Goal: Task Accomplishment & Management: Manage account settings

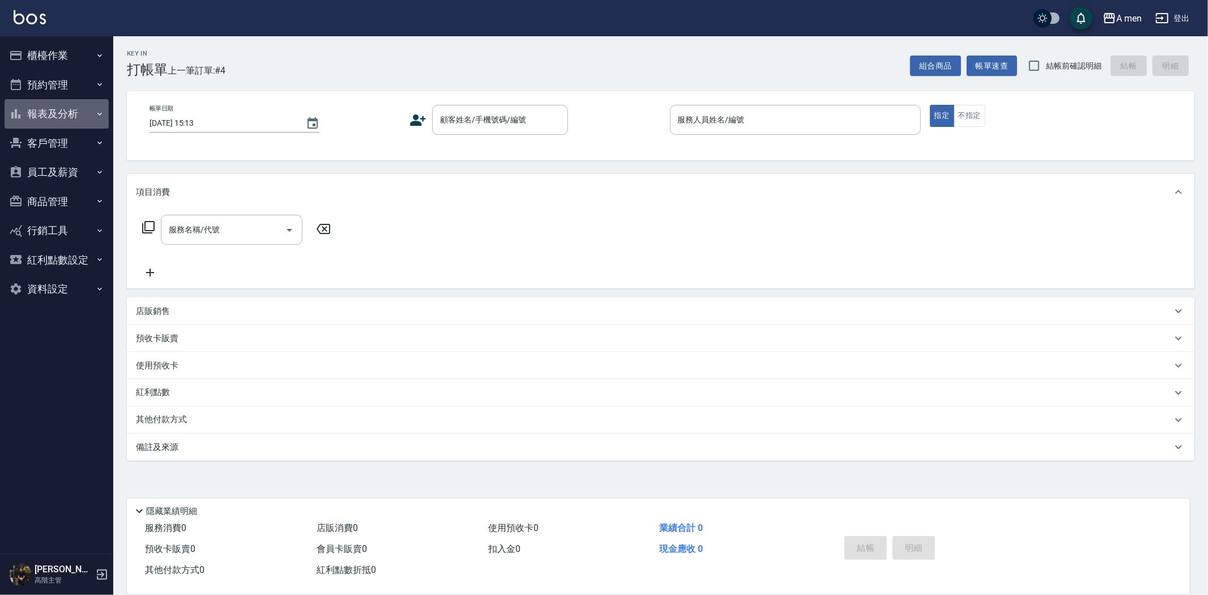
click at [59, 116] on button "報表及分析" at bounding box center [57, 113] width 104 height 29
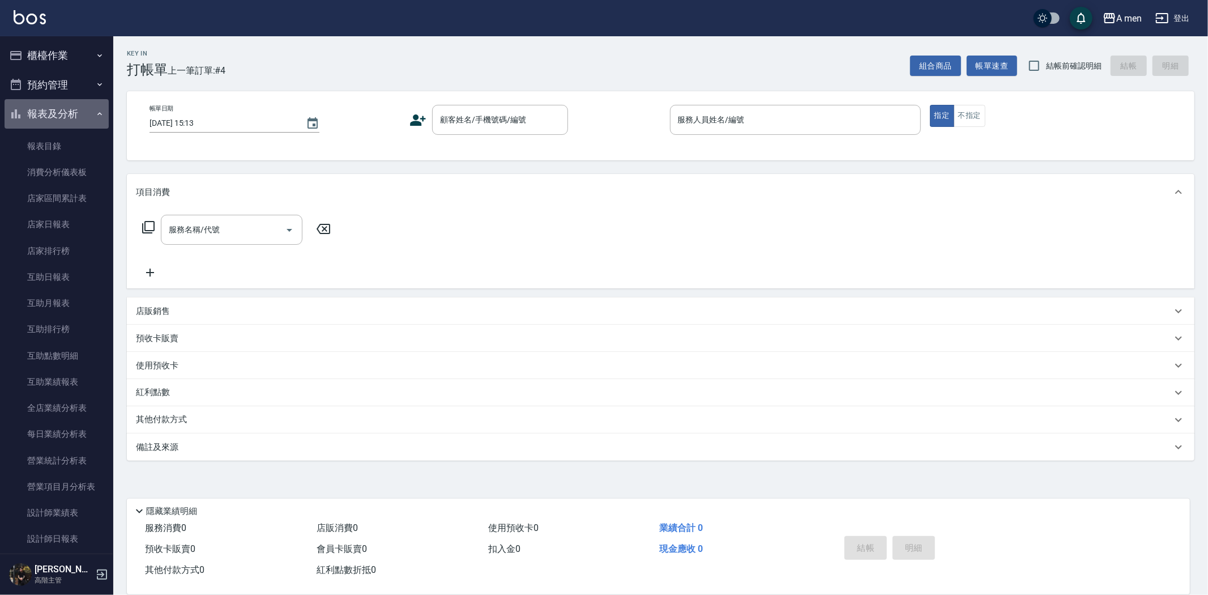
drag, startPoint x: 64, startPoint y: 109, endPoint x: 65, endPoint y: 89, distance: 20.4
click at [64, 109] on button "報表及分析" at bounding box center [57, 113] width 104 height 29
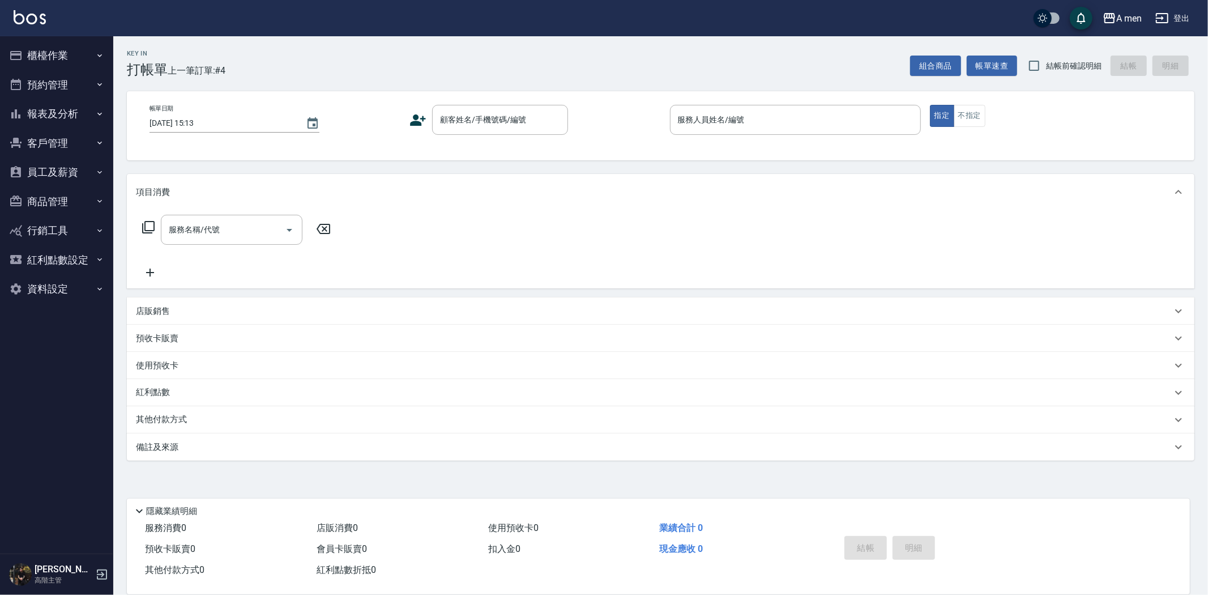
click at [65, 88] on button "預約管理" at bounding box center [57, 84] width 104 height 29
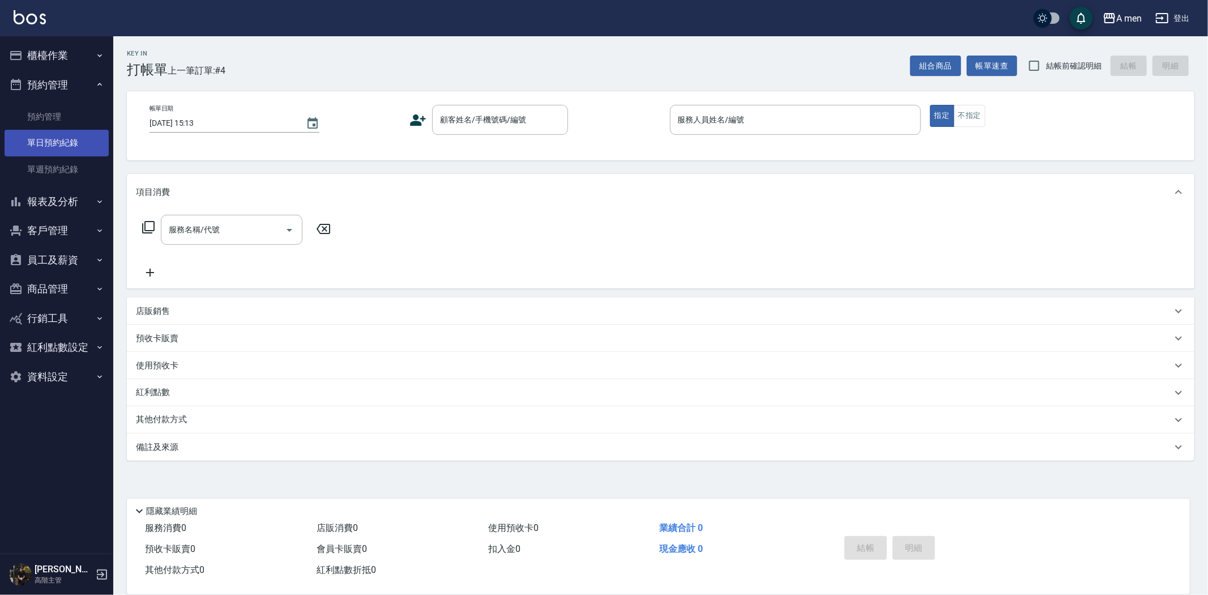
click at [65, 136] on link "單日預約紀錄" at bounding box center [57, 143] width 104 height 26
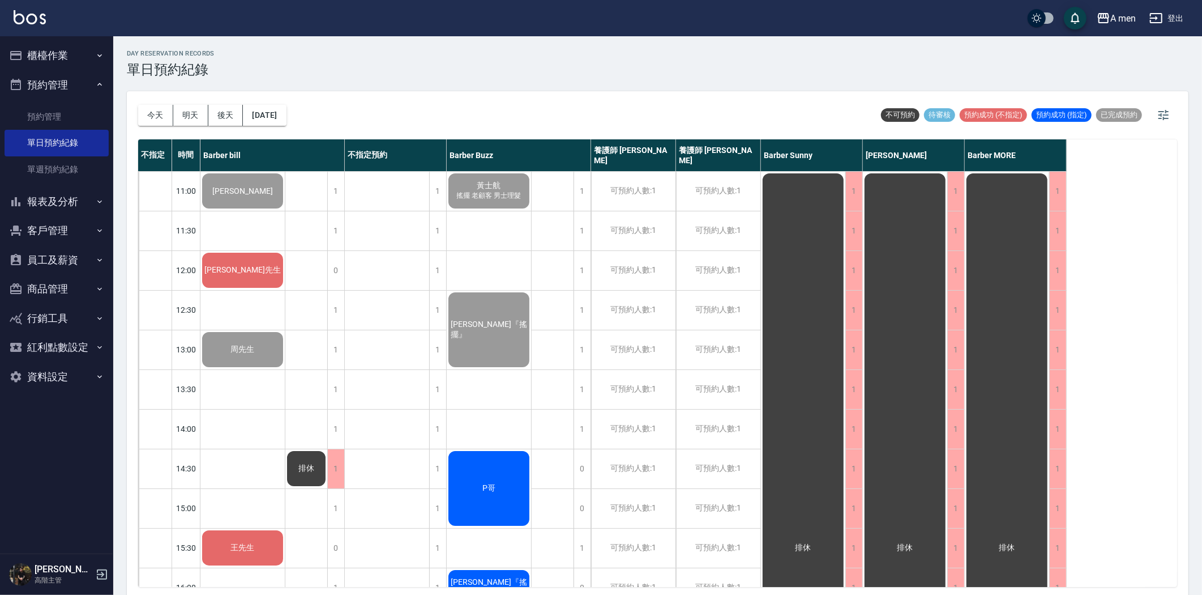
click at [246, 193] on span "鄭先生" at bounding box center [242, 190] width 65 height 9
click at [258, 210] on div "林先生" at bounding box center [242, 191] width 84 height 39
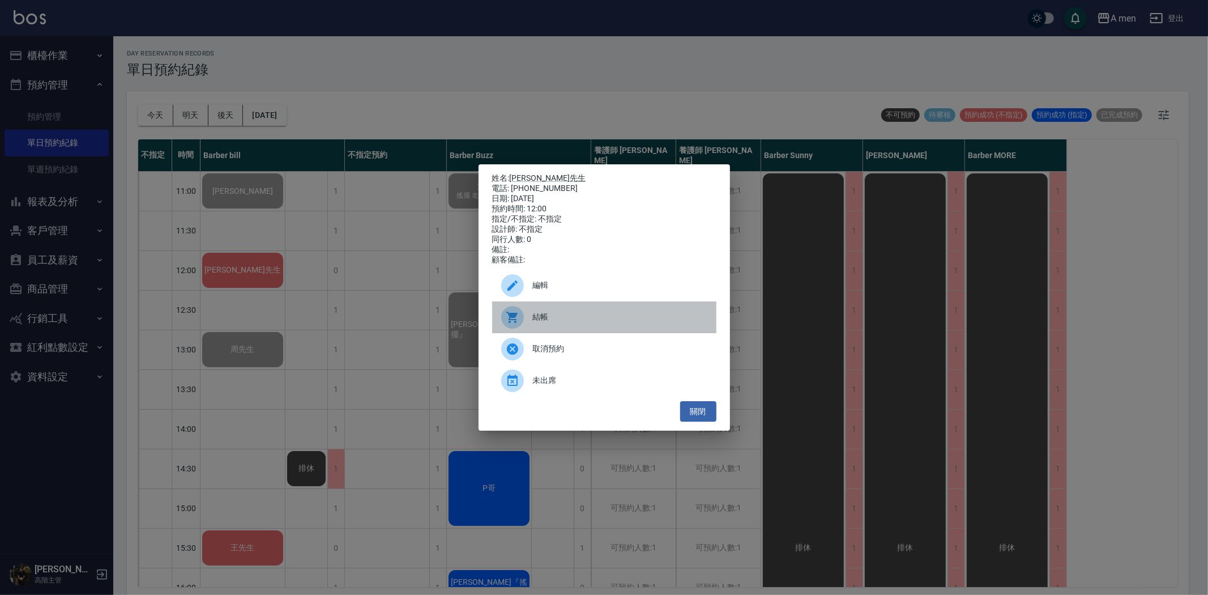
click at [531, 327] on div at bounding box center [517, 317] width 32 height 23
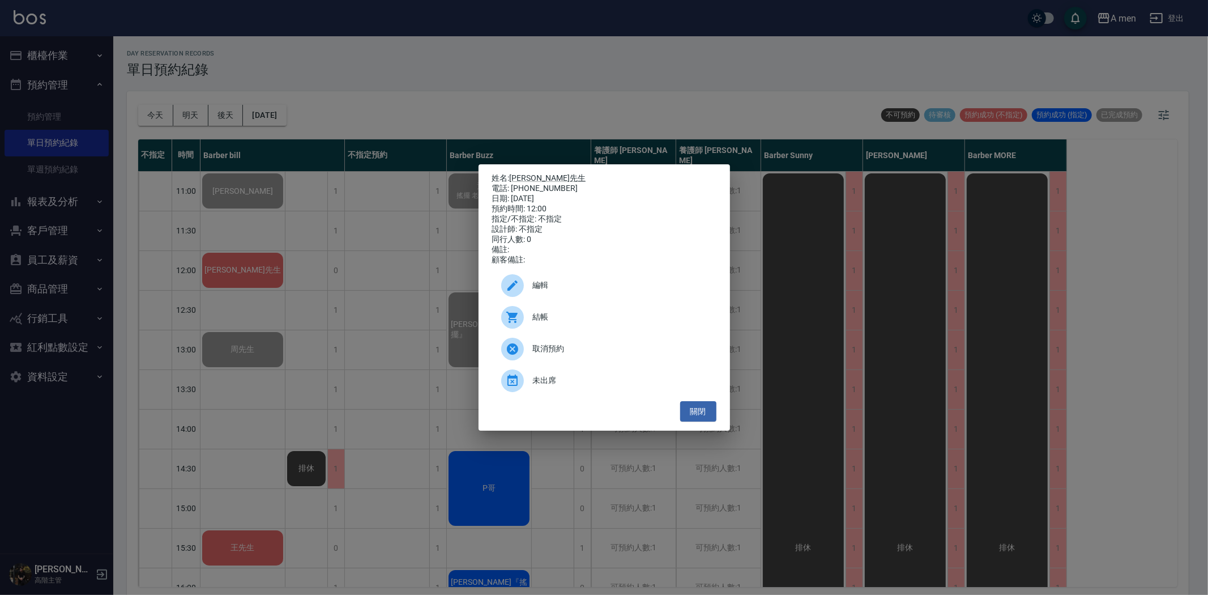
click at [250, 445] on div "姓名: 林先生 電話: 0966205907 日期: 2025/08/11 預約時間: 12:00 指定/不指定: 不指定 設計師: 不指定 同行人數: 0 …" at bounding box center [604, 297] width 1208 height 595
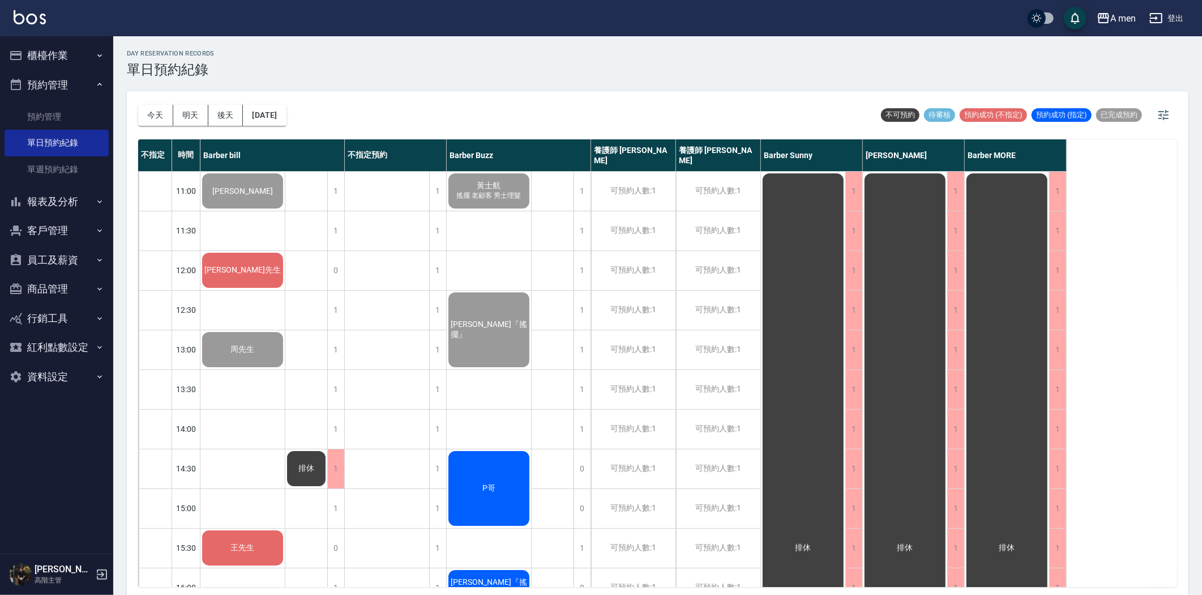
click at [341, 468] on div "1" at bounding box center [335, 468] width 17 height 39
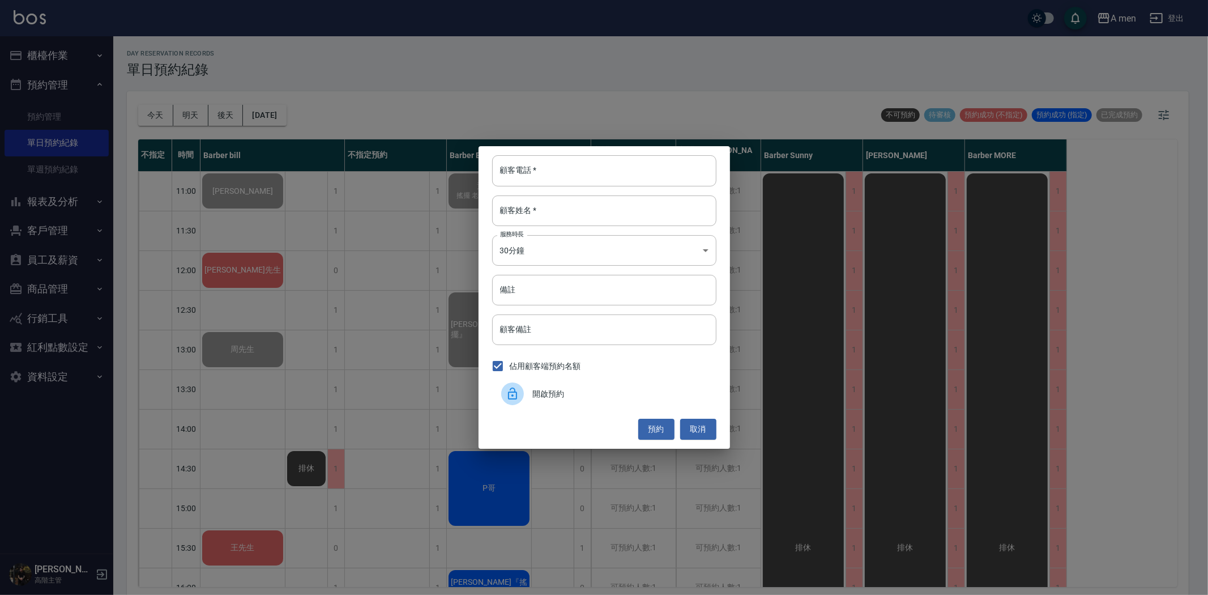
click at [505, 186] on div "顧客電話   * 顧客電話   * 顧客姓名   * 顧客姓名   * 服務時長 30分鐘 1 服務時長 備註 備註 顧客備註 顧客備註 佔用顧客端預約名額 …" at bounding box center [604, 297] width 251 height 302
click at [509, 183] on input "顧客電話   *" at bounding box center [604, 170] width 224 height 31
type input "788966"
click at [540, 206] on input "顧客姓名   *" at bounding box center [604, 210] width 224 height 31
type input "c"
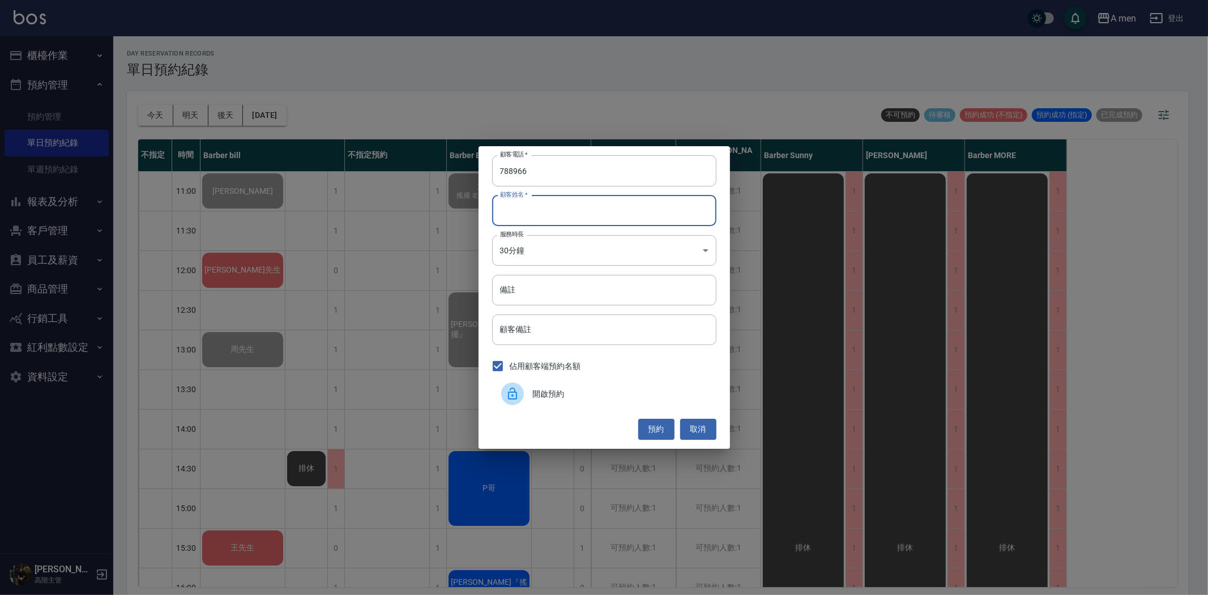
type input "ㄌ"
type input "過路客"
click at [647, 428] on button "預約" at bounding box center [656, 428] width 36 height 21
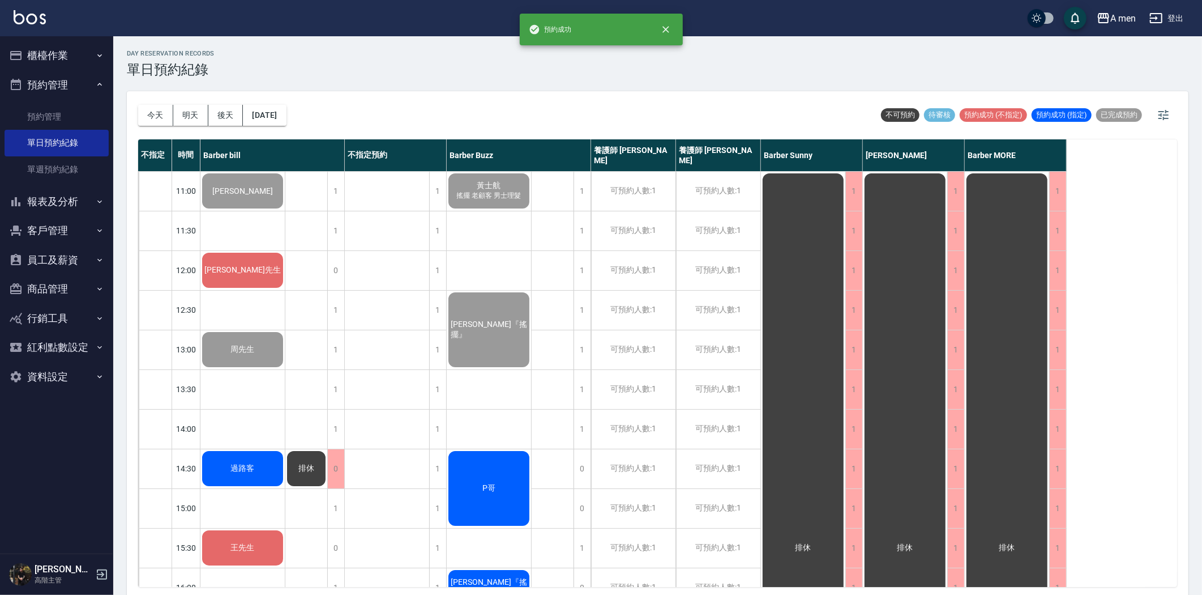
click at [264, 210] on div "過路客" at bounding box center [242, 191] width 84 height 39
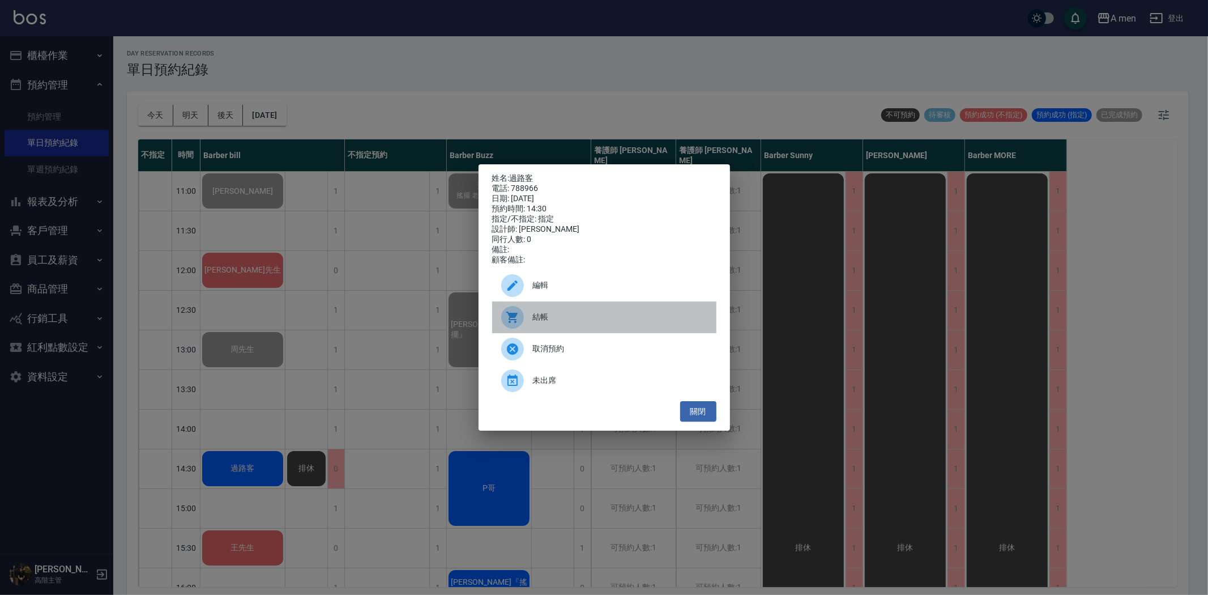
click at [563, 323] on span "結帳" at bounding box center [620, 317] width 174 height 12
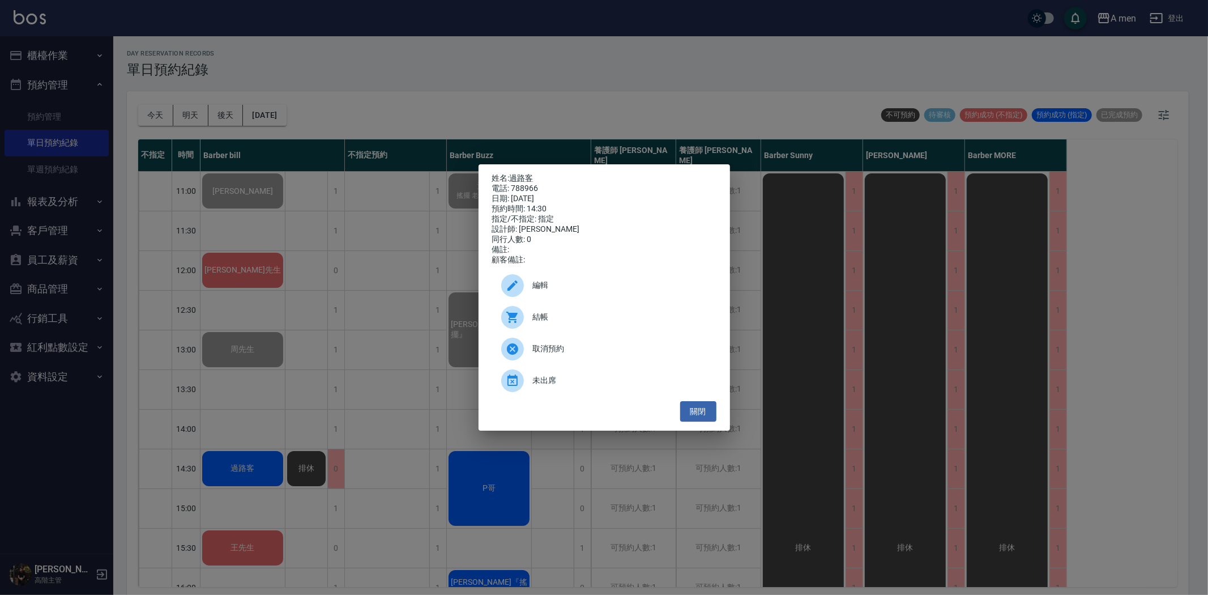
click at [247, 351] on div "姓名: 過路客 電話: 788966 日期: 2025/08/11 預約時間: 14:30 指定/不指定: 指定 設計師: Barber bill 同行人數:…" at bounding box center [604, 297] width 1208 height 595
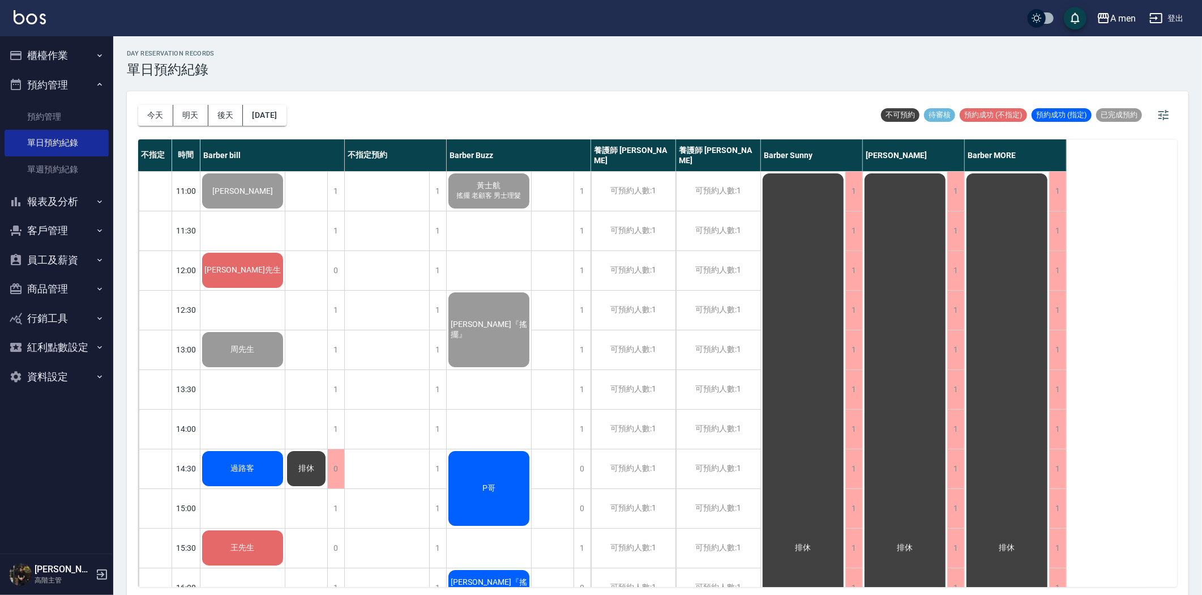
click at [272, 210] on div "周先生" at bounding box center [242, 191] width 84 height 39
click at [254, 210] on div "過路客" at bounding box center [242, 191] width 84 height 39
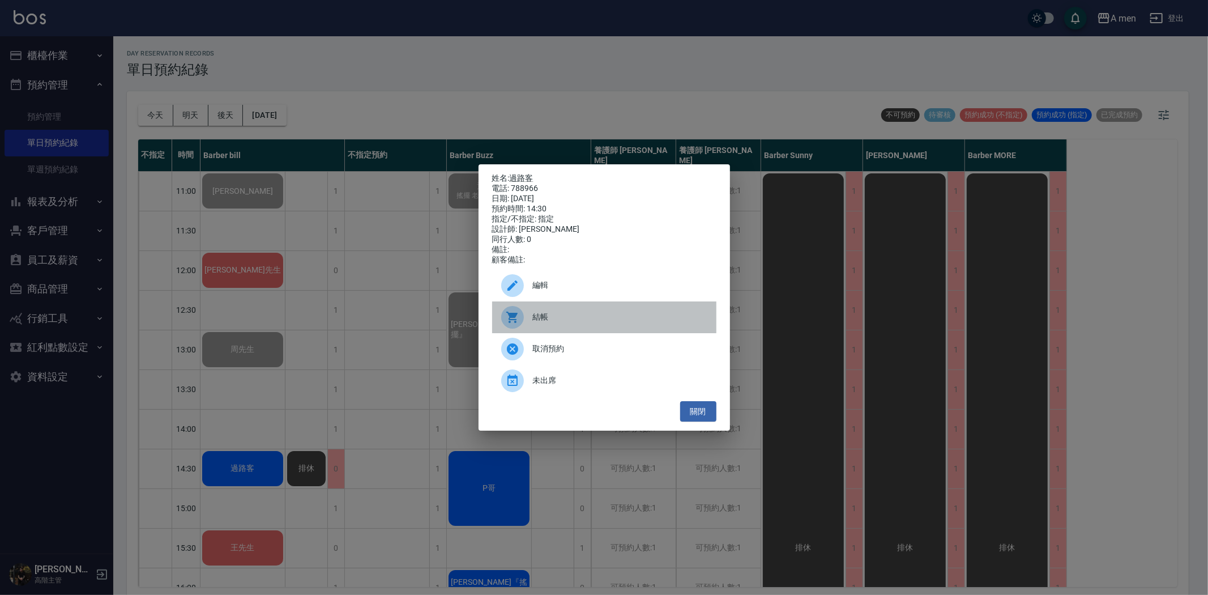
click at [524, 325] on div at bounding box center [517, 317] width 32 height 23
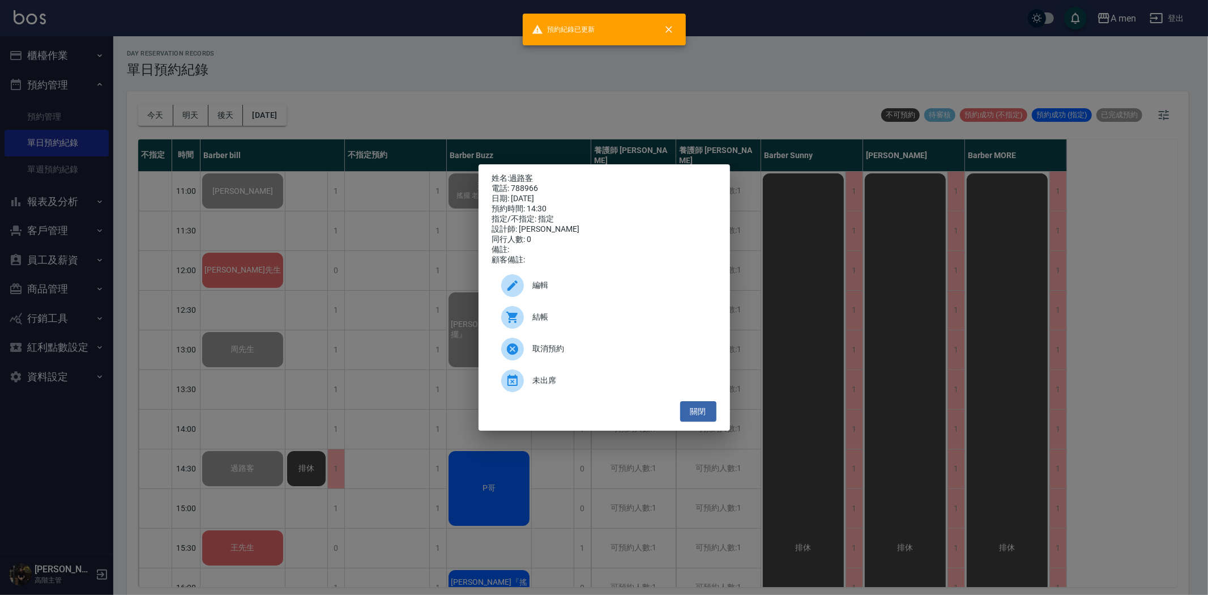
click at [310, 302] on div "姓名: 過路客 電話: 788966 日期: 2025/08/11 預約時間: 14:30 指定/不指定: 指定 設計師: Barber bill 同行人數:…" at bounding box center [604, 297] width 1208 height 595
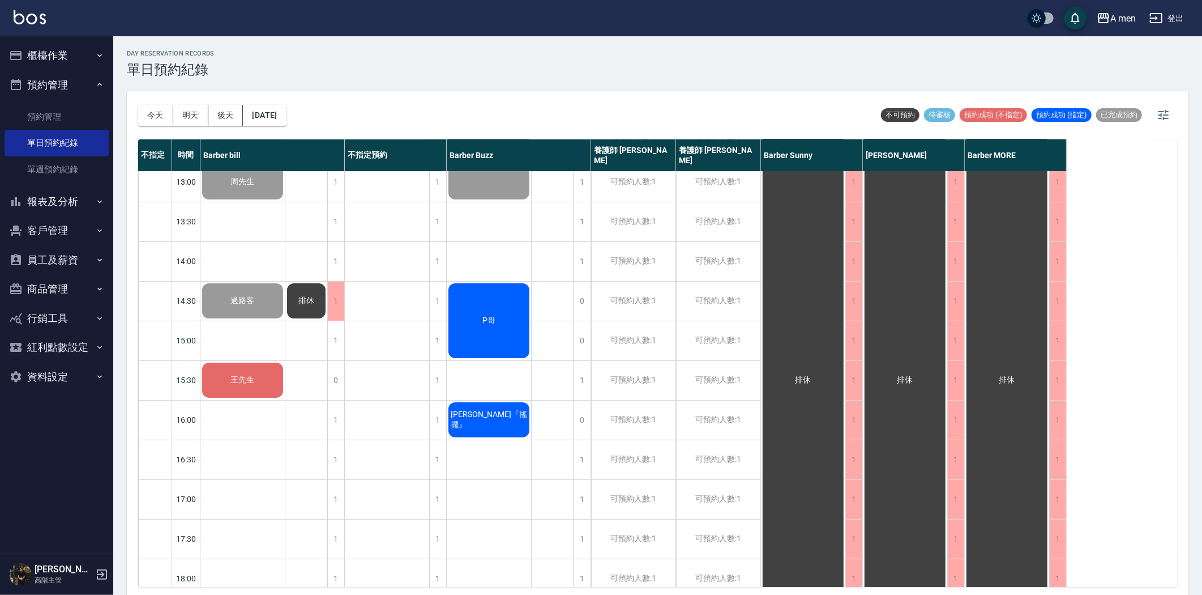
scroll to position [189, 0]
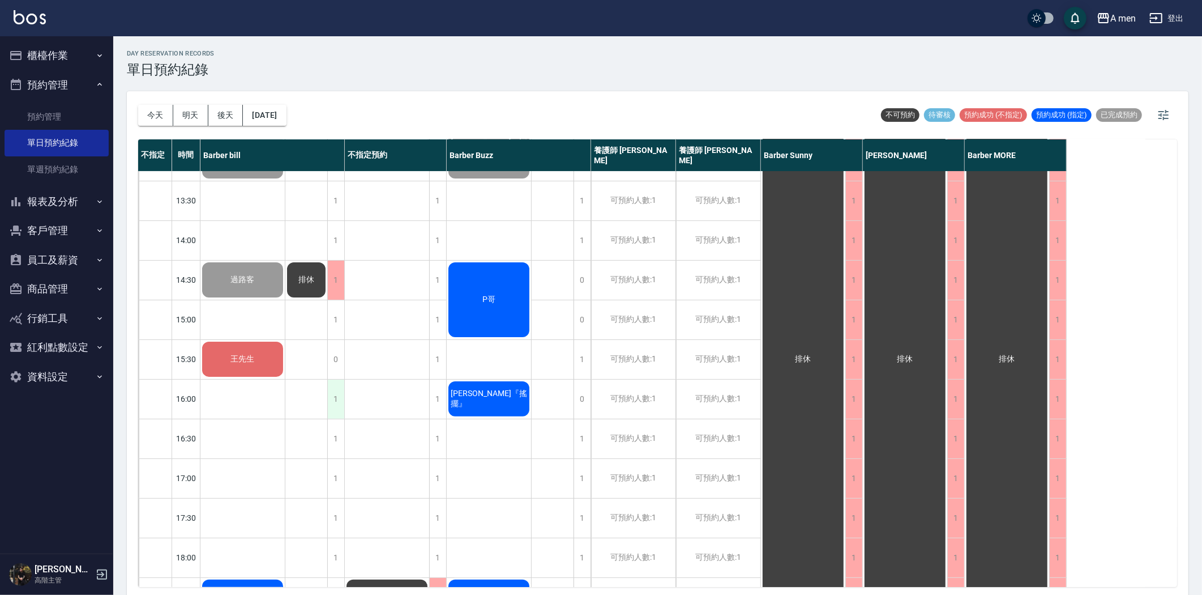
click at [338, 400] on div "1" at bounding box center [335, 398] width 17 height 39
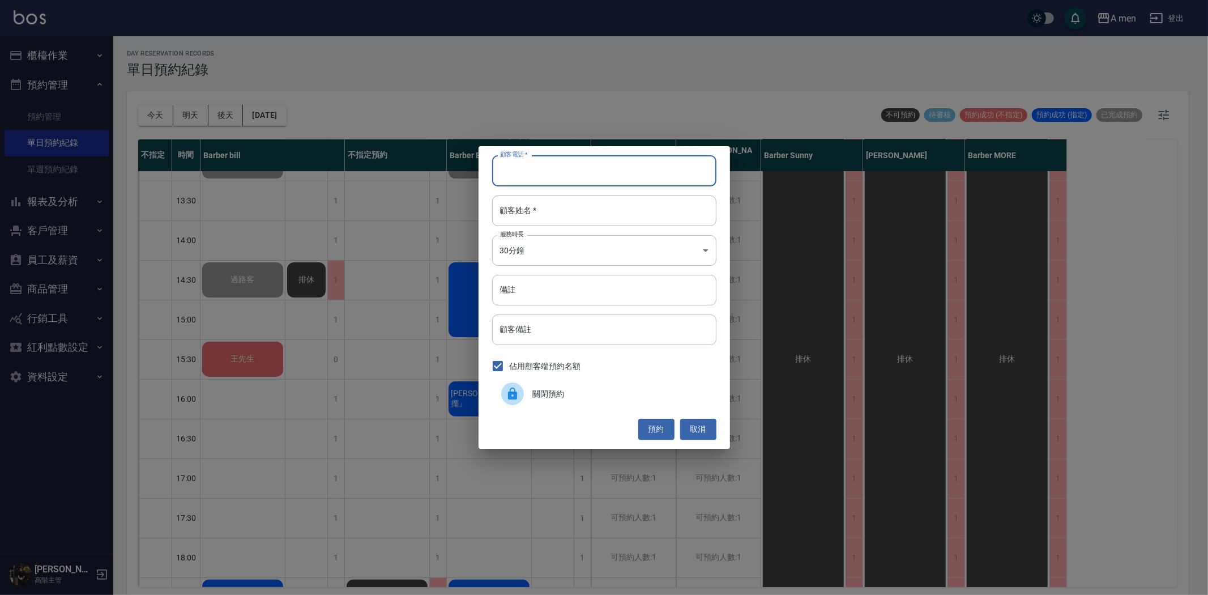
click at [523, 180] on input "顧客電話   *" at bounding box center [604, 170] width 224 height 31
type input "0905300727"
drag, startPoint x: 564, startPoint y: 206, endPoint x: 563, endPoint y: 200, distance: 5.7
click at [564, 205] on input "顧客姓名   *" at bounding box center [604, 210] width 224 height 31
type input "u"
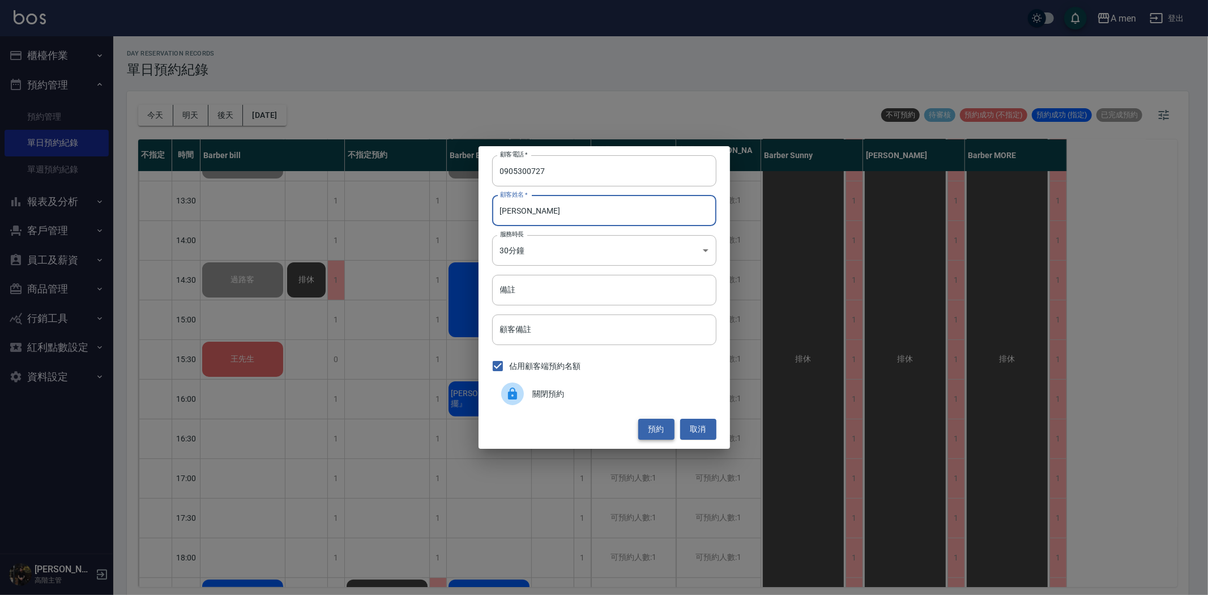
type input "劉"
click at [660, 424] on button "預約" at bounding box center [656, 428] width 36 height 21
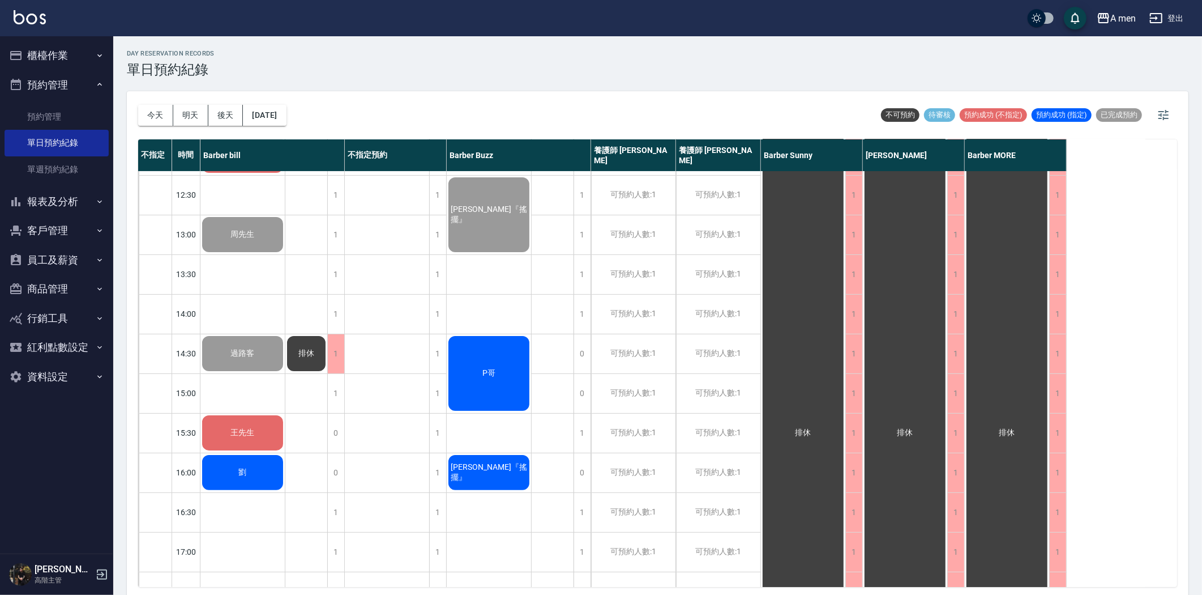
scroll to position [0, 0]
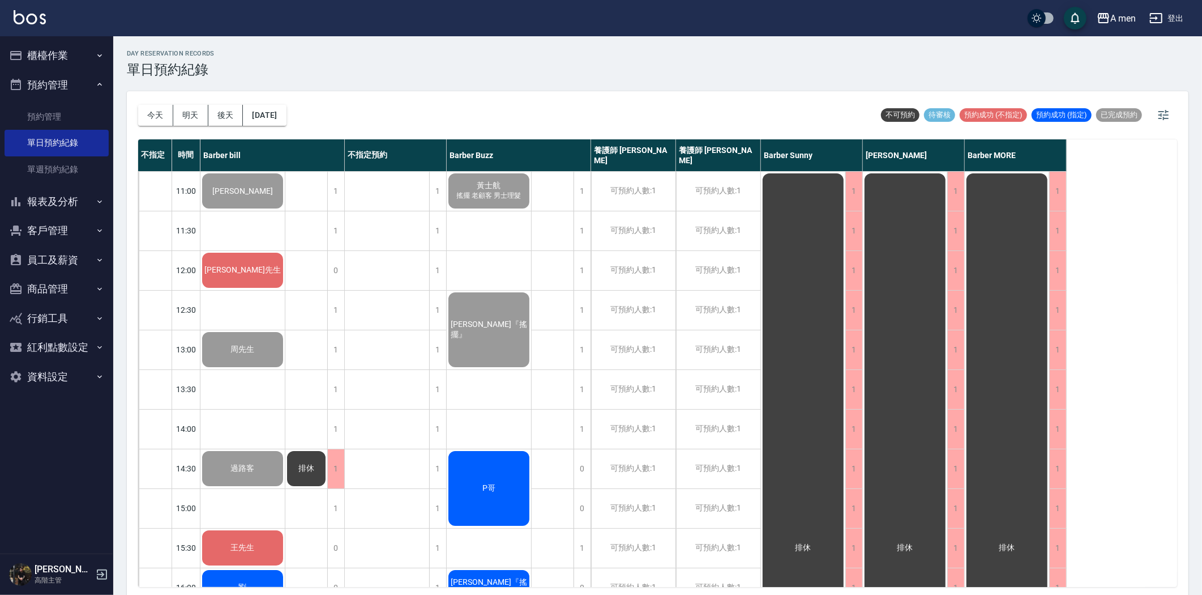
click at [244, 210] on div "林先生" at bounding box center [242, 191] width 84 height 39
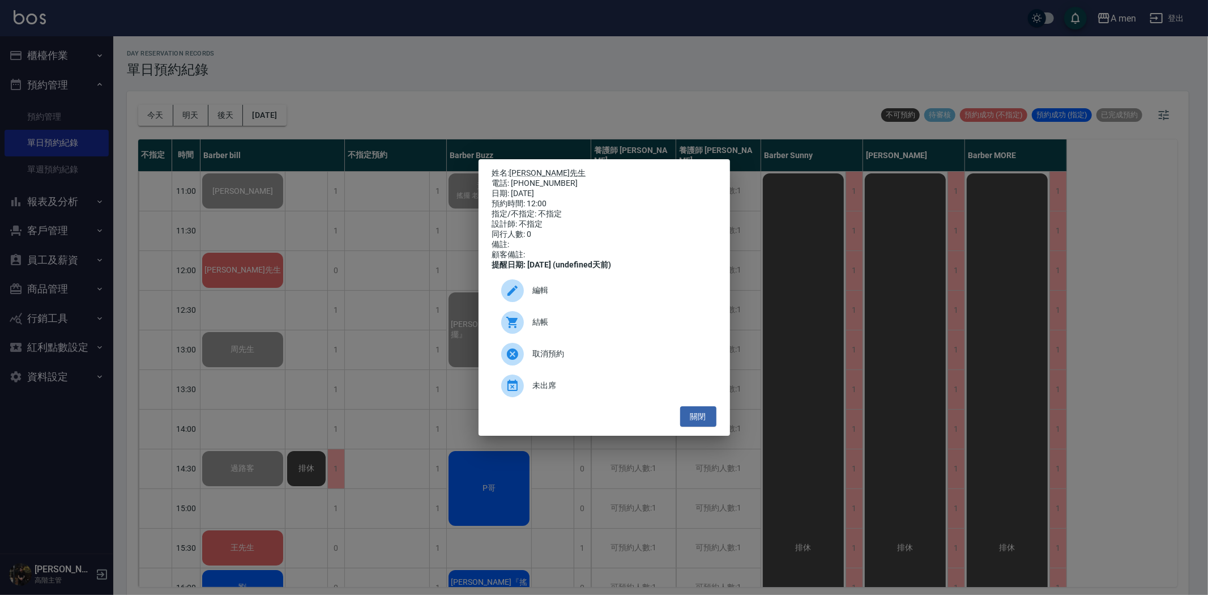
drag, startPoint x: 379, startPoint y: 273, endPoint x: 314, endPoint y: 286, distance: 67.0
click at [374, 274] on div "姓名: 林先生 電話: 0966205907 日期: 2025/08/11 預約時間: 12:00 指定/不指定: 不指定 設計師: 不指定 同行人數: 0 …" at bounding box center [604, 297] width 1208 height 595
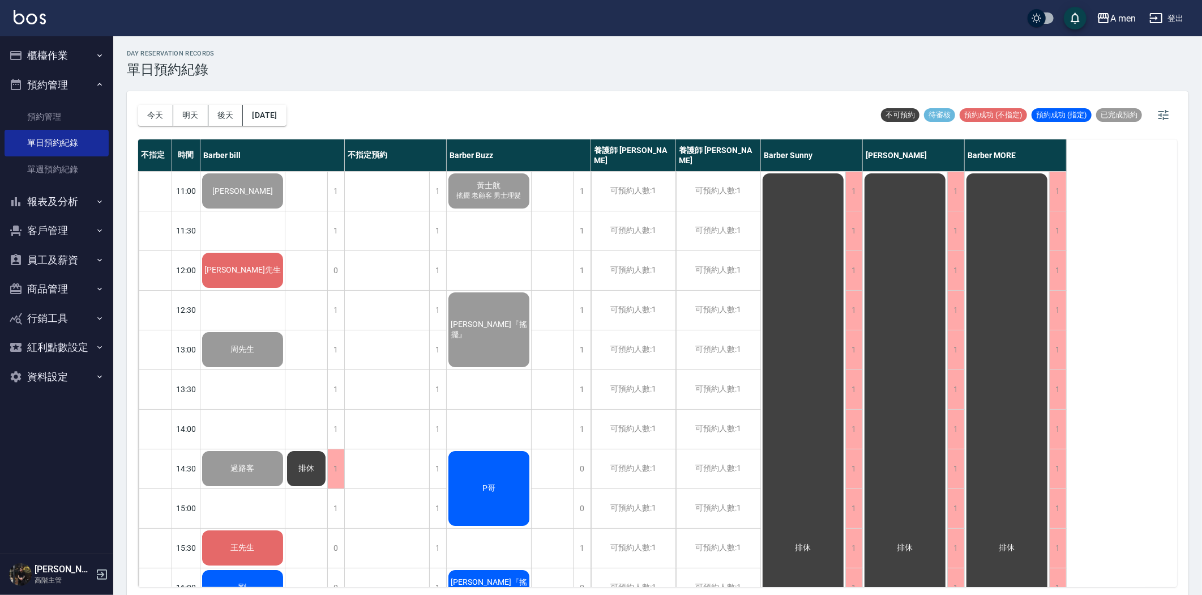
click at [241, 210] on div "過路客" at bounding box center [242, 191] width 84 height 39
click at [230, 210] on div "周先生" at bounding box center [242, 191] width 84 height 39
click at [257, 195] on span "鄭先生" at bounding box center [242, 190] width 65 height 9
click at [238, 195] on span "林先生" at bounding box center [242, 190] width 65 height 9
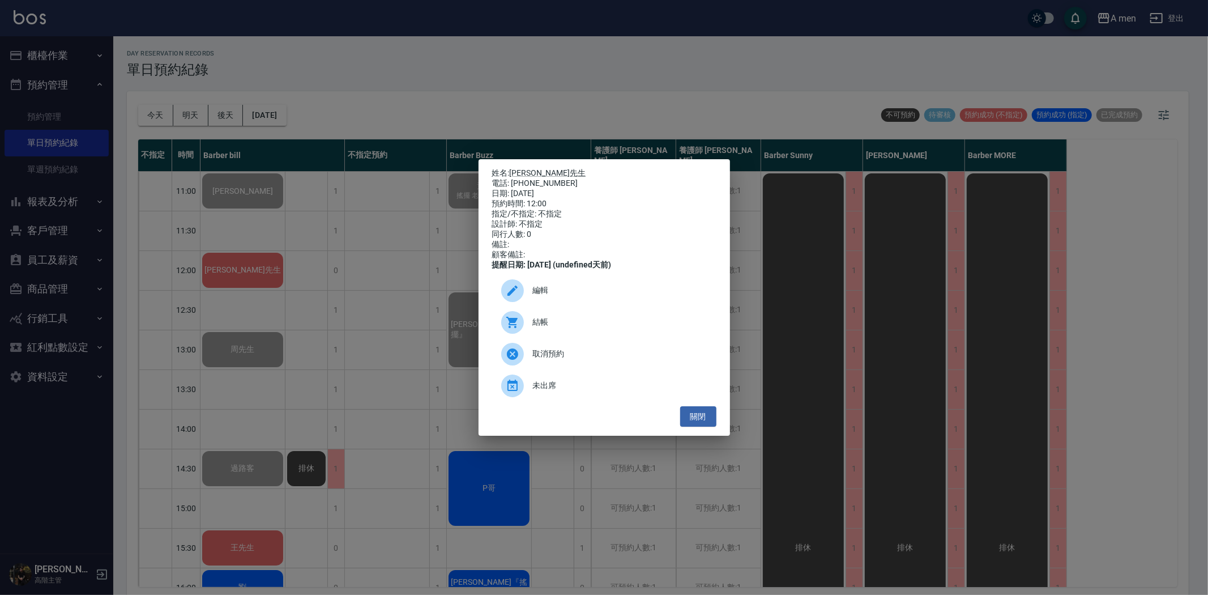
click at [562, 338] on div "結帳" at bounding box center [604, 322] width 224 height 32
drag, startPoint x: 373, startPoint y: 193, endPoint x: 443, endPoint y: 289, distance: 118.7
click at [373, 194] on div "姓名: 林先生 電話: 0966205907 日期: 2025/08/11 預約時間: 12:00 指定/不指定: 不指定 設計師: 不指定 同行人數: 0 …" at bounding box center [604, 297] width 1208 height 595
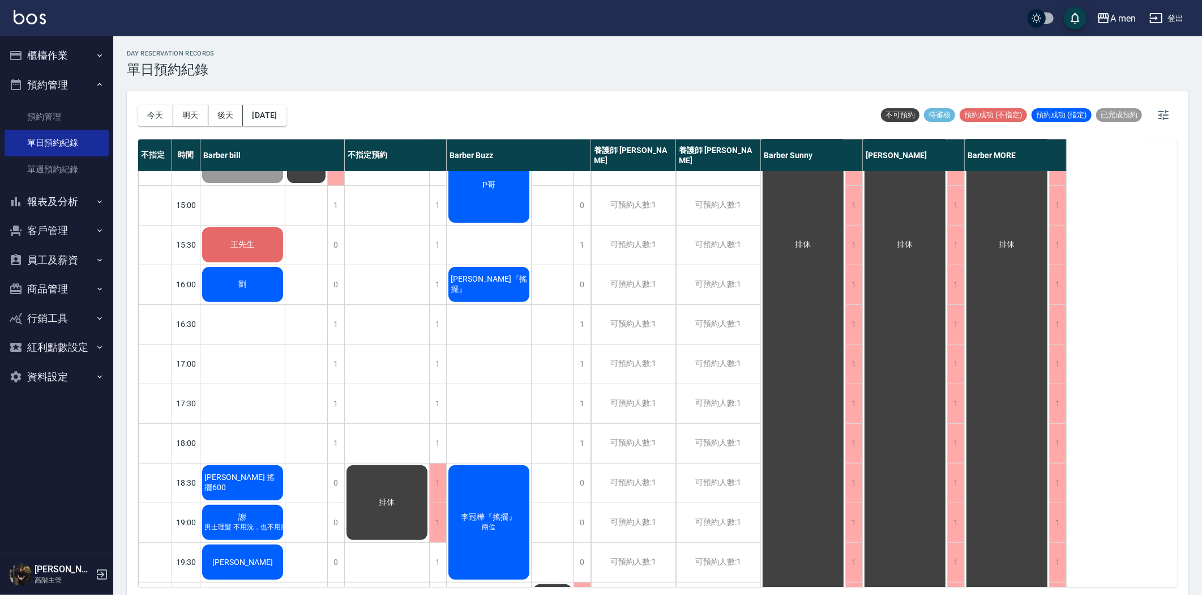
scroll to position [377, 0]
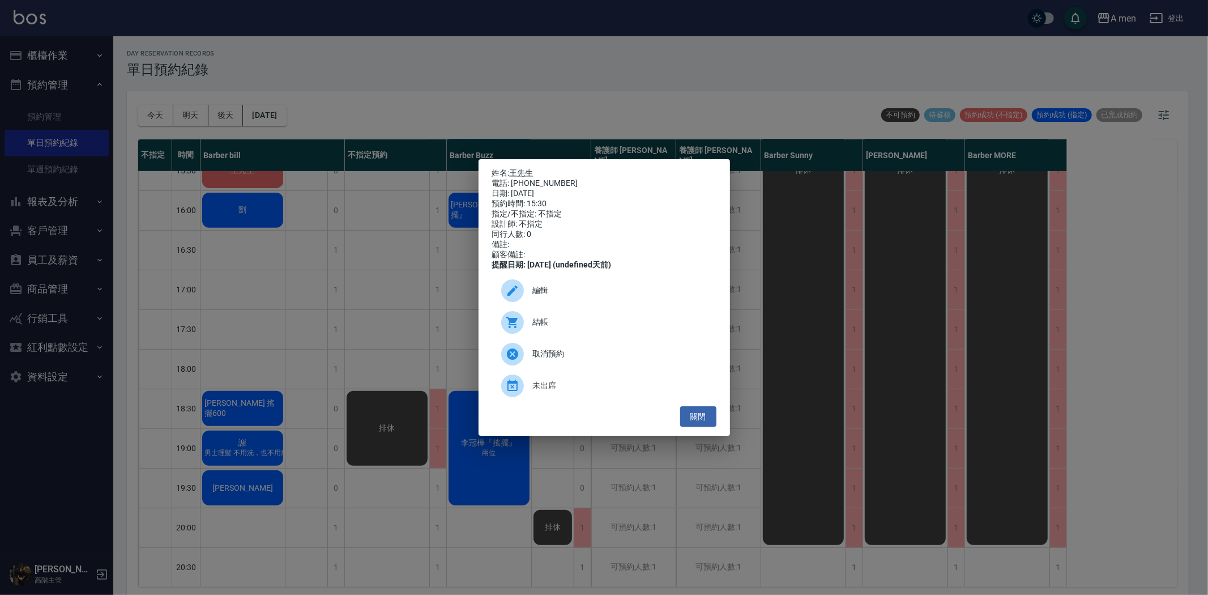
click at [263, 210] on div "姓名: 王先生 電話: 0915085575 日期: 2025/08/11 預約時間: 15:30 指定/不指定: 不指定 設計師: 不指定 同行人數: 0 …" at bounding box center [604, 297] width 1208 height 595
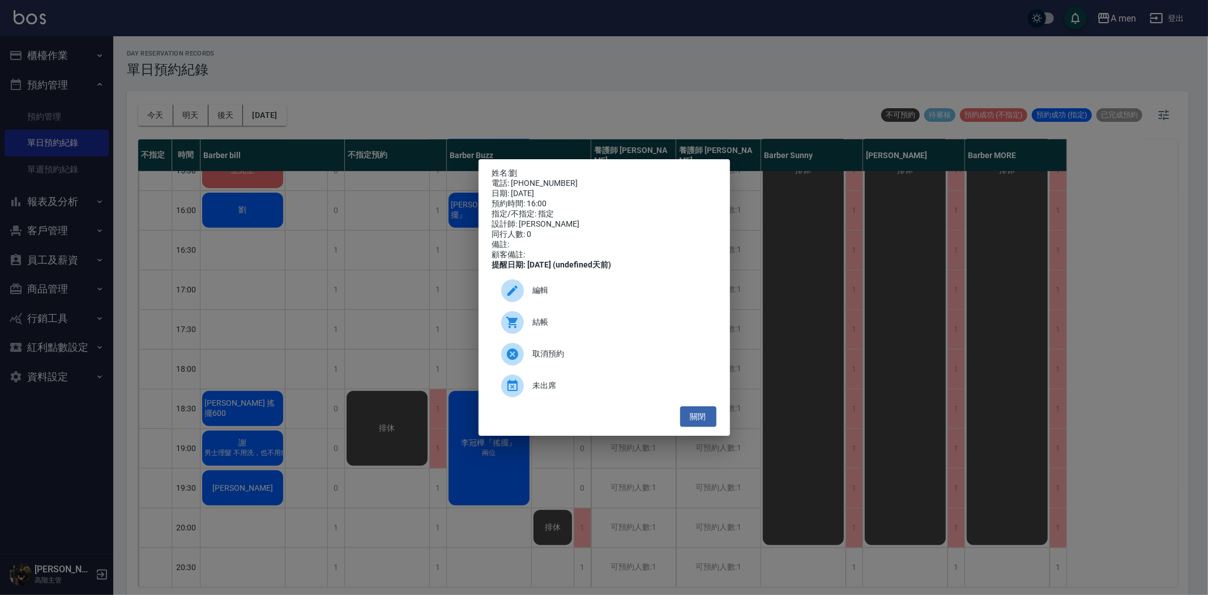
click at [567, 296] on span "編輯" at bounding box center [620, 290] width 174 height 12
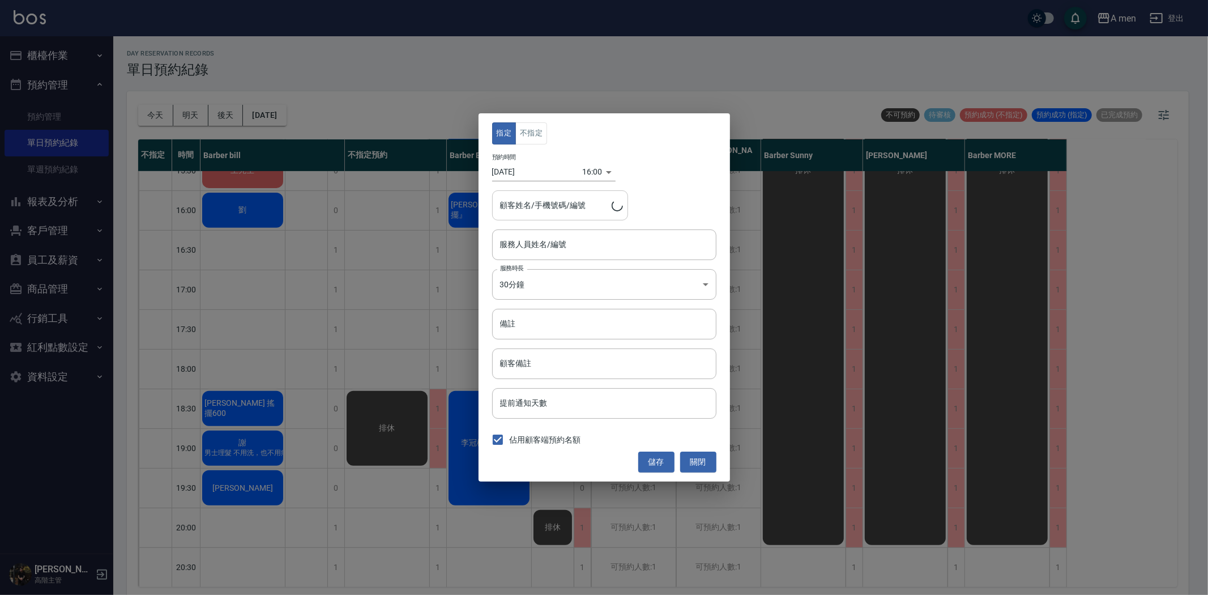
type input "Barber bill-006"
type input "劉/0905300727"
click at [540, 134] on button "不指定" at bounding box center [531, 133] width 32 height 22
click at [648, 455] on button "儲存" at bounding box center [656, 461] width 36 height 21
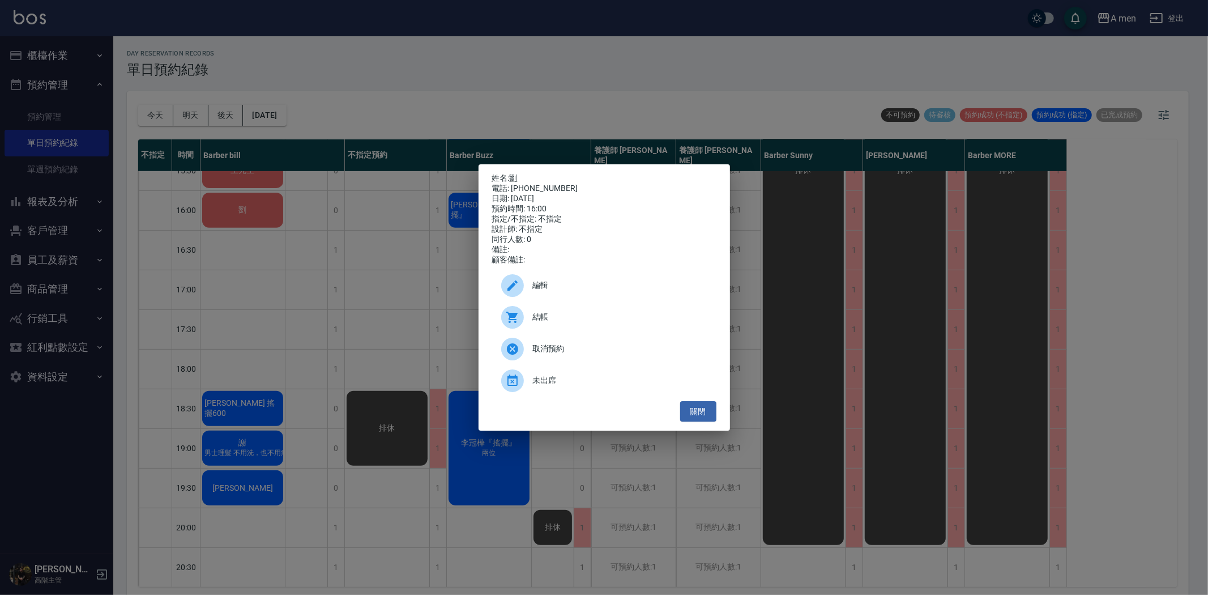
click at [510, 176] on p "姓名: 劉" at bounding box center [604, 178] width 224 height 10
click at [512, 173] on p "姓名: 劉" at bounding box center [604, 178] width 224 height 10
click at [512, 173] on link "劉" at bounding box center [514, 177] width 8 height 9
click at [363, 296] on div "姓名: 劉 電話: 0905300727 日期: 2025/08/11 預約時間: 16:00 指定/不指定: 不指定 設計師: 不指定 同行人數: 0 備註…" at bounding box center [604, 297] width 1208 height 595
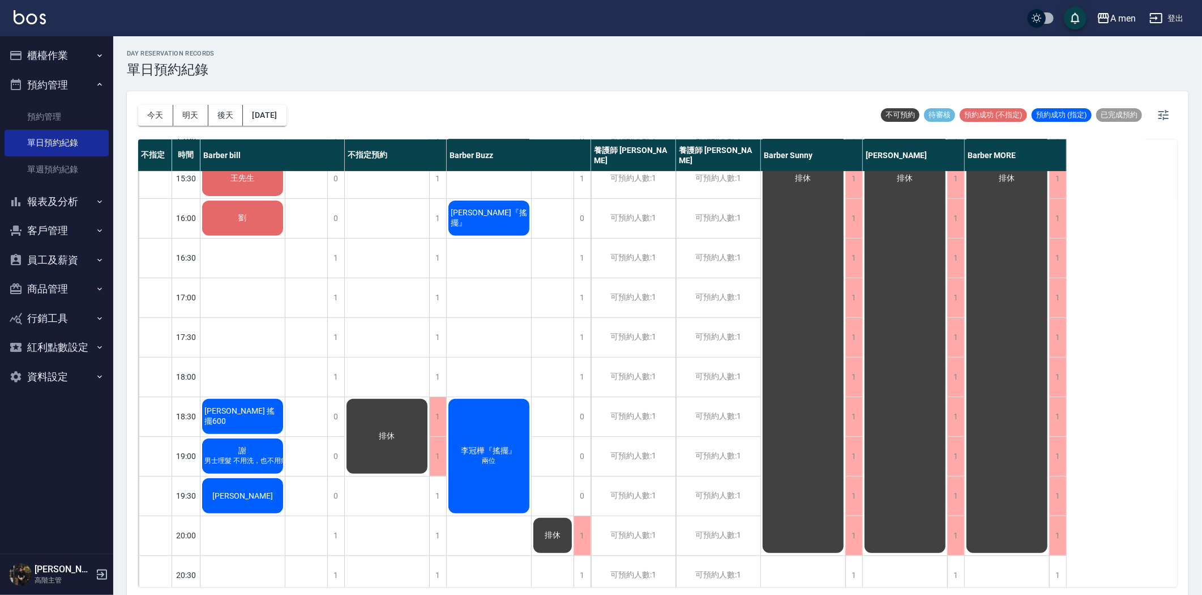
scroll to position [440, 0]
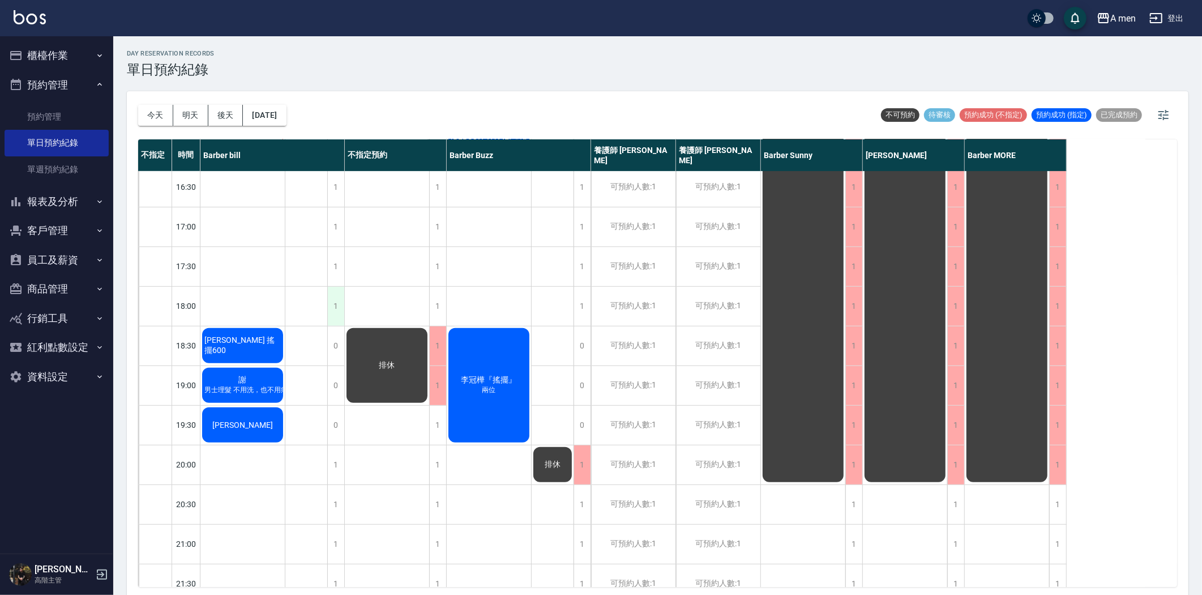
click at [340, 304] on div "1" at bounding box center [335, 306] width 17 height 39
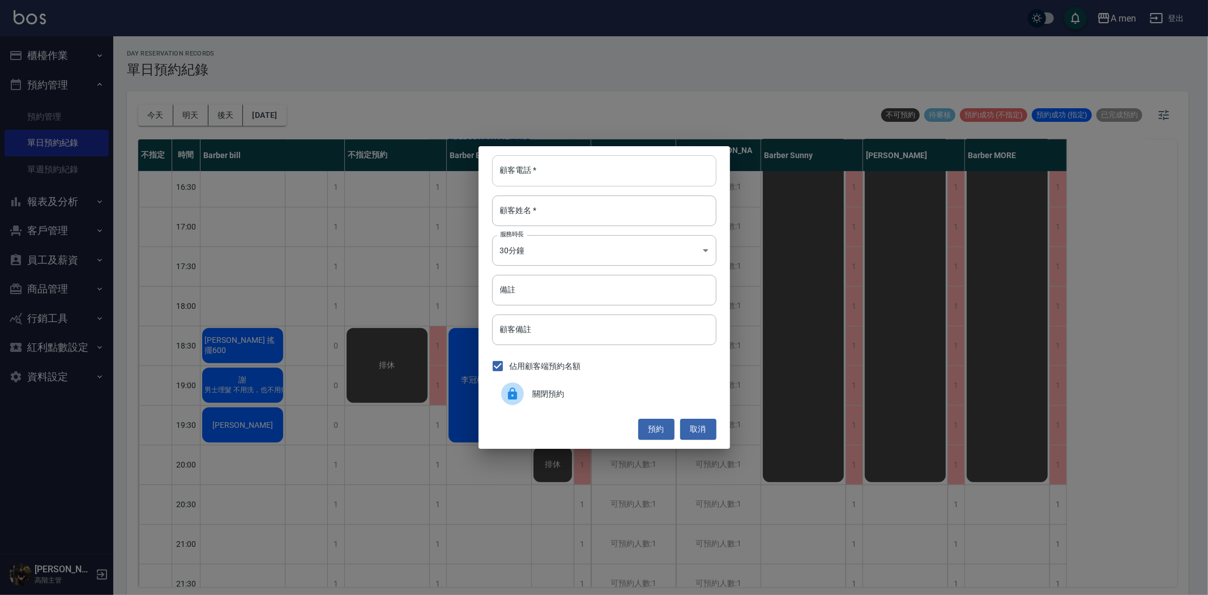
click at [541, 176] on input "顧客電話   *" at bounding box center [604, 170] width 224 height 31
paste input "+886 972 354 368"
type input "+886 972 354 368"
drag, startPoint x: 616, startPoint y: 204, endPoint x: 618, endPoint y: 210, distance: 5.9
click at [616, 206] on input "顧客姓名   *" at bounding box center [604, 210] width 224 height 31
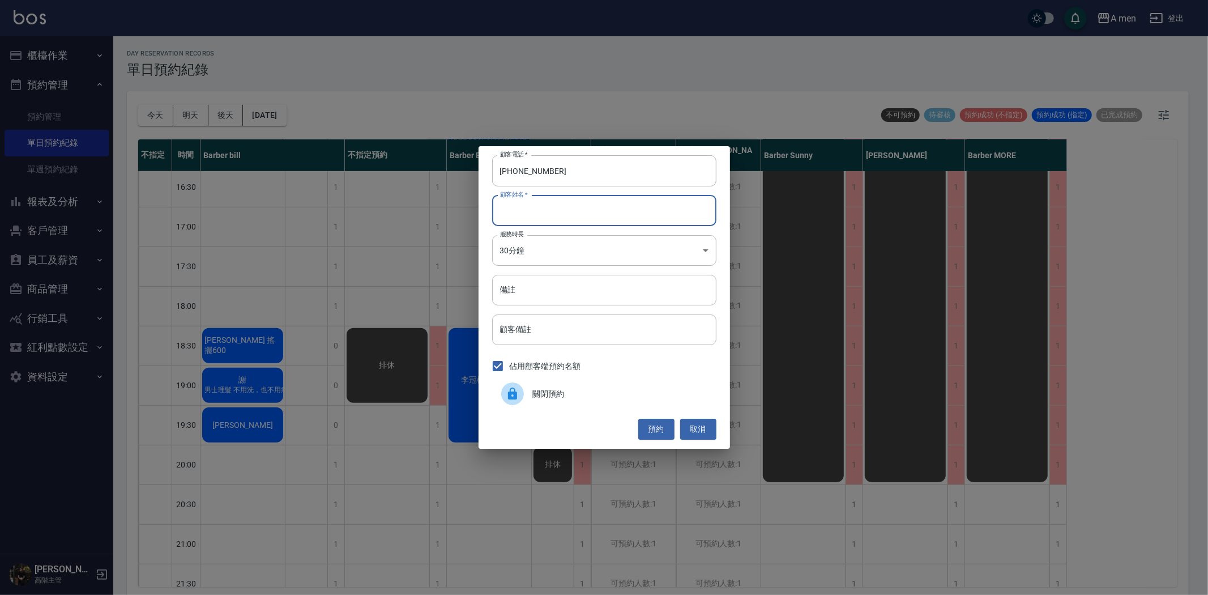
click at [622, 213] on input "顧客姓名   *" at bounding box center [604, 210] width 224 height 31
type input "B"
drag, startPoint x: 518, startPoint y: 167, endPoint x: 501, endPoint y: 172, distance: 17.6
click at [501, 172] on input "+886 972 354 368" at bounding box center [604, 170] width 224 height 31
click at [502, 168] on input "972 354 368" at bounding box center [604, 170] width 224 height 31
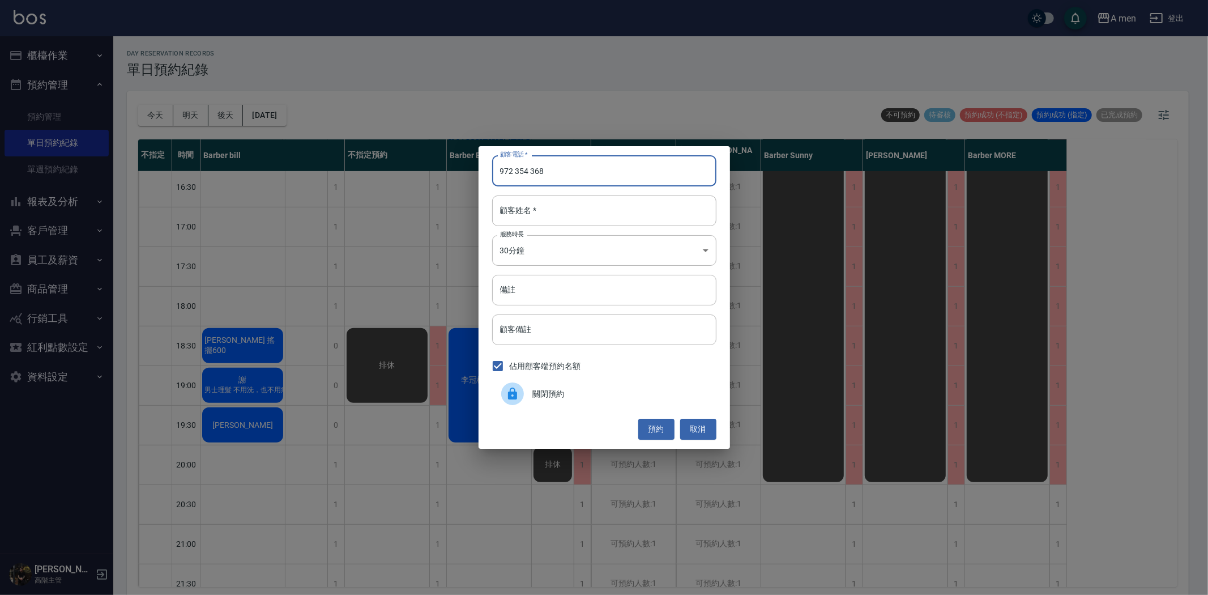
click at [516, 170] on input "972 354 368" at bounding box center [604, 170] width 224 height 31
click at [528, 171] on input "972354 368" at bounding box center [604, 170] width 224 height 31
click at [502, 169] on input "972354368" at bounding box center [604, 170] width 224 height 31
drag, startPoint x: 527, startPoint y: 171, endPoint x: 428, endPoint y: 170, distance: 99.1
click at [421, 168] on div "顧客電話   * 972354368 顧客電話   * 顧客姓名   * 顧客姓名   * 服務時長 30分鐘 1 服務時長 備註 備註 顧客備註 顧客備註 …" at bounding box center [604, 297] width 1208 height 595
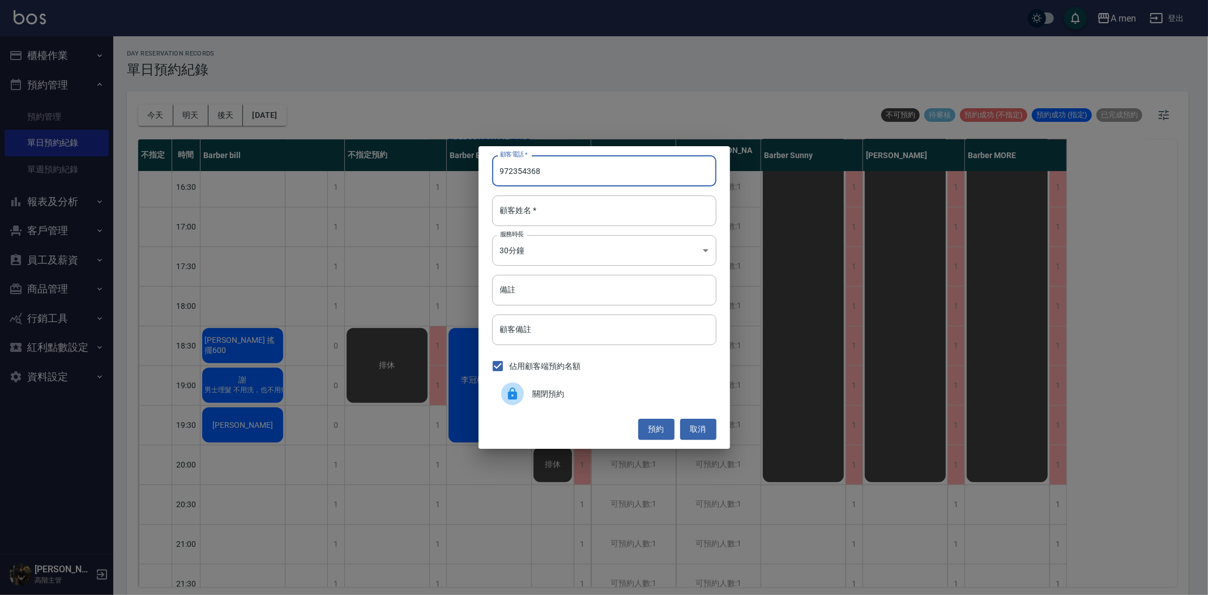
drag, startPoint x: 488, startPoint y: 173, endPoint x: 497, endPoint y: 171, distance: 9.3
click at [488, 173] on div "顧客電話   * 972354368 顧客電話   * 顧客姓名   * 顧客姓名   * 服務時長 30分鐘 1 服務時長 備註 備註 顧客備註 顧客備註 …" at bounding box center [604, 297] width 251 height 302
click at [499, 170] on input "972354368" at bounding box center [604, 170] width 224 height 31
type input "0972354368"
click at [663, 428] on button "預約" at bounding box center [656, 428] width 36 height 21
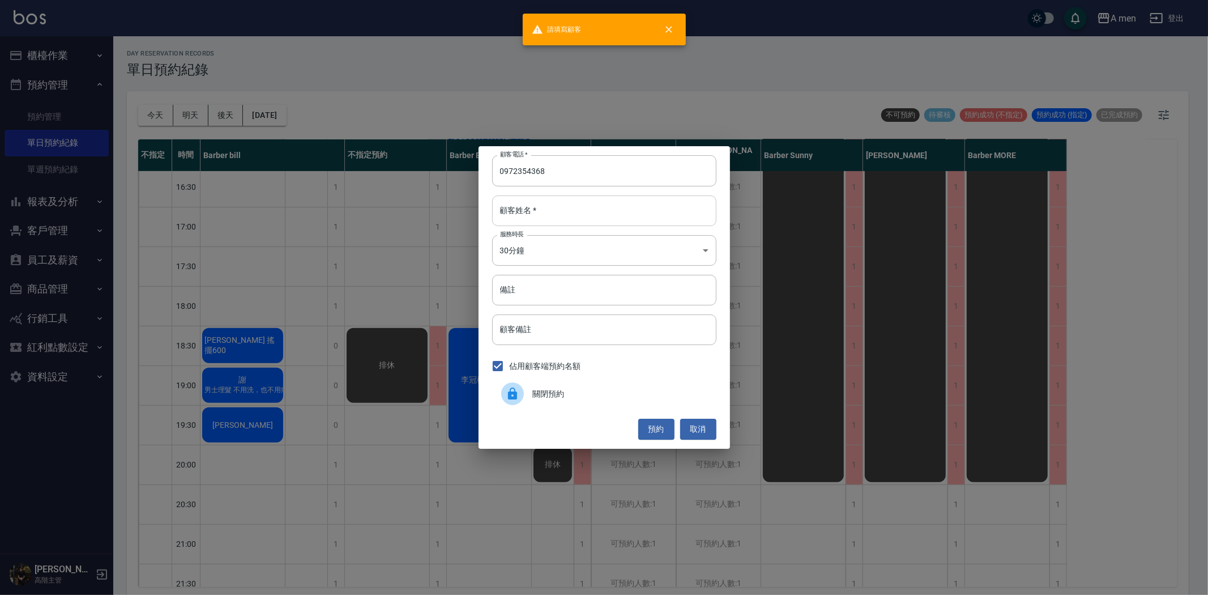
click at [563, 204] on input "顧客姓名   *" at bounding box center [604, 210] width 224 height 31
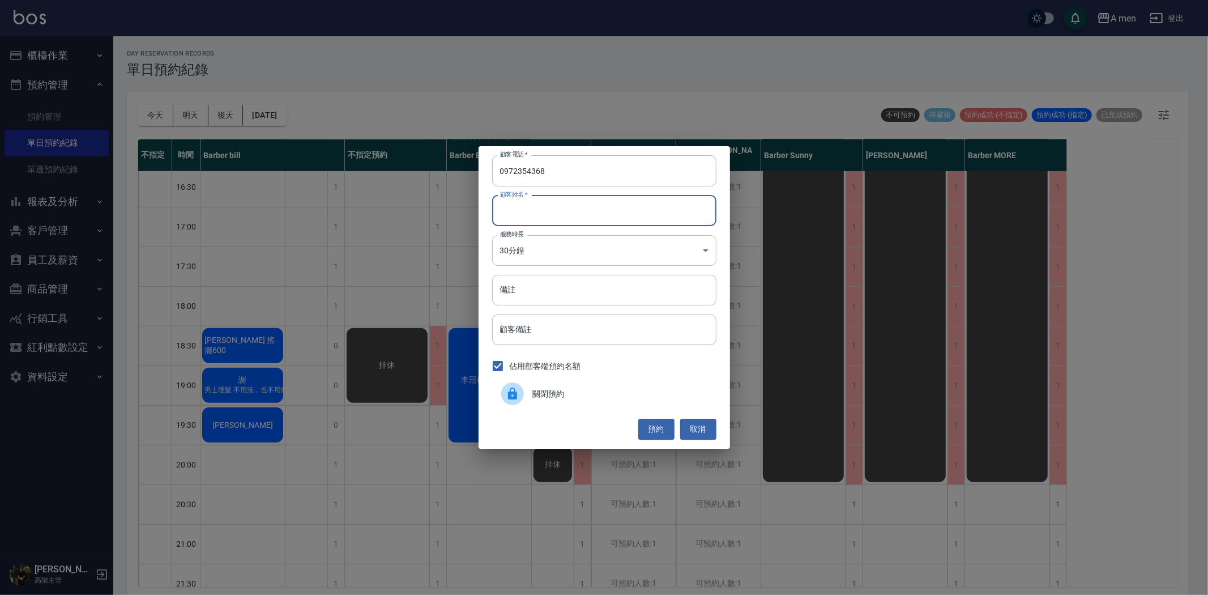
type input "b"
type input "Bruno"
click at [650, 432] on button "預約" at bounding box center [656, 428] width 36 height 21
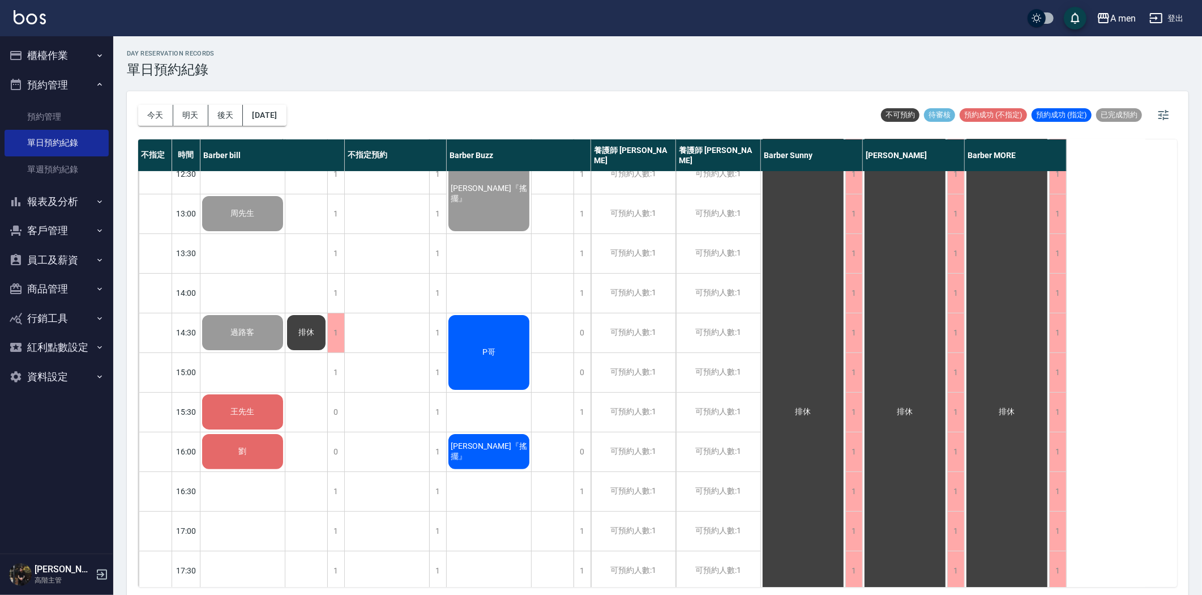
scroll to position [189, 0]
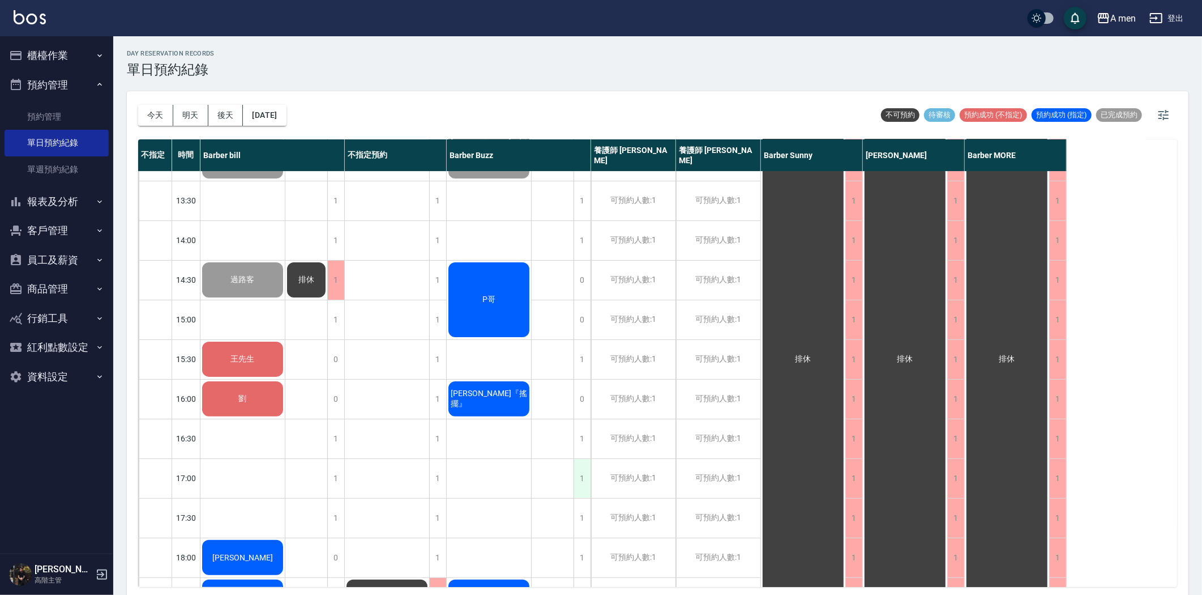
click at [582, 480] on div "1" at bounding box center [582, 478] width 17 height 39
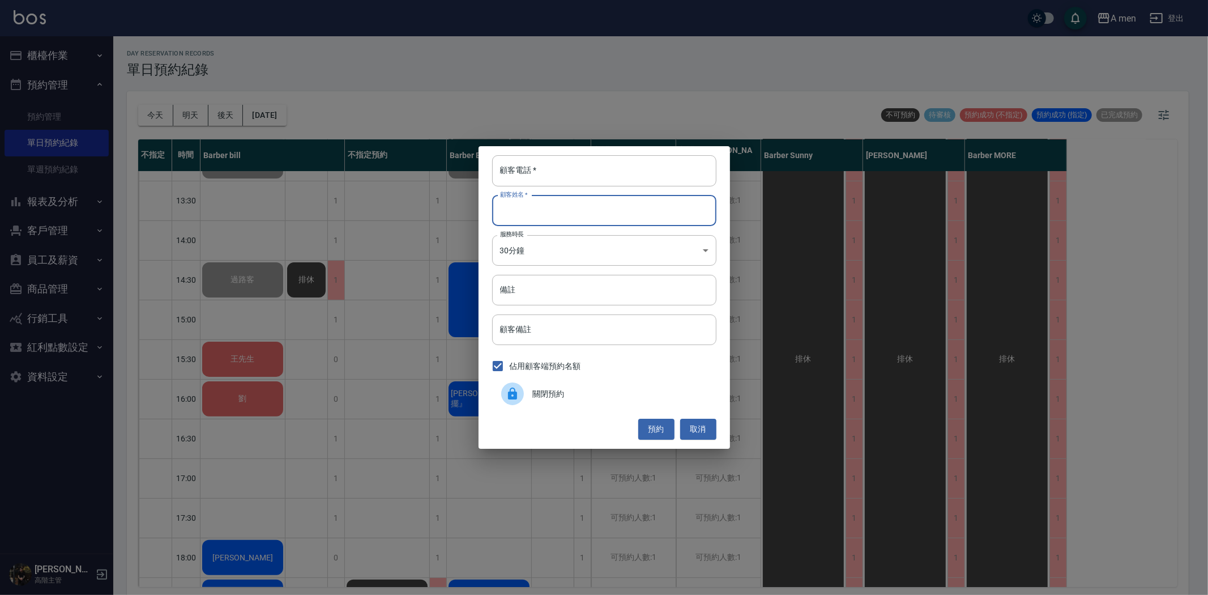
click at [560, 204] on input "顧客姓名   *" at bounding box center [604, 210] width 224 height 31
click at [567, 168] on input "顧客電話   *" at bounding box center [604, 170] width 224 height 31
paste input "0976028726"
type input "0976028726"
drag, startPoint x: 516, startPoint y: 202, endPoint x: 544, endPoint y: 213, distance: 30.0
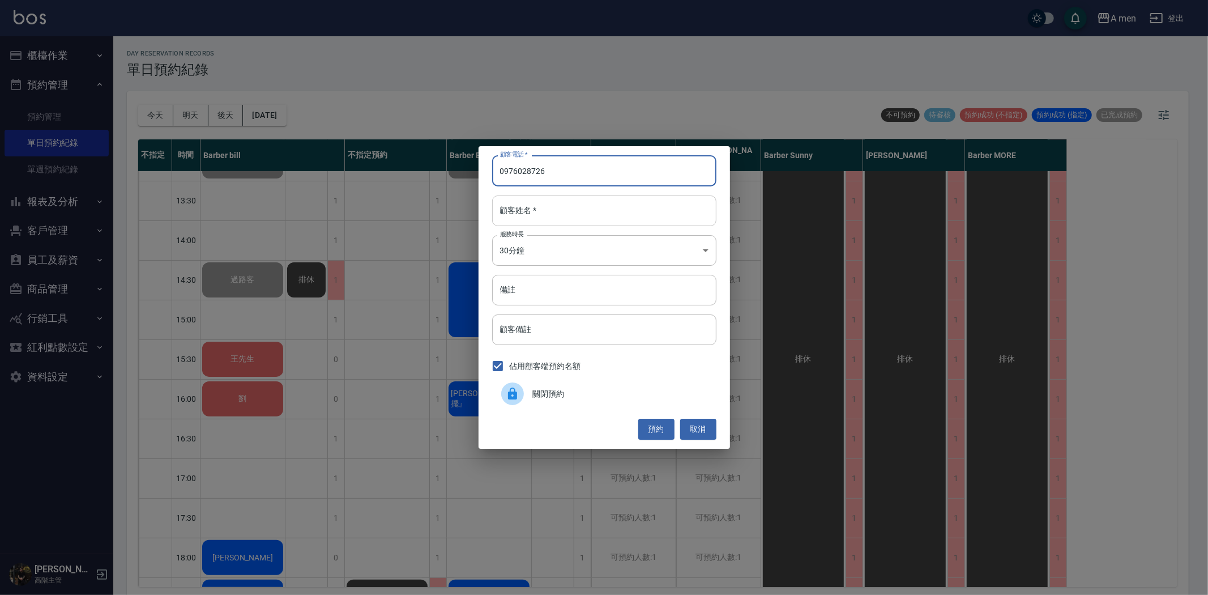
click at [516, 202] on div "顧客姓名   * 顧客姓名   *" at bounding box center [604, 210] width 224 height 31
click at [578, 205] on input "顧客姓名   *" at bounding box center [604, 210] width 224 height 31
click at [659, 418] on button "預約" at bounding box center [656, 428] width 36 height 21
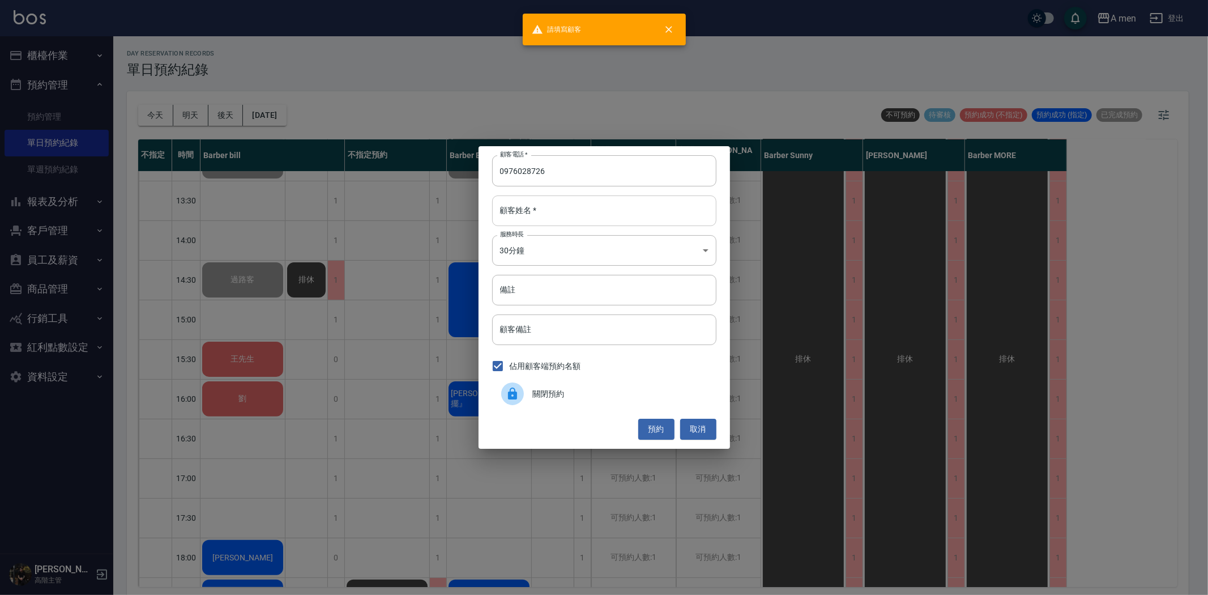
click at [550, 210] on input "顧客姓名   *" at bounding box center [604, 210] width 224 height 31
type input "c"
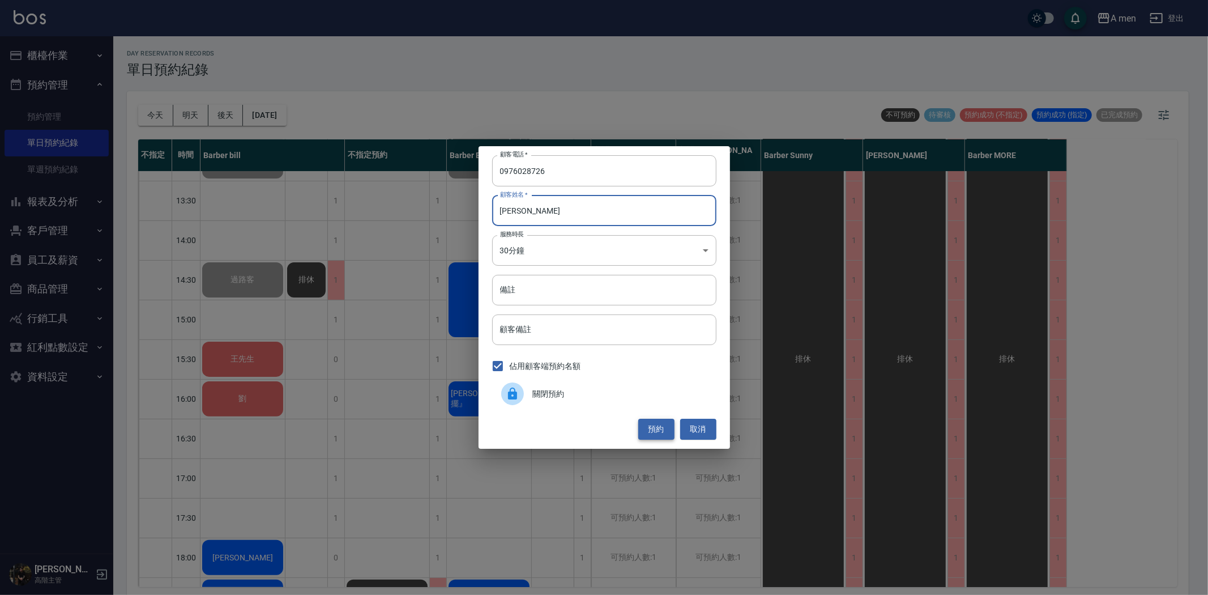
type input "Chenson"
click at [651, 430] on button "預約" at bounding box center [656, 428] width 36 height 21
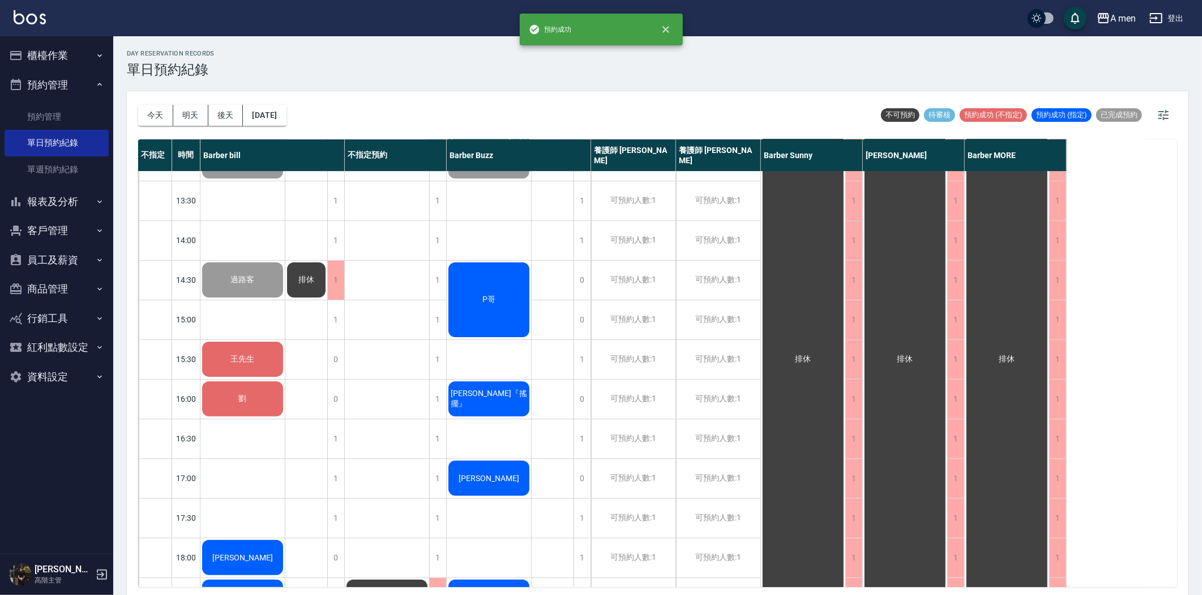
click at [285, 22] on div "Chenson" at bounding box center [242, 2] width 84 height 39
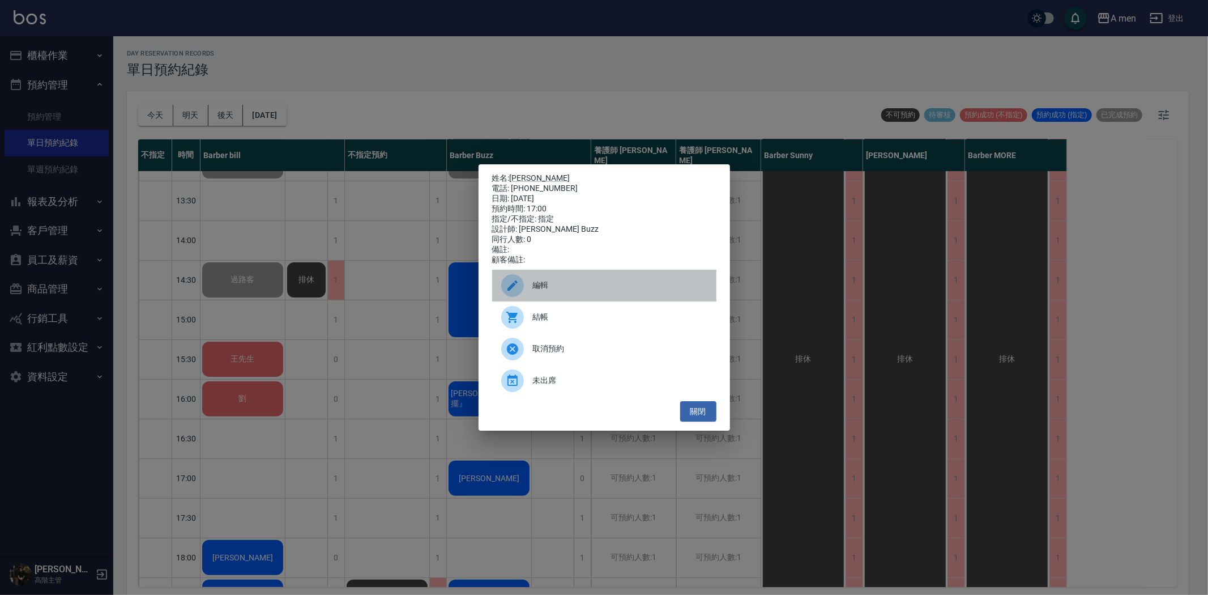
drag, startPoint x: 556, startPoint y: 291, endPoint x: 598, endPoint y: 267, distance: 47.9
click at [556, 291] on span "編輯" at bounding box center [620, 285] width 174 height 12
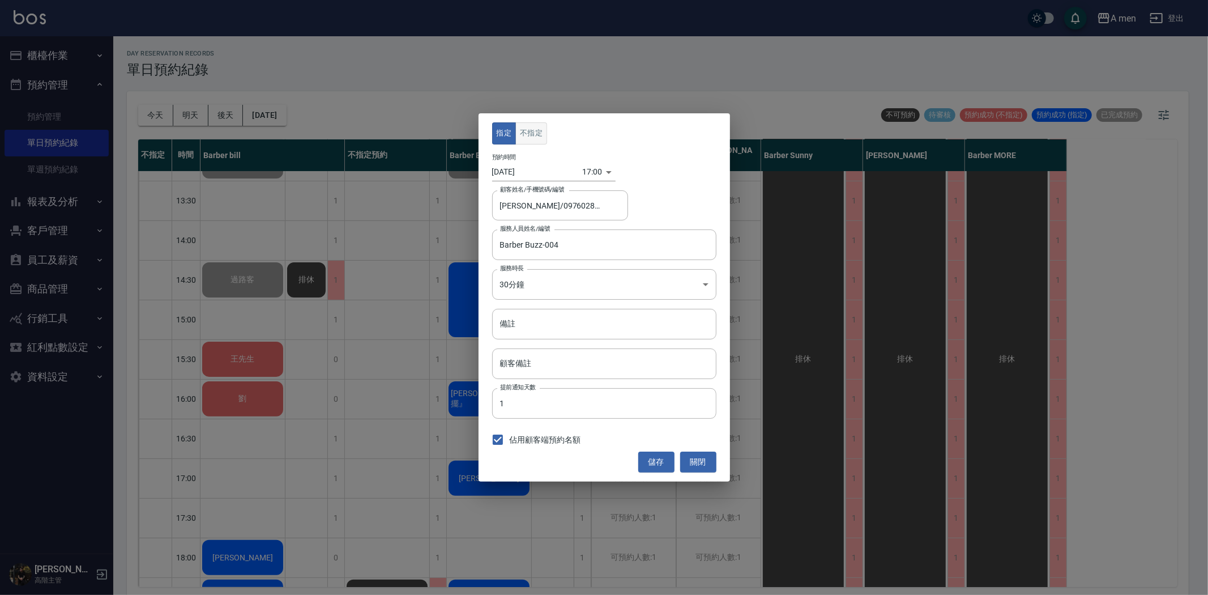
click at [535, 133] on button "不指定" at bounding box center [531, 133] width 32 height 22
click at [657, 471] on button "儲存" at bounding box center [656, 461] width 36 height 21
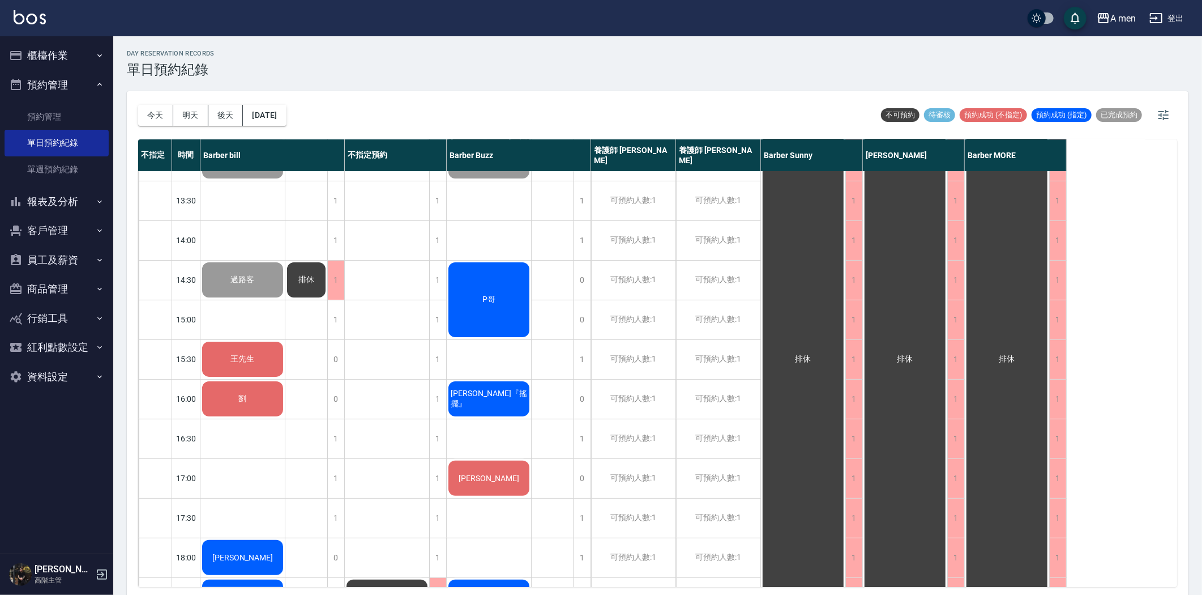
click at [285, 22] on div "P哥" at bounding box center [242, 2] width 84 height 39
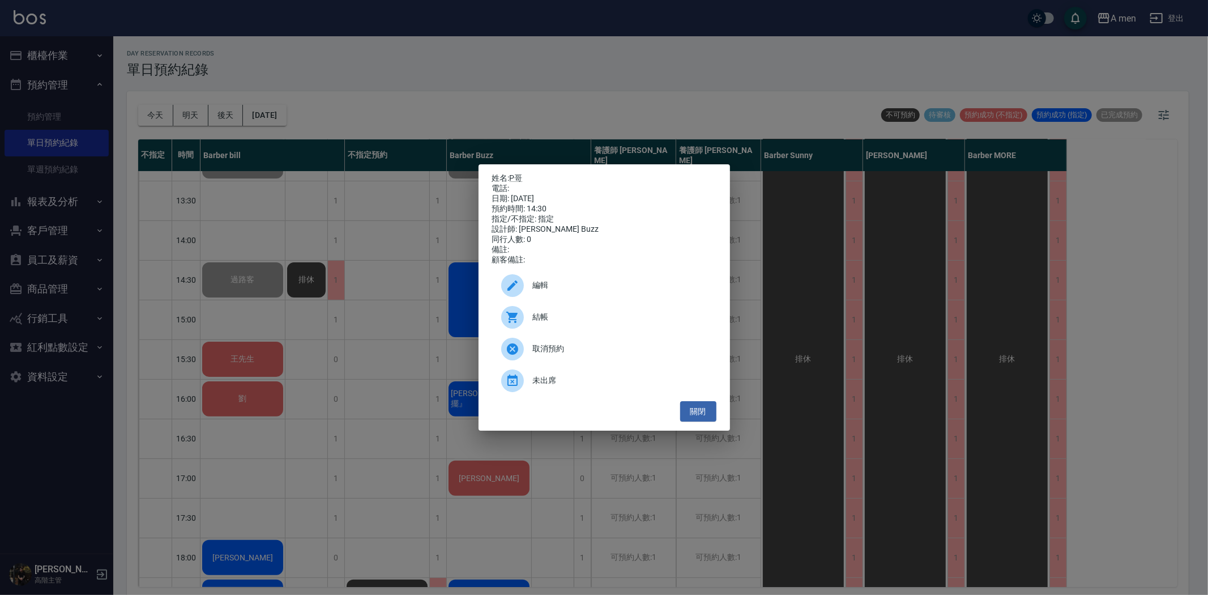
click at [586, 318] on div "結帳" at bounding box center [604, 317] width 224 height 32
click at [703, 408] on button "關閉" at bounding box center [698, 411] width 36 height 21
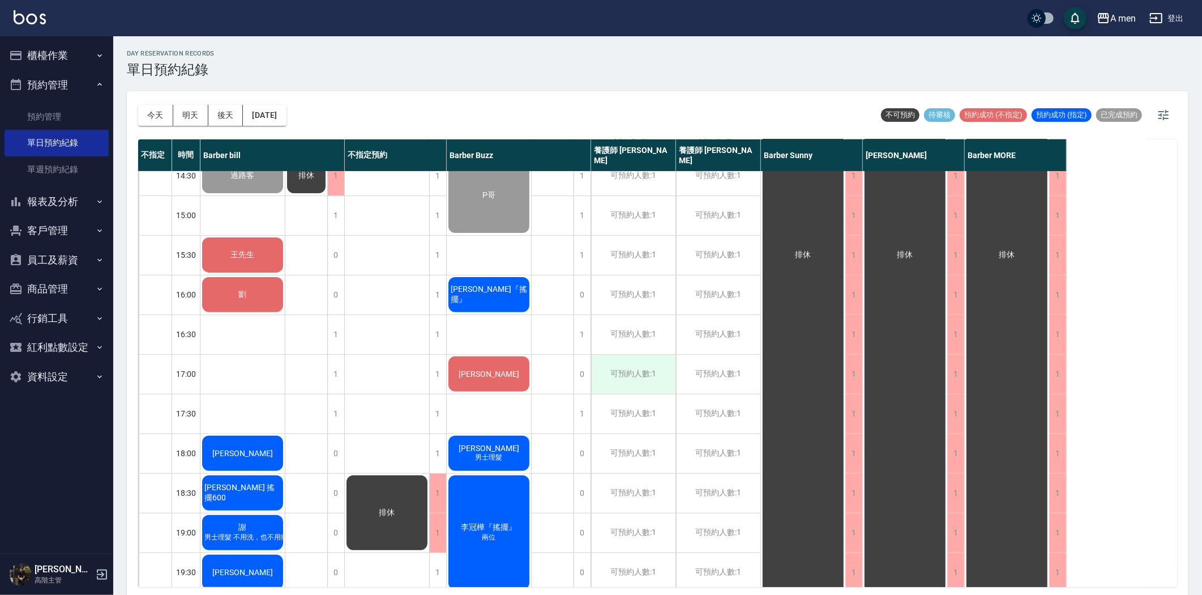
scroll to position [314, 0]
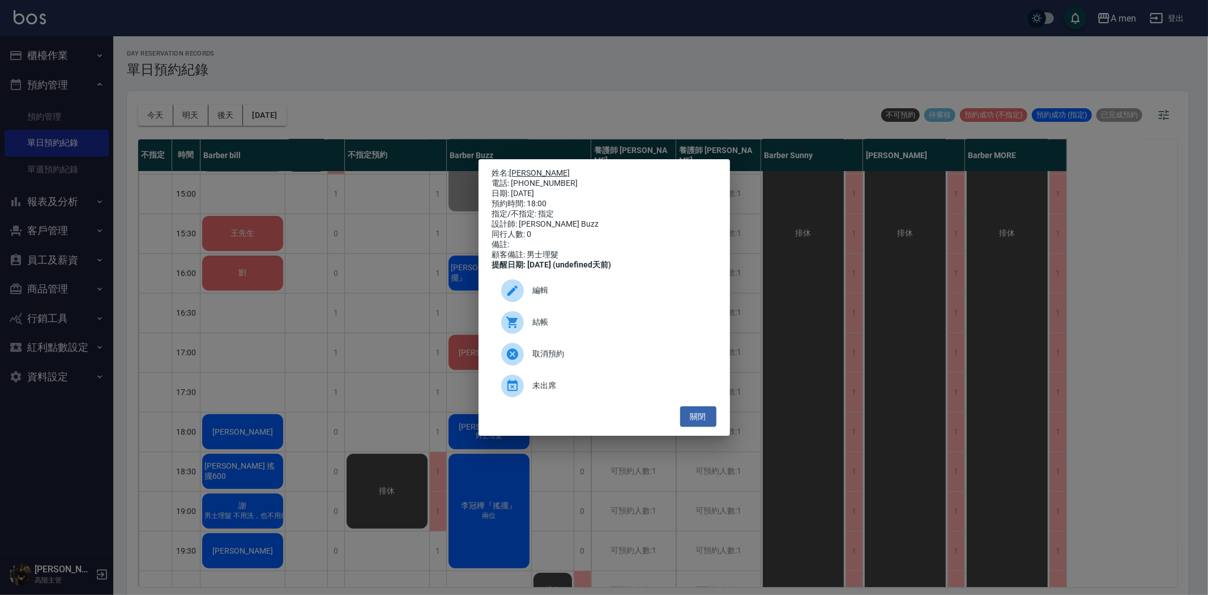
click at [523, 168] on link "[PERSON_NAME]" at bounding box center [540, 172] width 61 height 9
click at [706, 418] on button "關閉" at bounding box center [698, 416] width 36 height 21
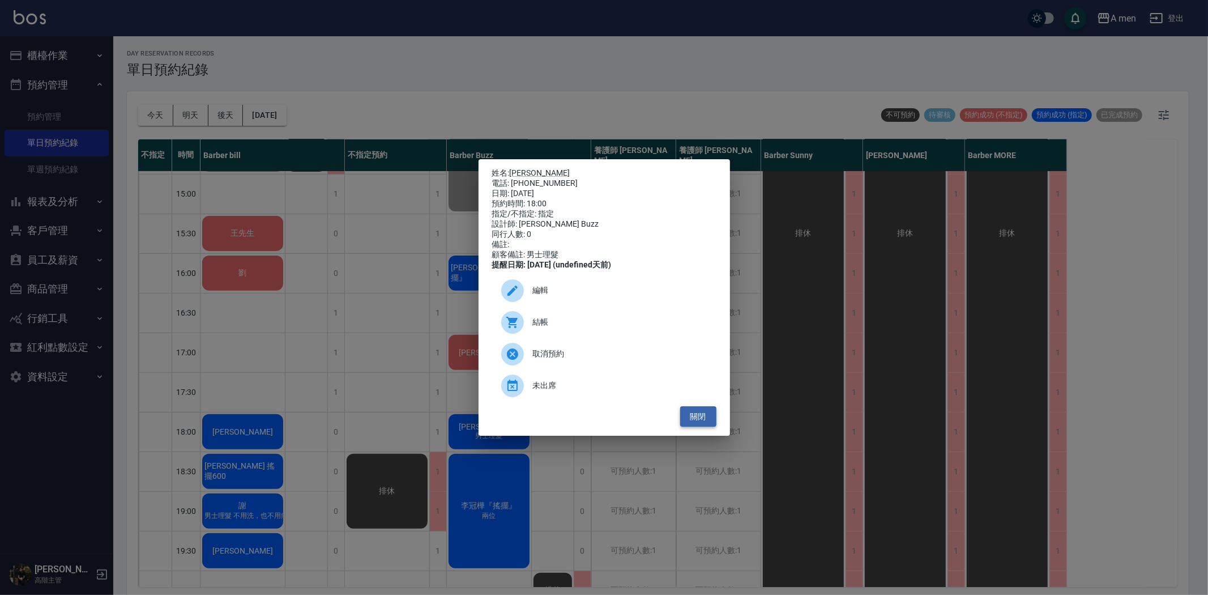
click at [711, 427] on button "關閉" at bounding box center [698, 416] width 36 height 21
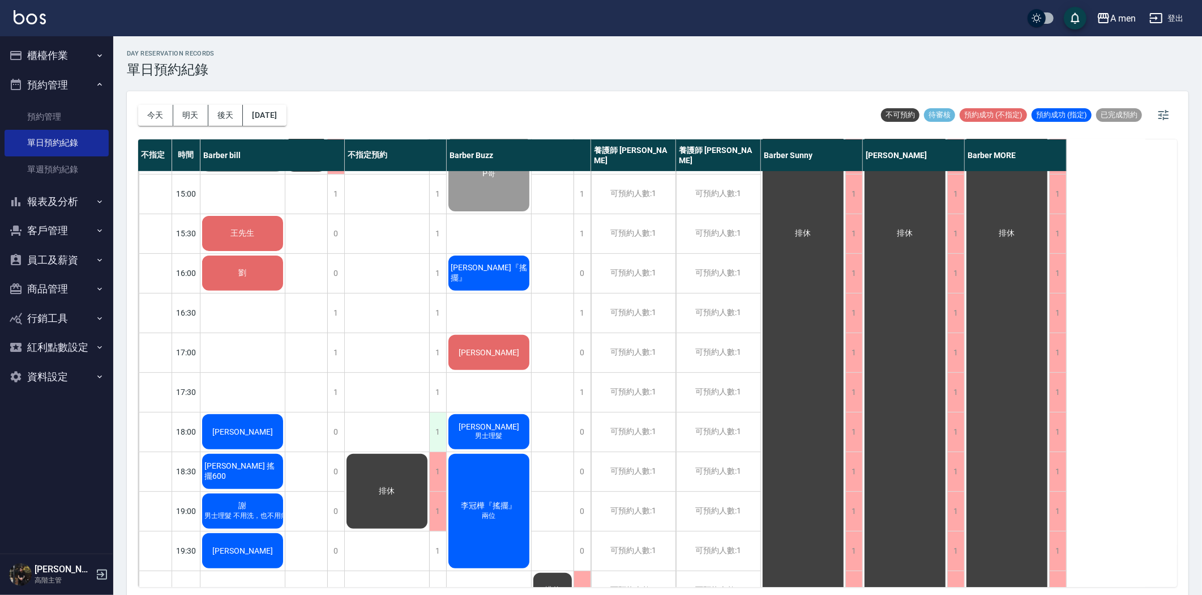
click at [434, 434] on div "1" at bounding box center [437, 431] width 17 height 39
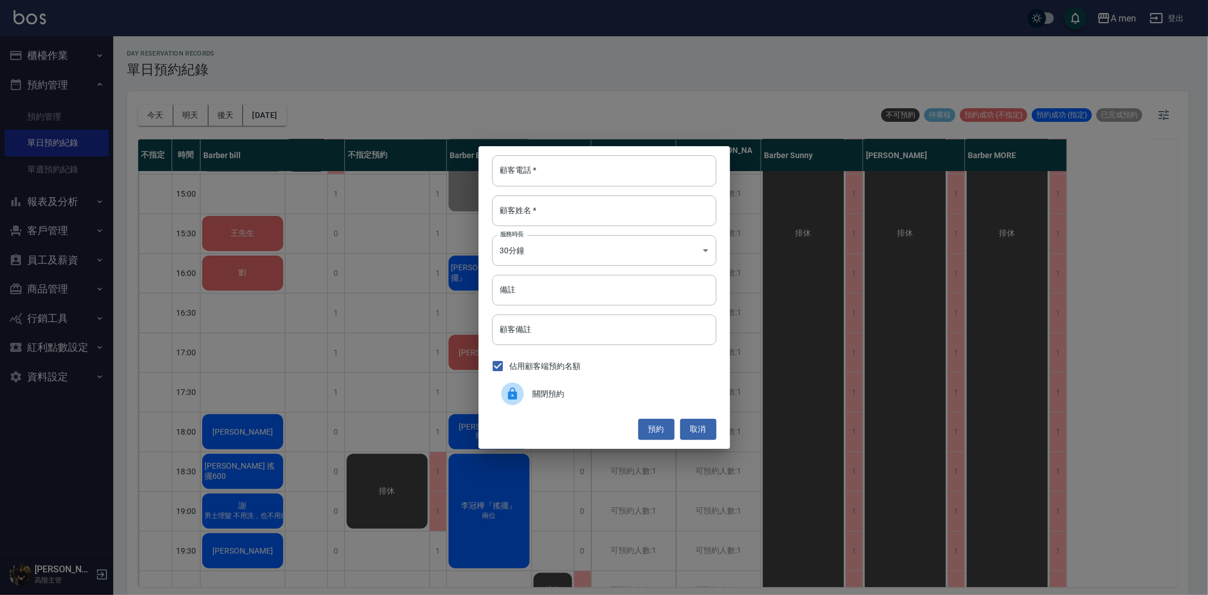
click at [564, 394] on span "關閉預約" at bounding box center [620, 394] width 174 height 12
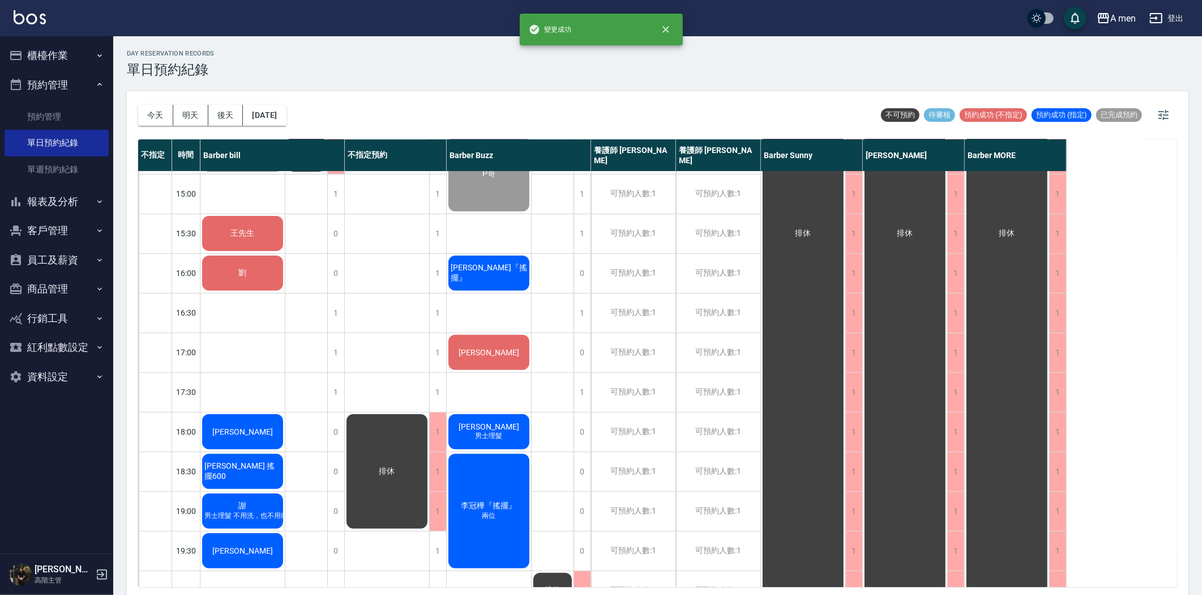
click at [436, 546] on div "1" at bounding box center [437, 550] width 17 height 39
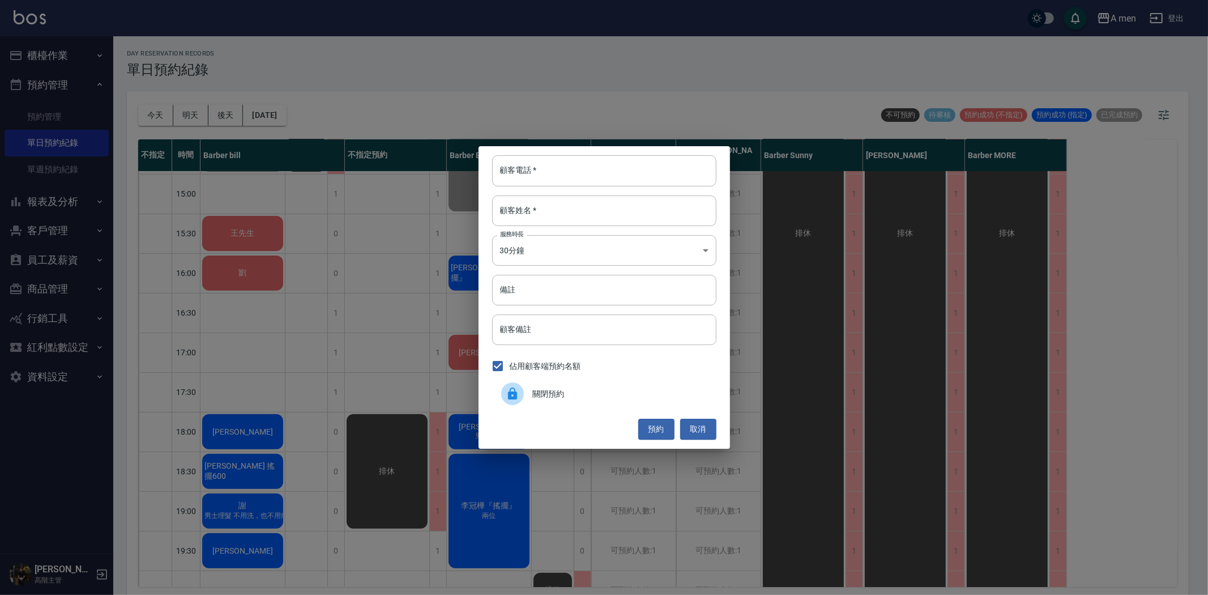
click at [567, 388] on span "關閉預約" at bounding box center [620, 394] width 174 height 12
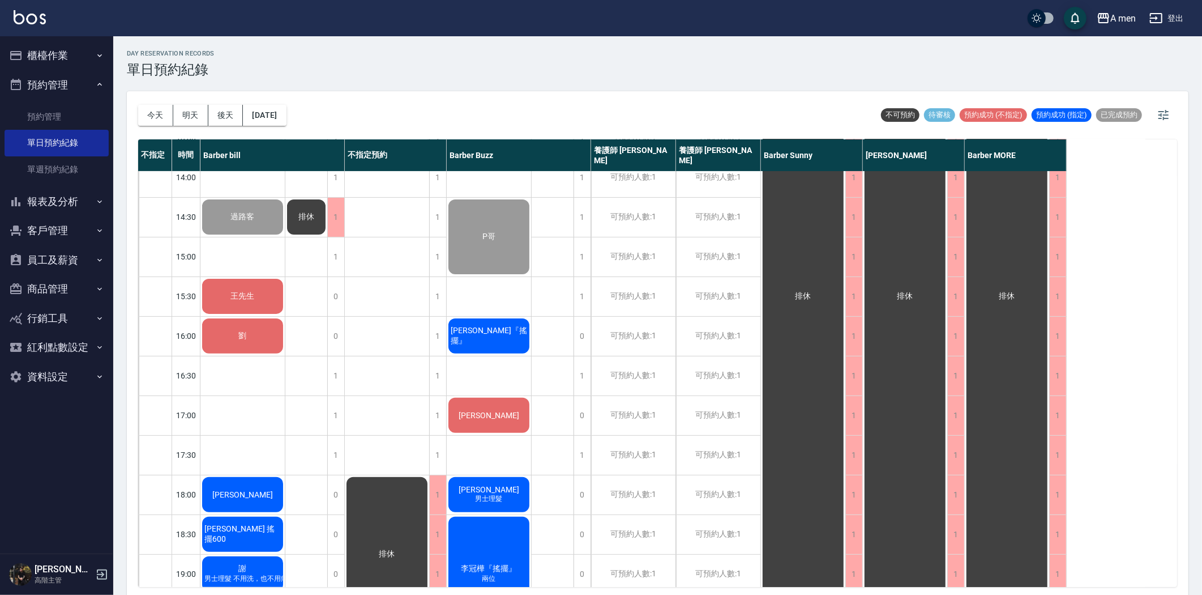
scroll to position [377, 0]
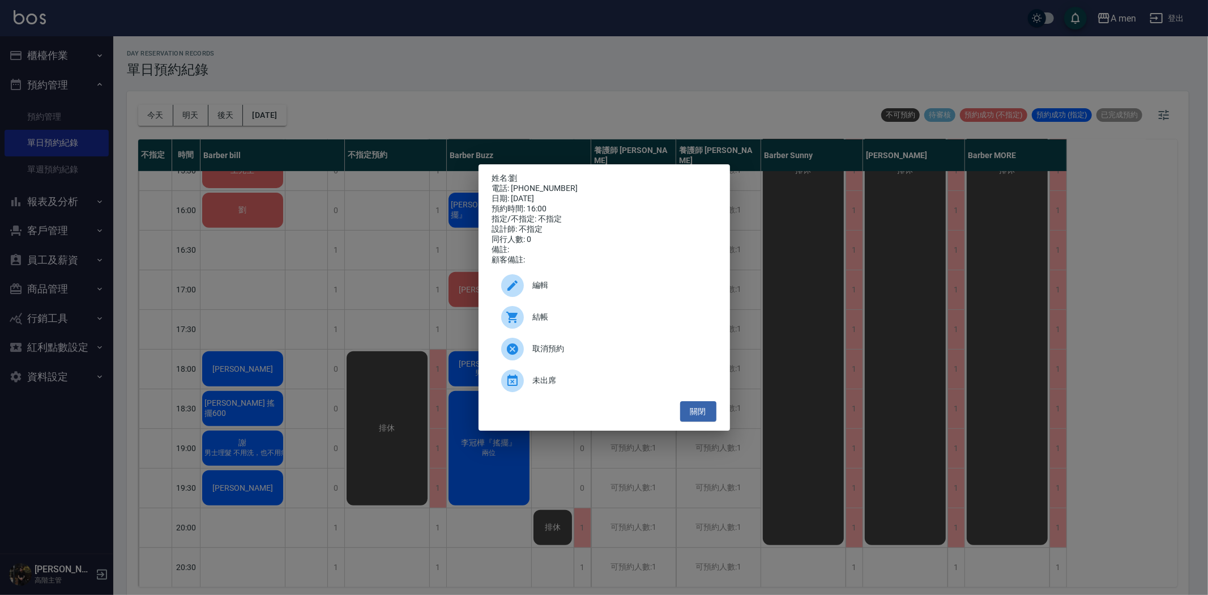
click at [191, 374] on div "姓名: 劉 電話: 0905300727 日期: 2025/08/11 預約時間: 16:00 指定/不指定: 不指定 設計師: 不指定 同行人數: 0 備註…" at bounding box center [604, 297] width 1208 height 595
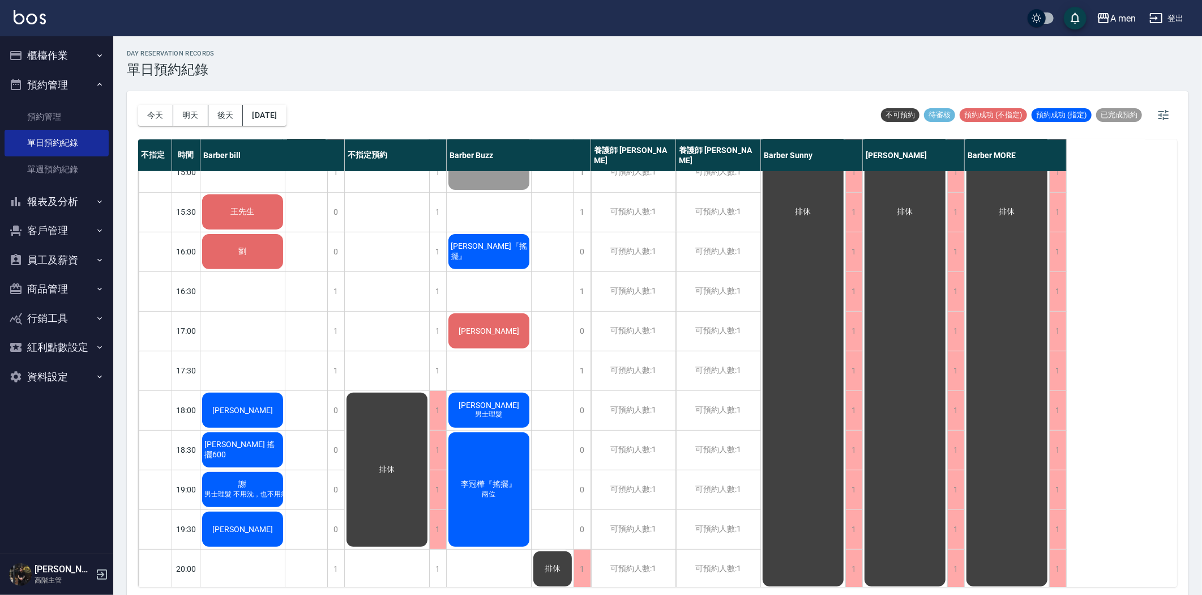
scroll to position [251, 0]
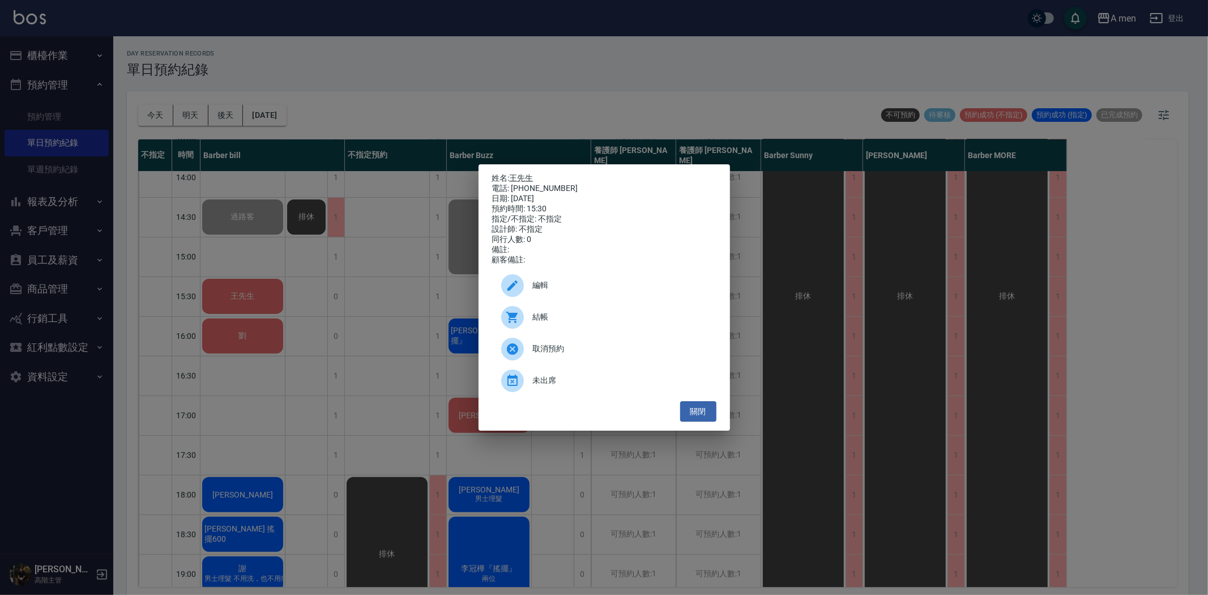
click at [377, 309] on div "姓名: 王先生 電話: 0915085575 日期: 2025/08/11 預約時間: 15:30 指定/不指定: 不指定 設計師: 不指定 同行人數: 0 …" at bounding box center [604, 297] width 1208 height 595
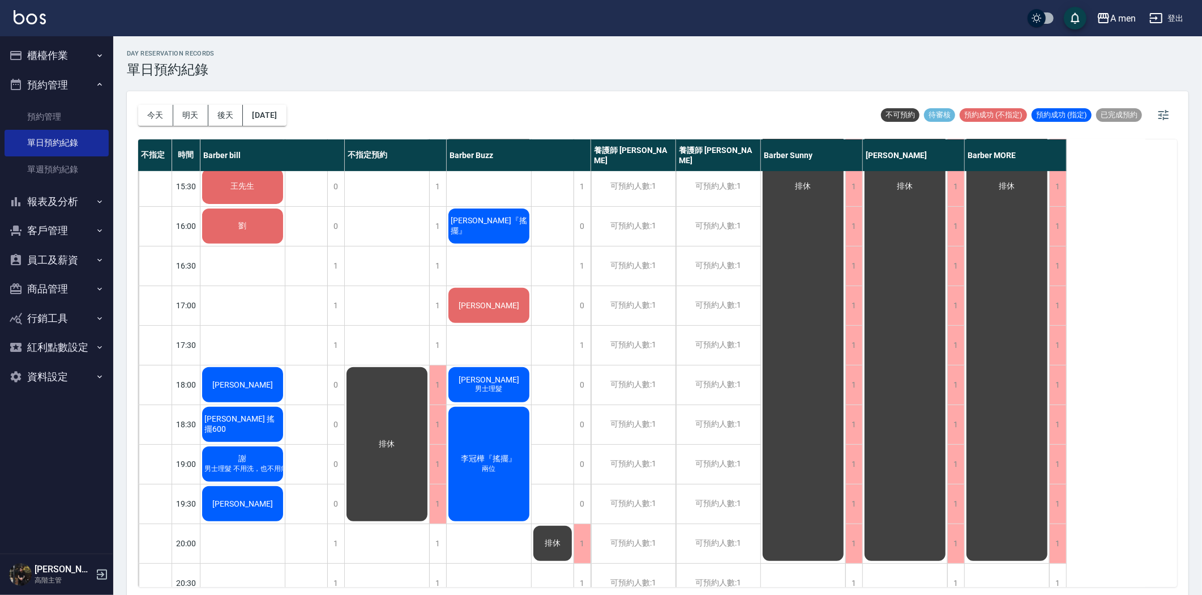
scroll to position [314, 0]
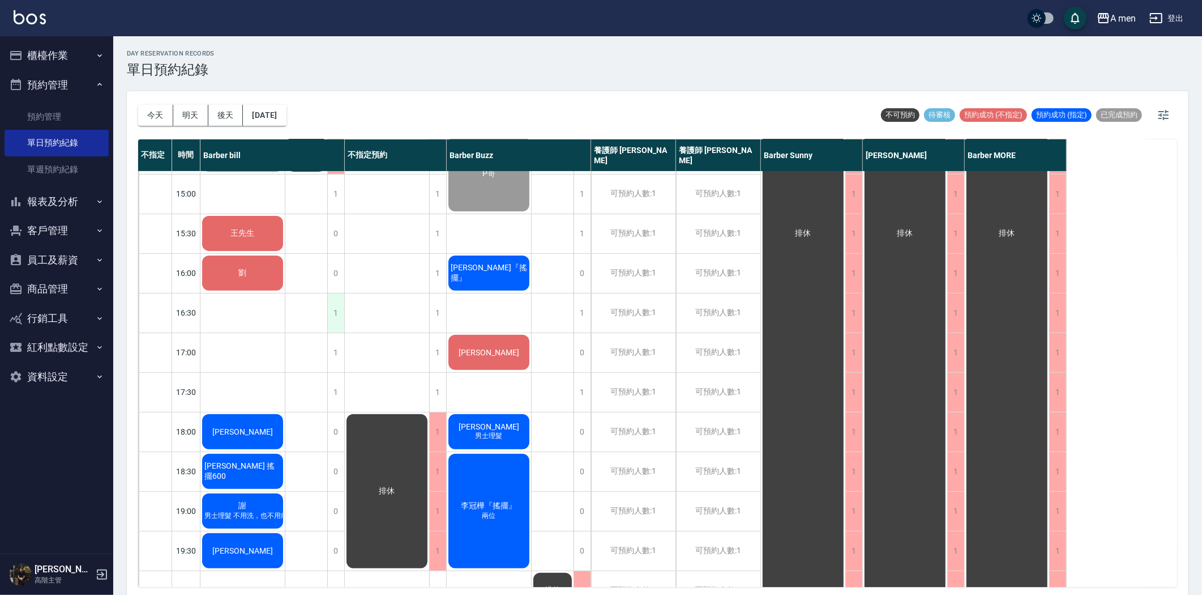
click at [341, 305] on div "1" at bounding box center [335, 312] width 17 height 39
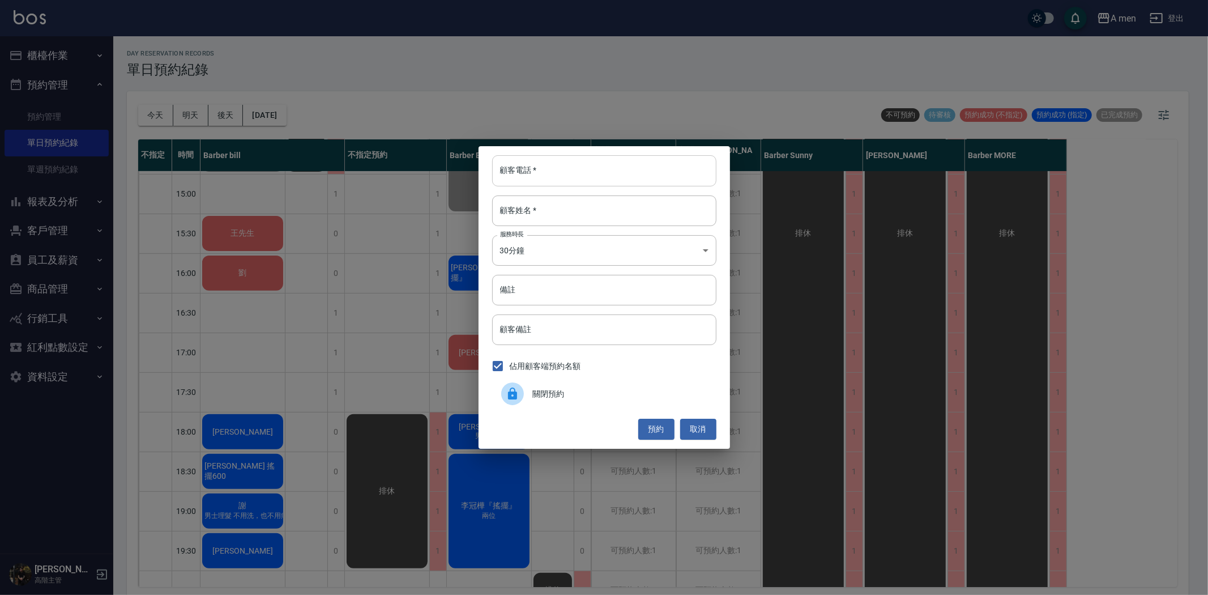
click at [616, 176] on input "顧客電話   *" at bounding box center [604, 170] width 224 height 31
type input "0903292697"
click at [622, 216] on input "顧客姓名   *" at bounding box center [604, 210] width 224 height 31
type input "2"
type input "鄧先生"
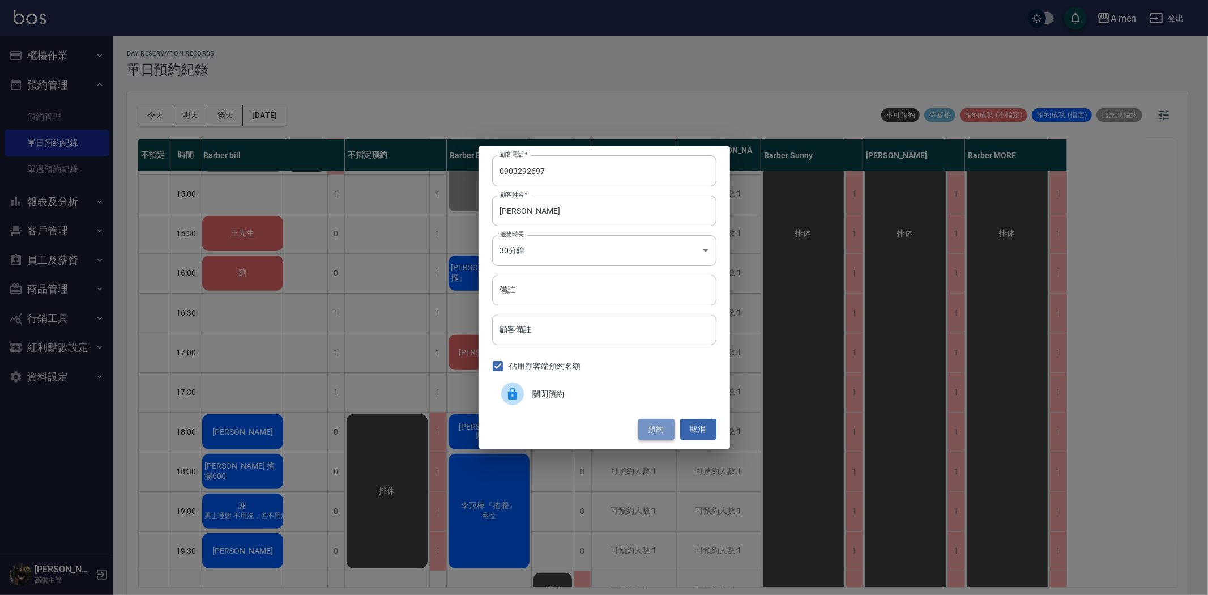
click at [660, 423] on button "預約" at bounding box center [656, 428] width 36 height 21
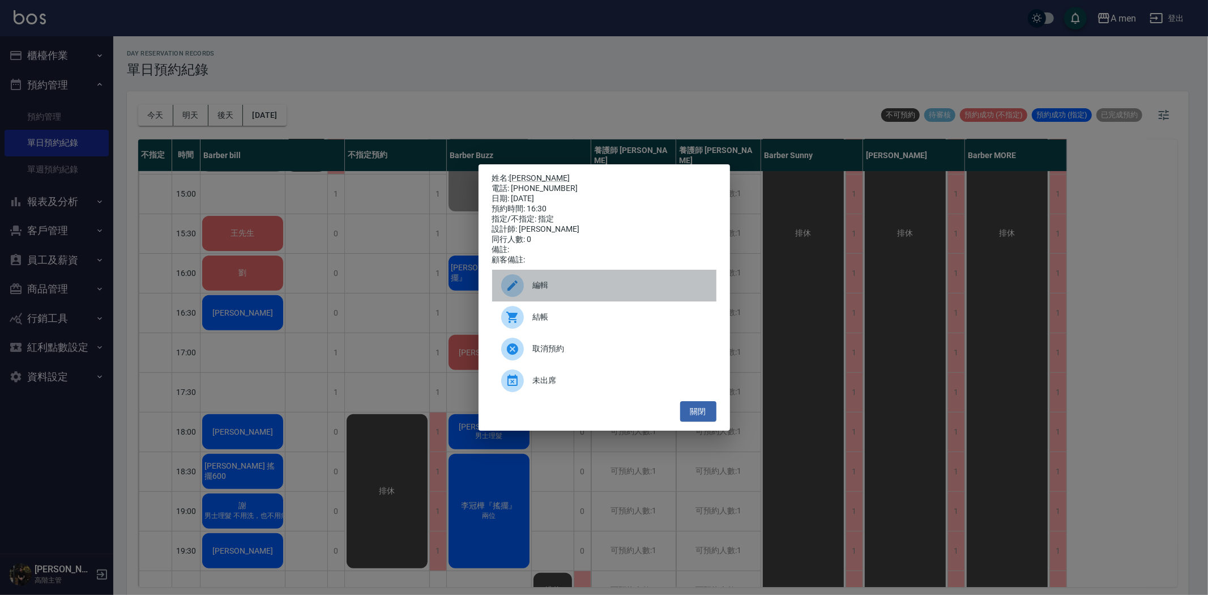
click at [651, 301] on div "編輯" at bounding box center [604, 286] width 224 height 32
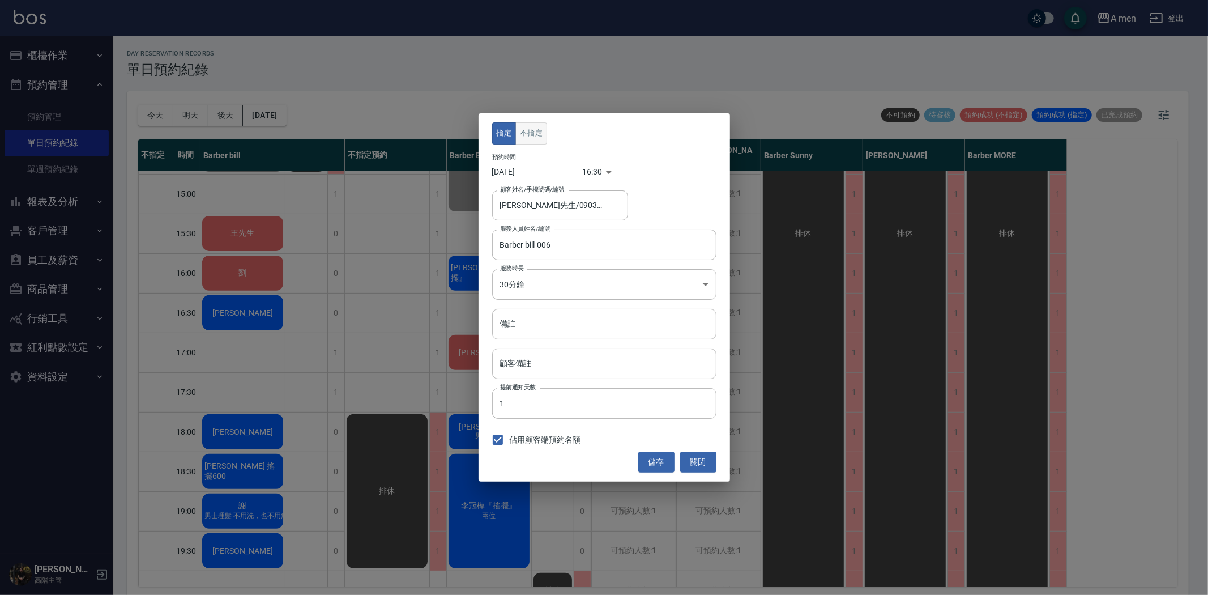
click at [544, 144] on button "不指定" at bounding box center [531, 133] width 32 height 22
click at [660, 466] on button "儲存" at bounding box center [656, 461] width 36 height 21
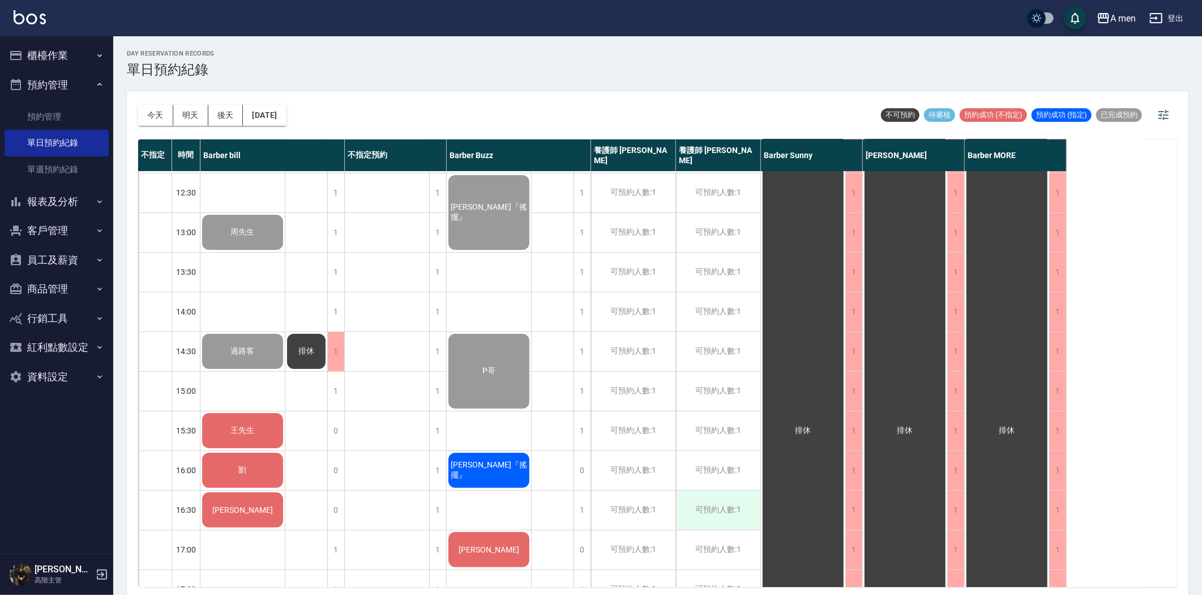
scroll to position [189, 0]
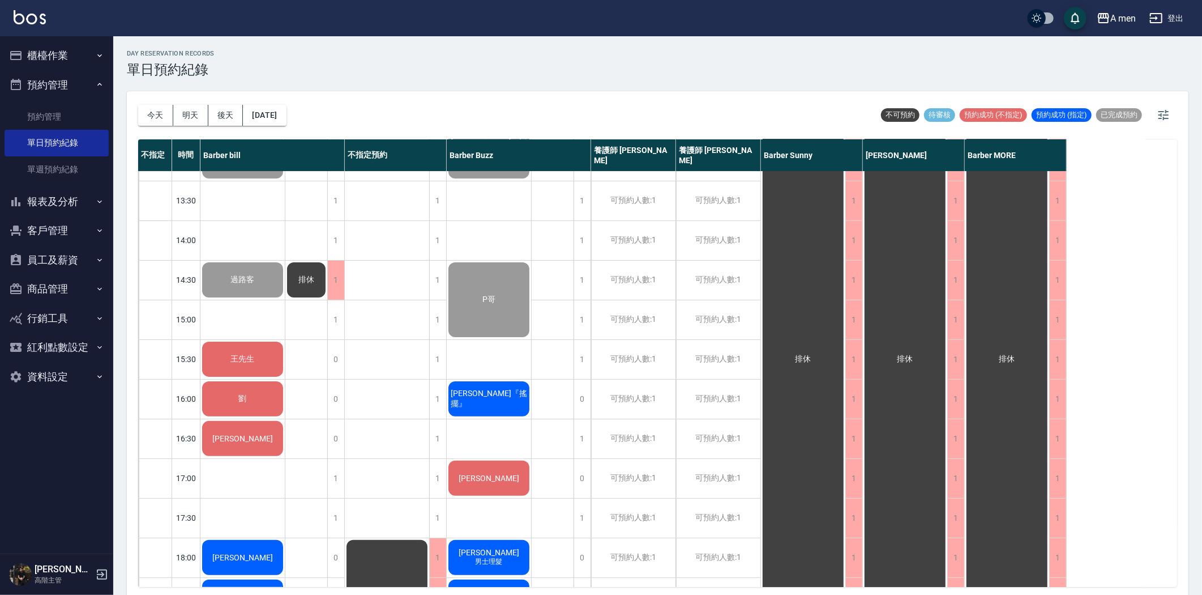
click at [253, 7] on span "鄧先生" at bounding box center [242, 2] width 65 height 9
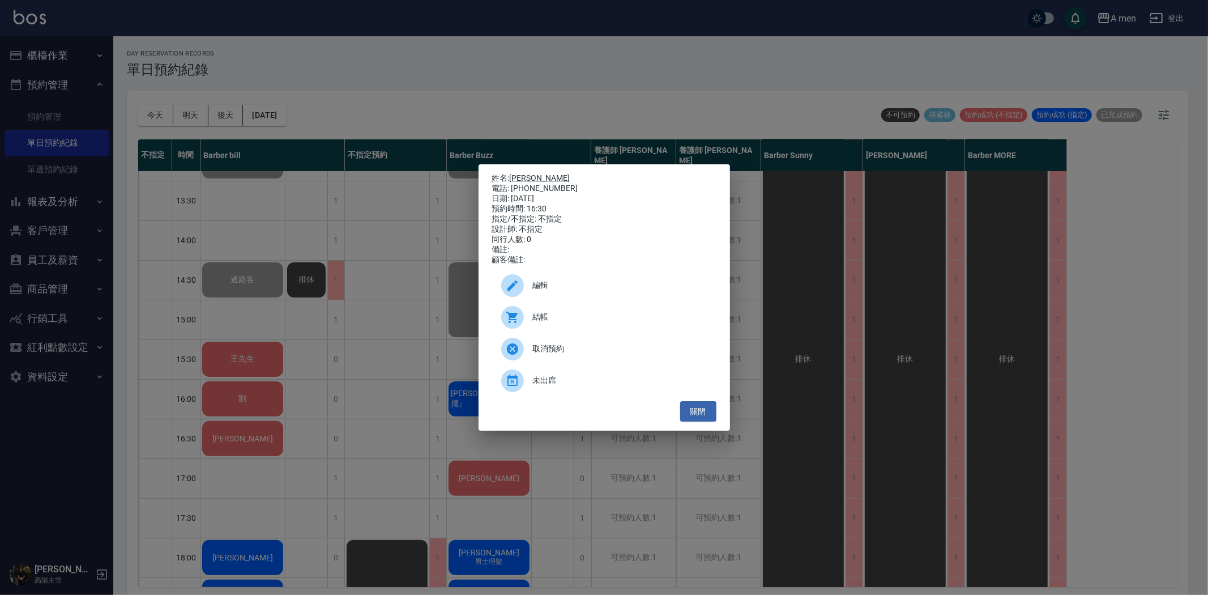
click at [575, 288] on span "編輯" at bounding box center [620, 285] width 174 height 12
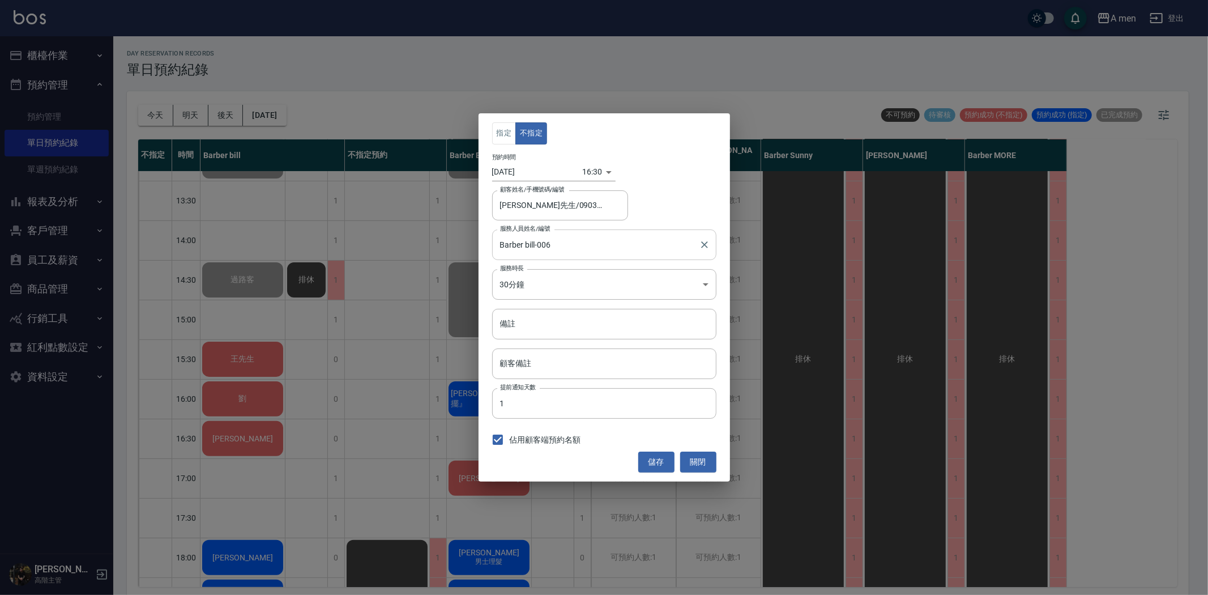
click at [550, 242] on input "Barber bill-006" at bounding box center [595, 244] width 197 height 20
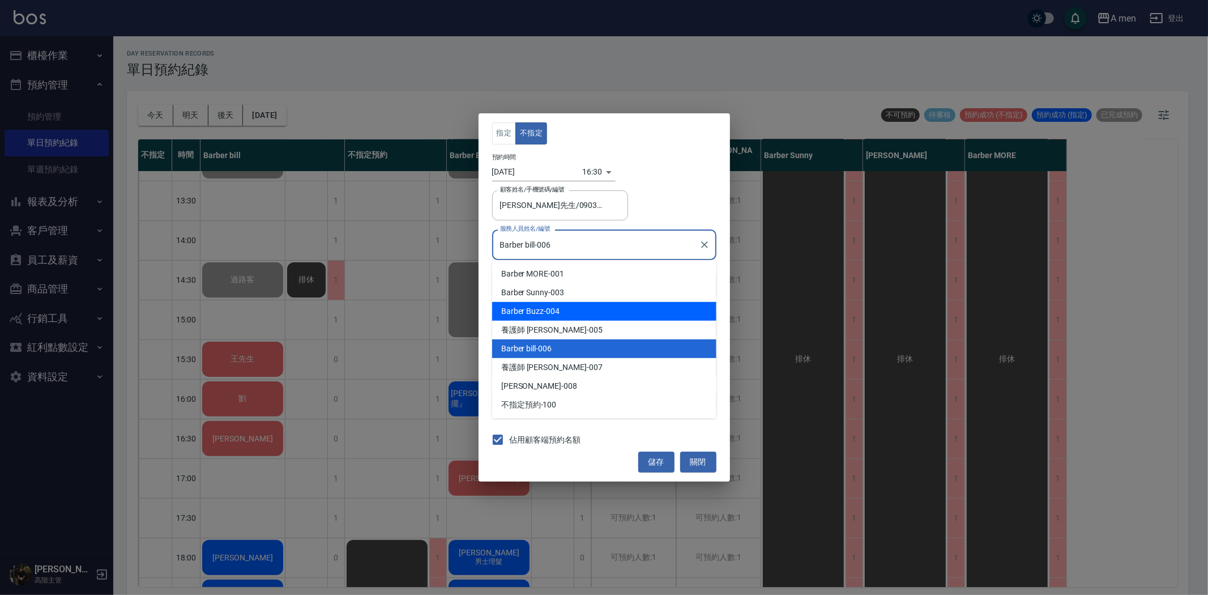
click at [567, 312] on div "Barber Buzz -004" at bounding box center [604, 311] width 224 height 19
type input "Barber Buzz-004"
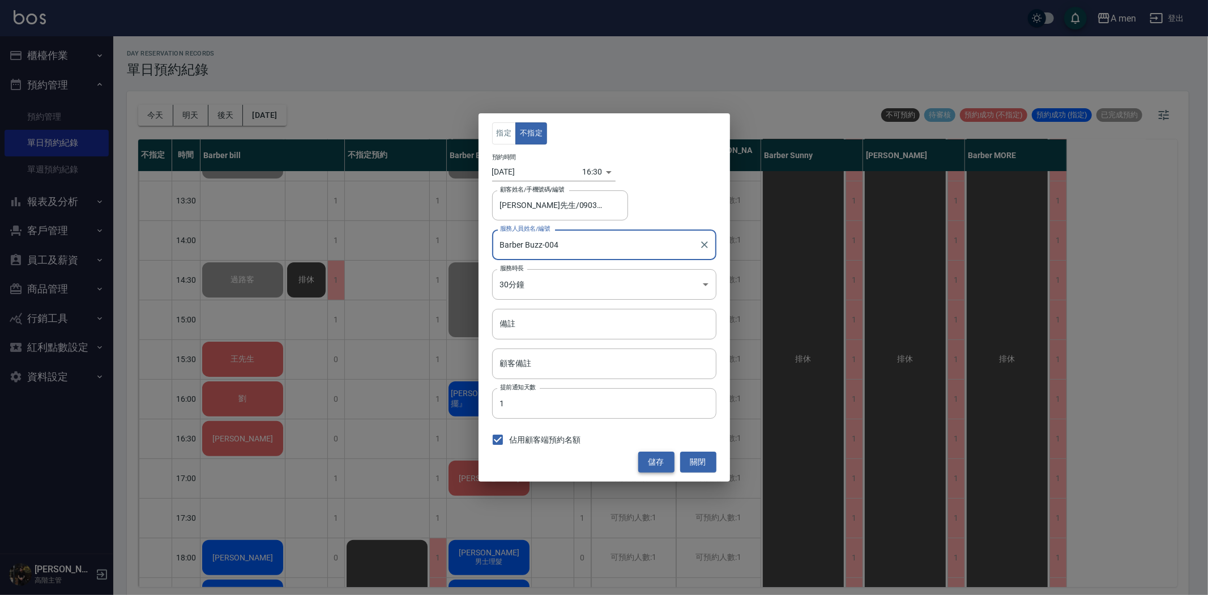
click at [656, 464] on button "儲存" at bounding box center [656, 461] width 36 height 21
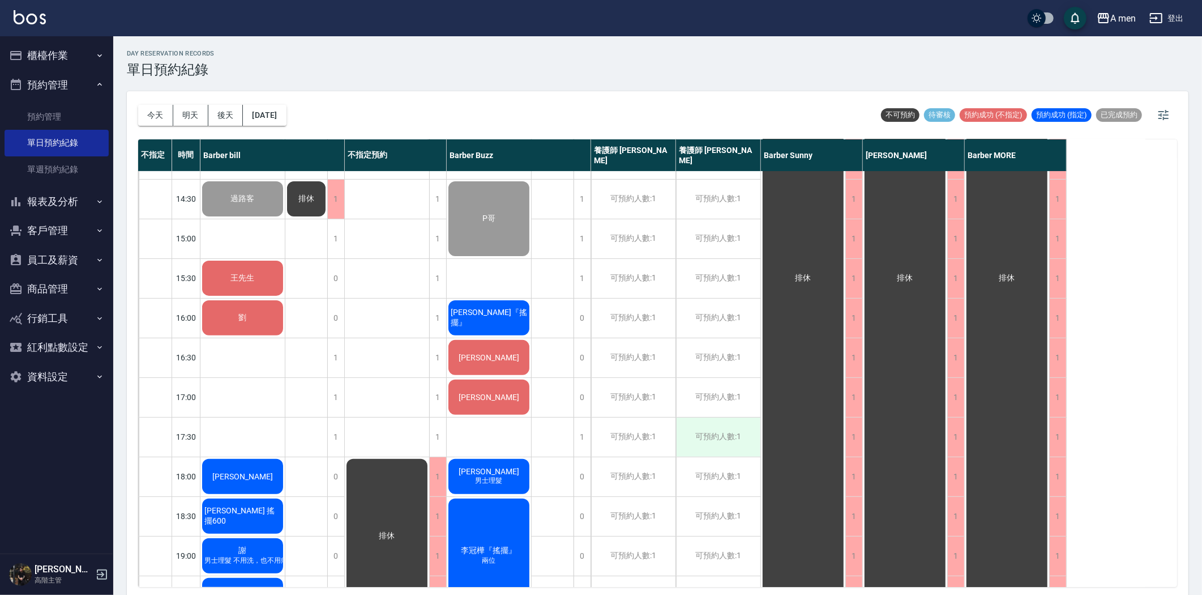
scroll to position [251, 0]
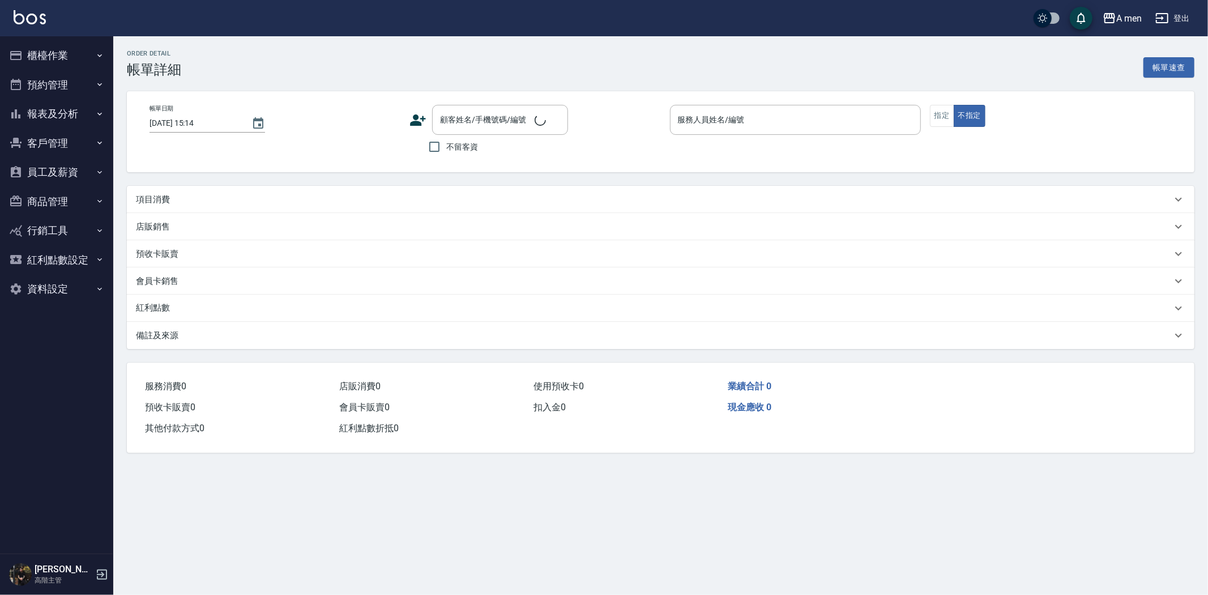
type input "2025/08/11 11:00"
type input "Barber bill-006"
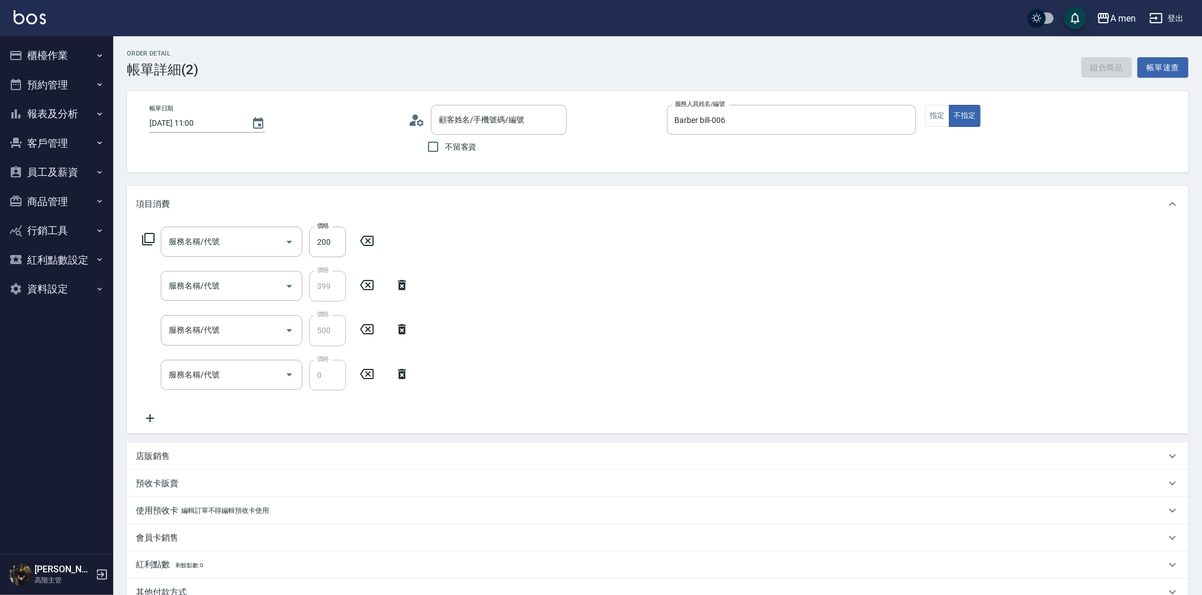
type input "鄭先生/0906050521/null"
type input "養護師 額外開發"
type input "養護師 清膚體驗"
type input "組合活動 剪髮"
type input "升單獎金 清膚體驗組合"
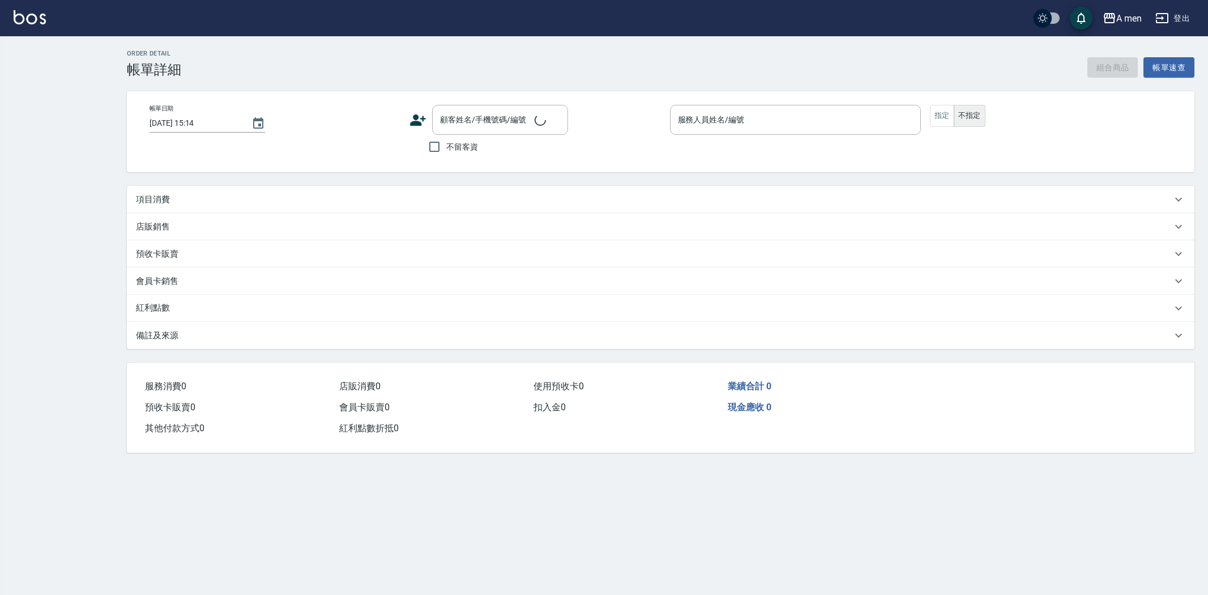
type input "[DATE] 13:00"
type input "Barber bill-006"
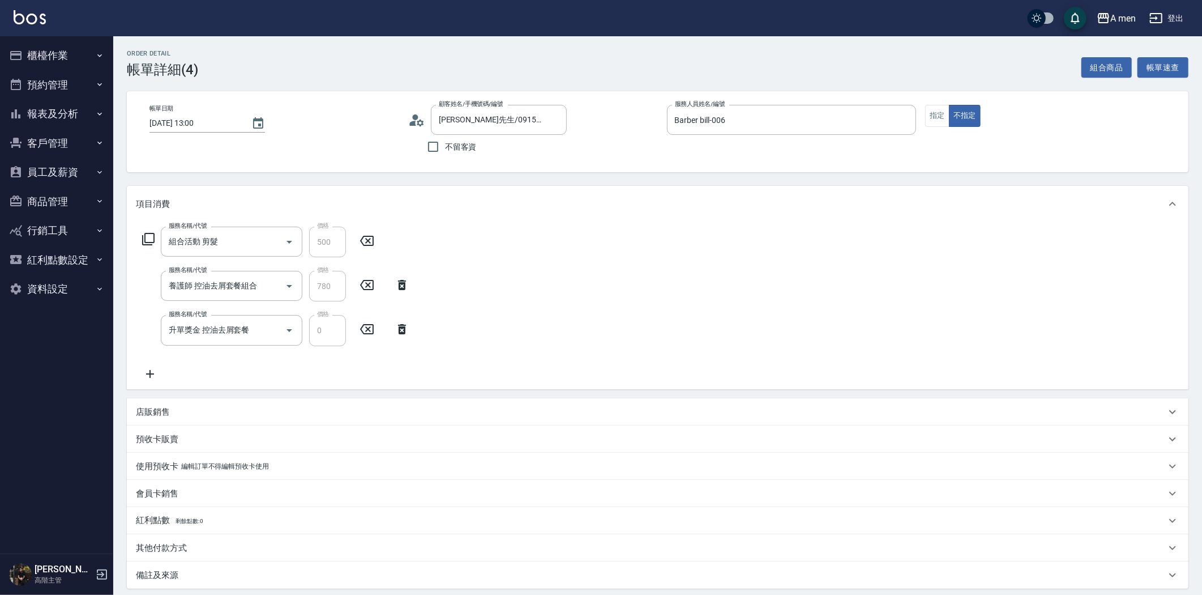
type input "[PERSON_NAME]先生/0915980080/null"
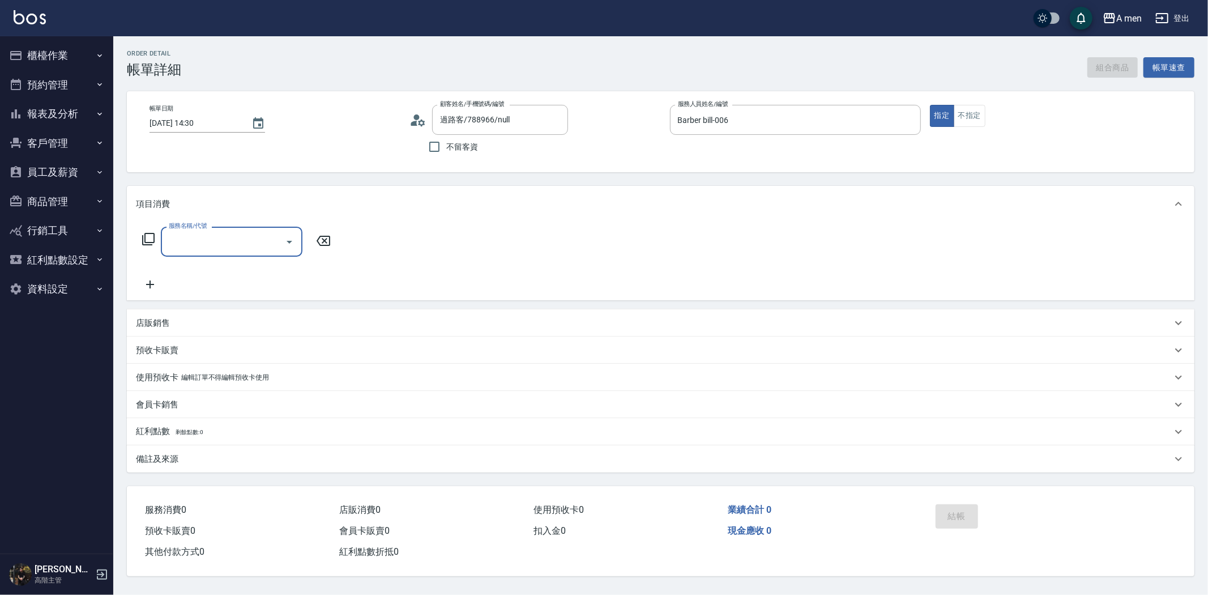
drag, startPoint x: 0, startPoint y: 0, endPoint x: 292, endPoint y: 240, distance: 378.2
click at [292, 240] on icon "Open" at bounding box center [290, 242] width 14 height 14
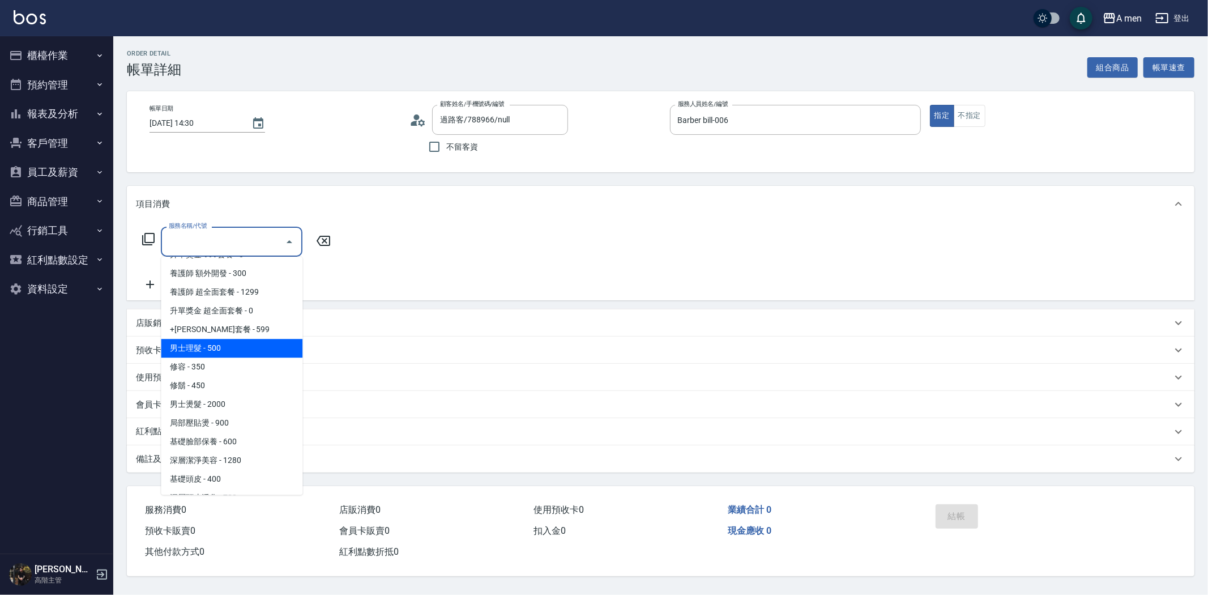
scroll to position [443, 0]
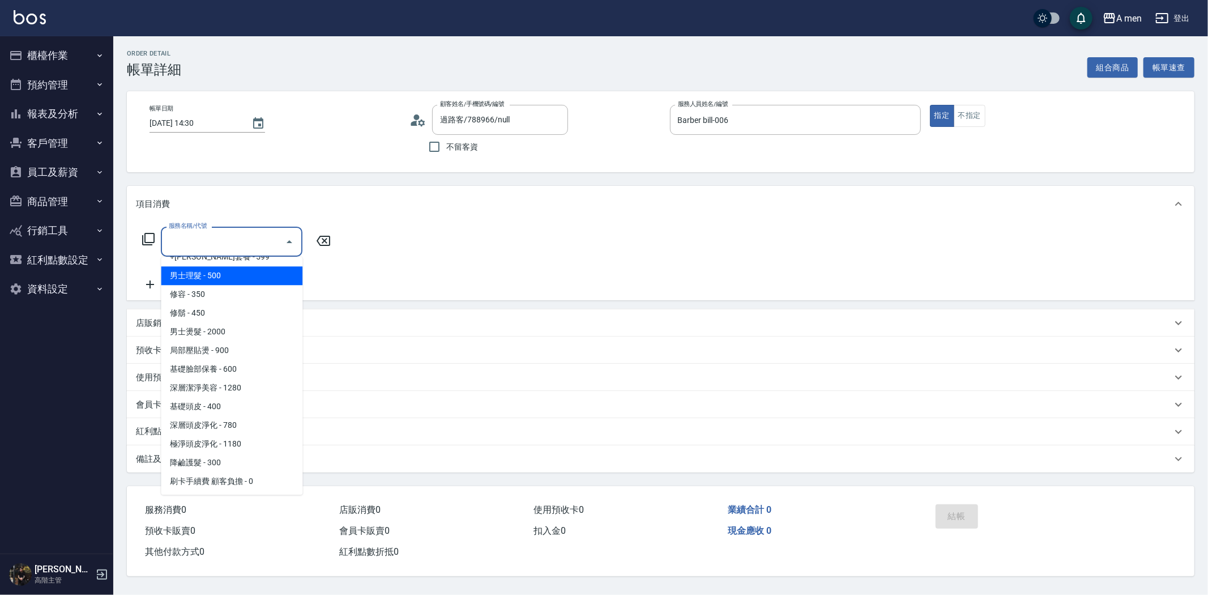
click at [240, 280] on span "男士理髮 - 500" at bounding box center [232, 275] width 142 height 19
type input "男士理髮(A01)"
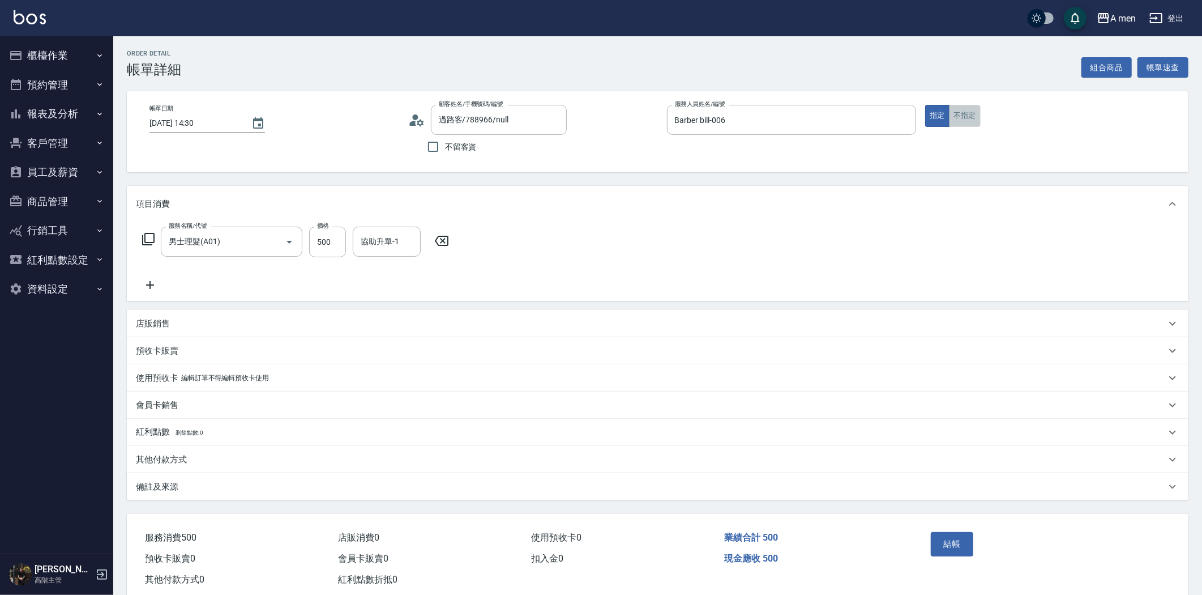
click at [962, 117] on button "不指定" at bounding box center [965, 116] width 32 height 22
click at [964, 548] on button "結帳" at bounding box center [952, 544] width 42 height 24
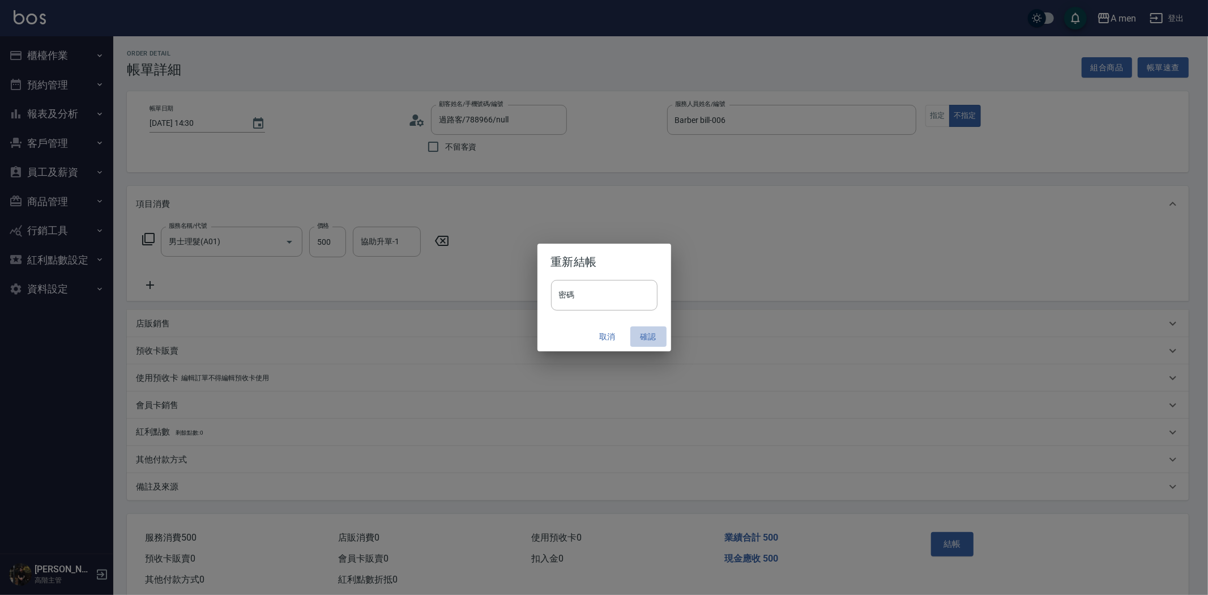
click at [659, 334] on button "確認" at bounding box center [648, 336] width 36 height 21
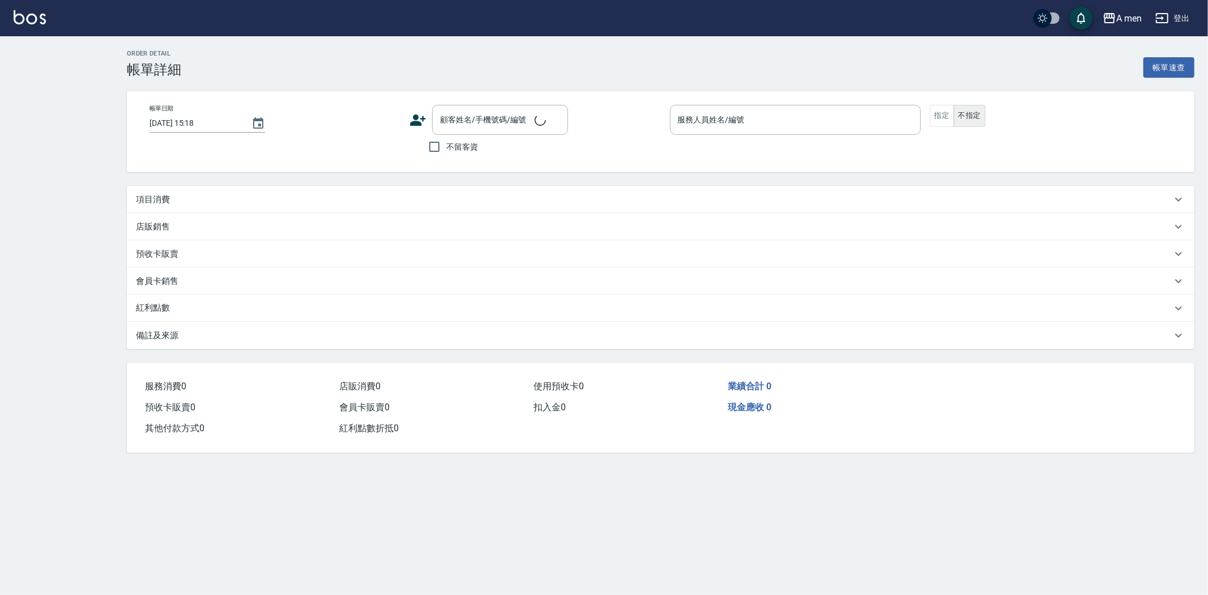
type input "2025/08/11 14:30"
type input "Barber bill-006"
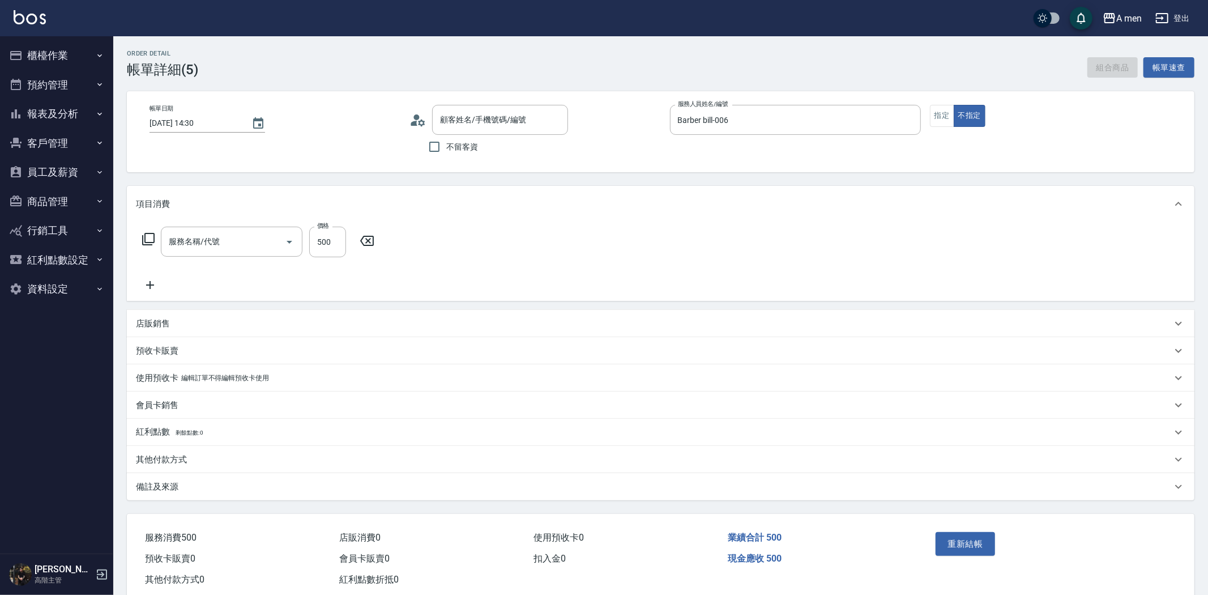
type input "過路客/788966/null"
type input "男士理髮(A01)"
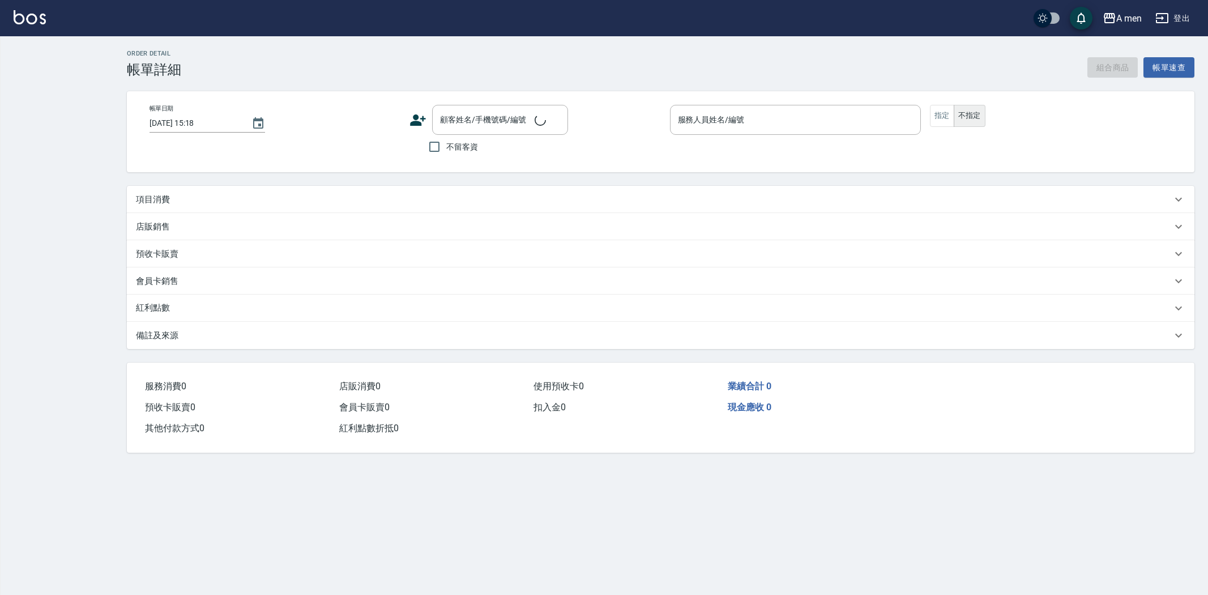
type input "[DATE] 13:00"
type input "Barber bill-006"
type input "[PERSON_NAME]先生/0915980080/null"
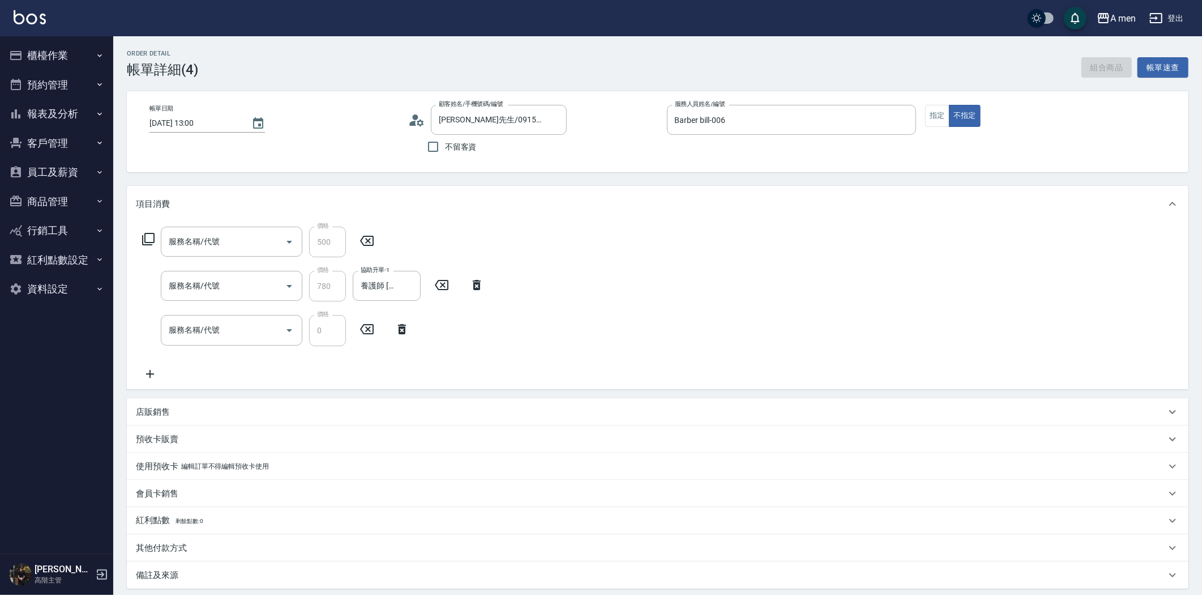
type input "組合活動 剪髮"
type input "養護師 控油去屑套餐組合"
type input "升單獎金 控油去屑套餐"
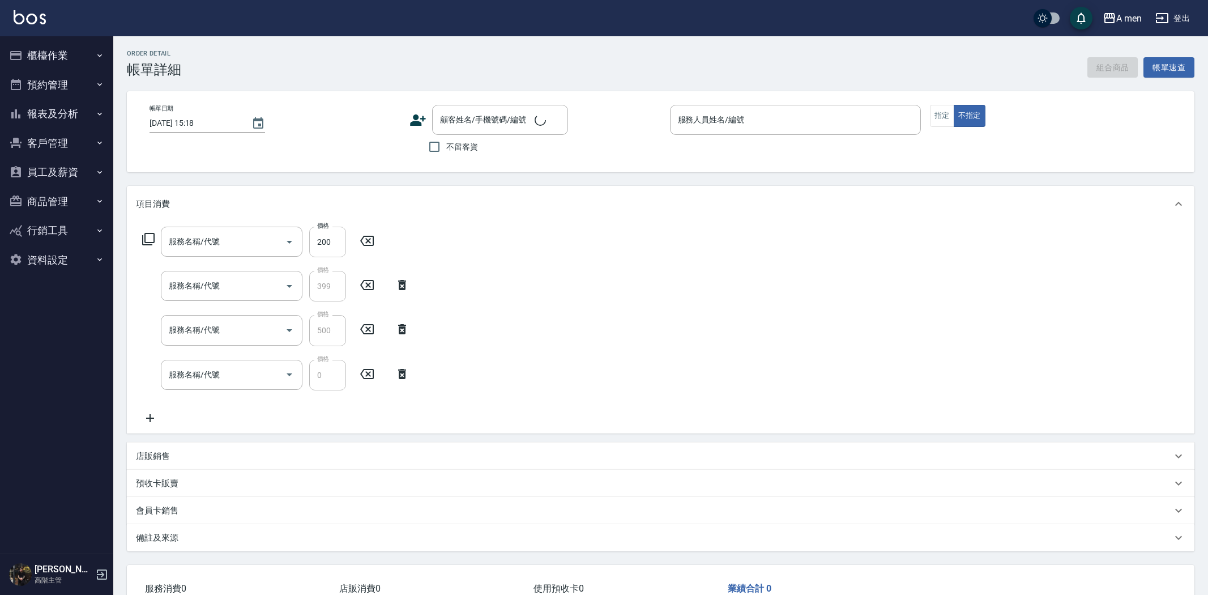
type input "[DATE] 11:00"
type input "Barber bill-006"
type input "養護師 額外開發"
type input "養護師 清膚體驗"
type input "組合活動 剪髮"
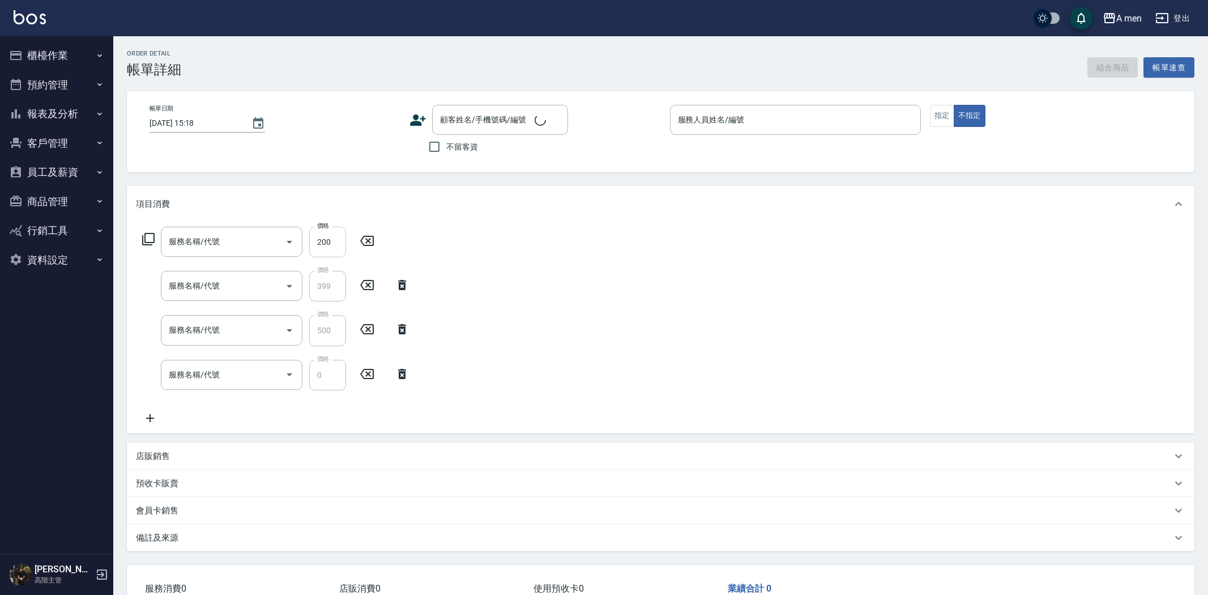
type input "升單獎金 清膚體驗組合"
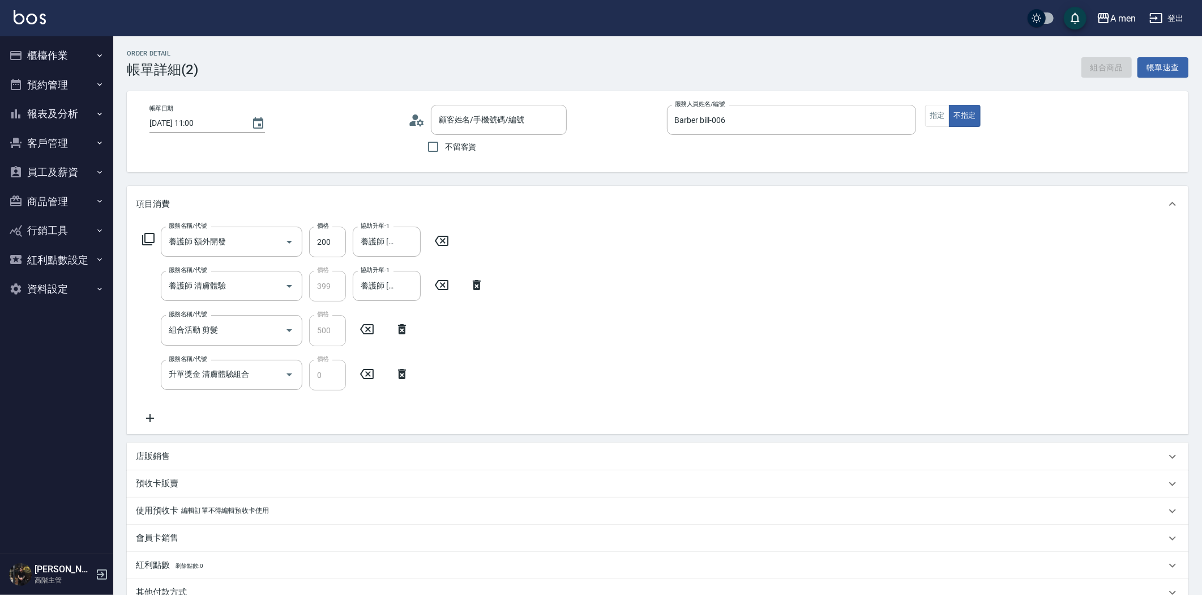
type input "鄭先生/0906050521/null"
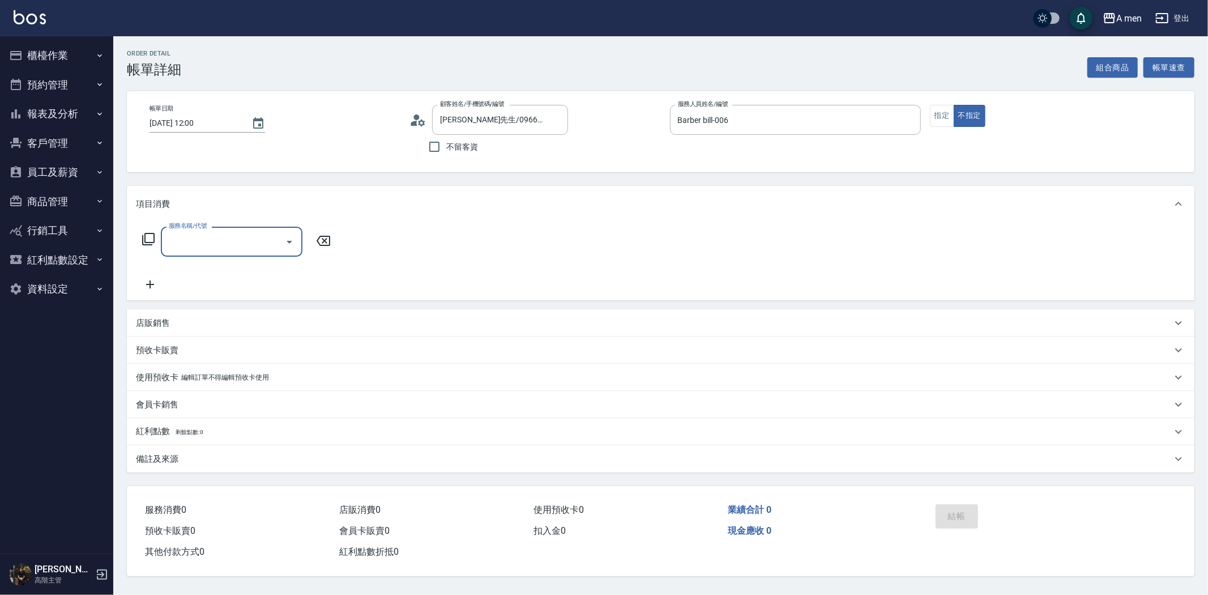
click at [284, 247] on icon "Open" at bounding box center [290, 242] width 14 height 14
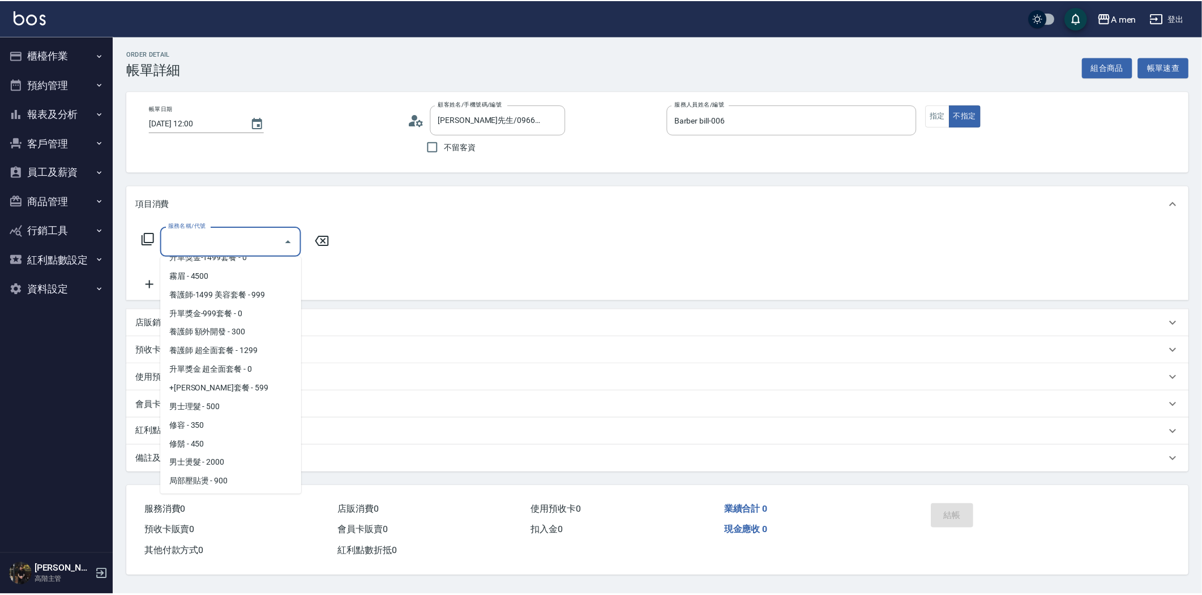
scroll to position [314, 0]
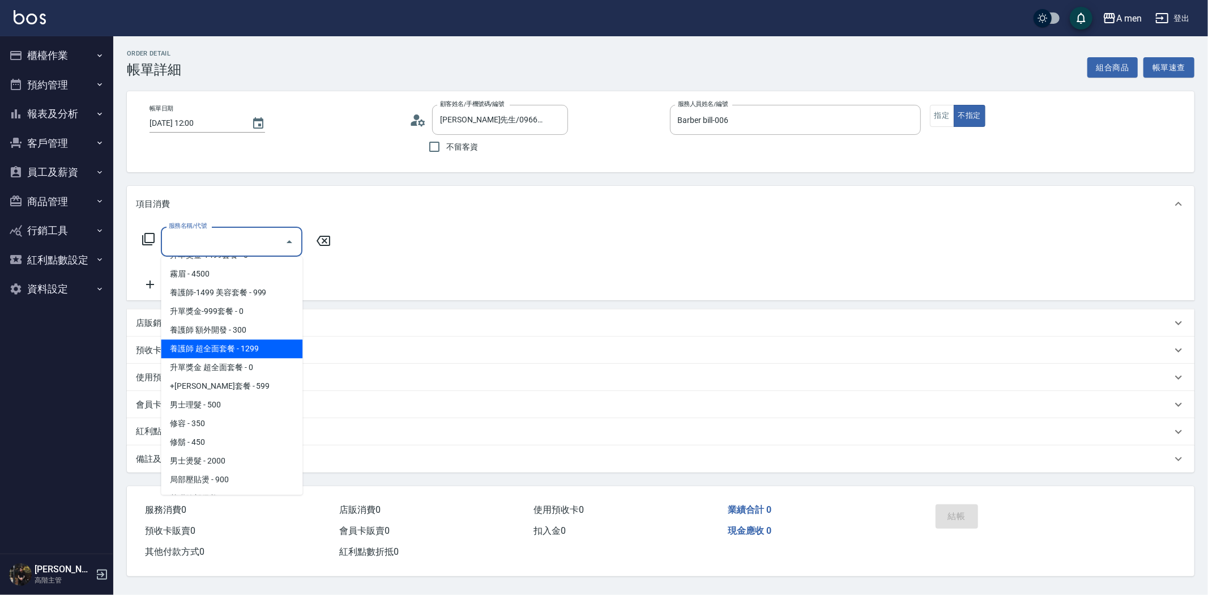
drag, startPoint x: 926, startPoint y: 224, endPoint x: 936, endPoint y: 214, distance: 14.0
click at [928, 223] on div "服務名稱/代號 服務名稱/代號" at bounding box center [660, 261] width 1067 height 78
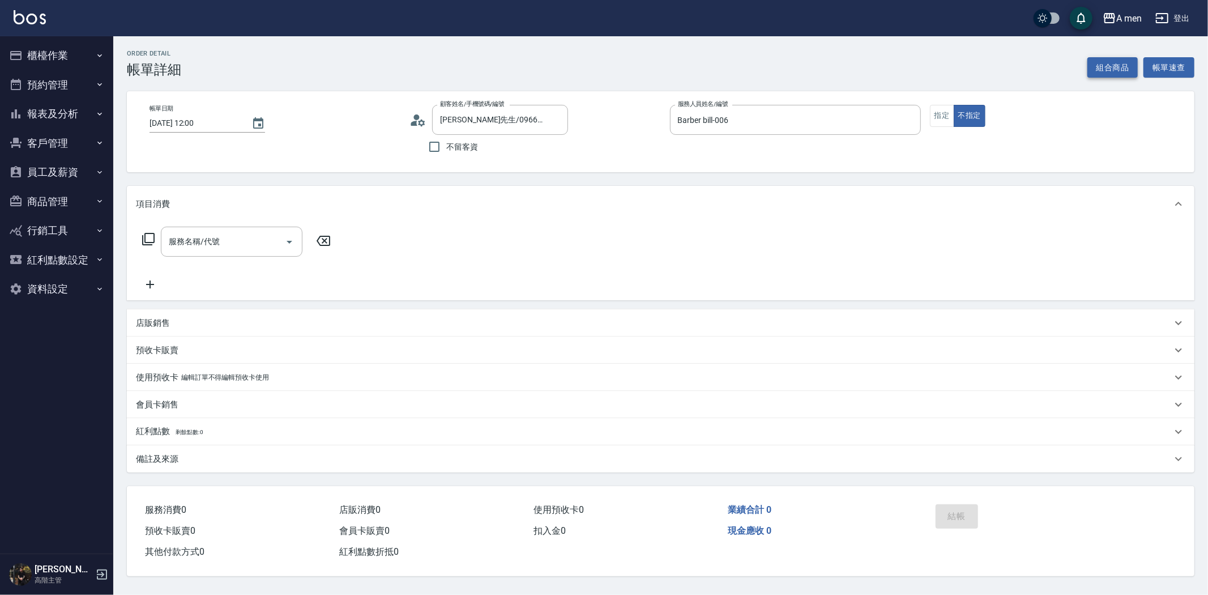
click at [1125, 66] on button "組合商品" at bounding box center [1112, 67] width 51 height 21
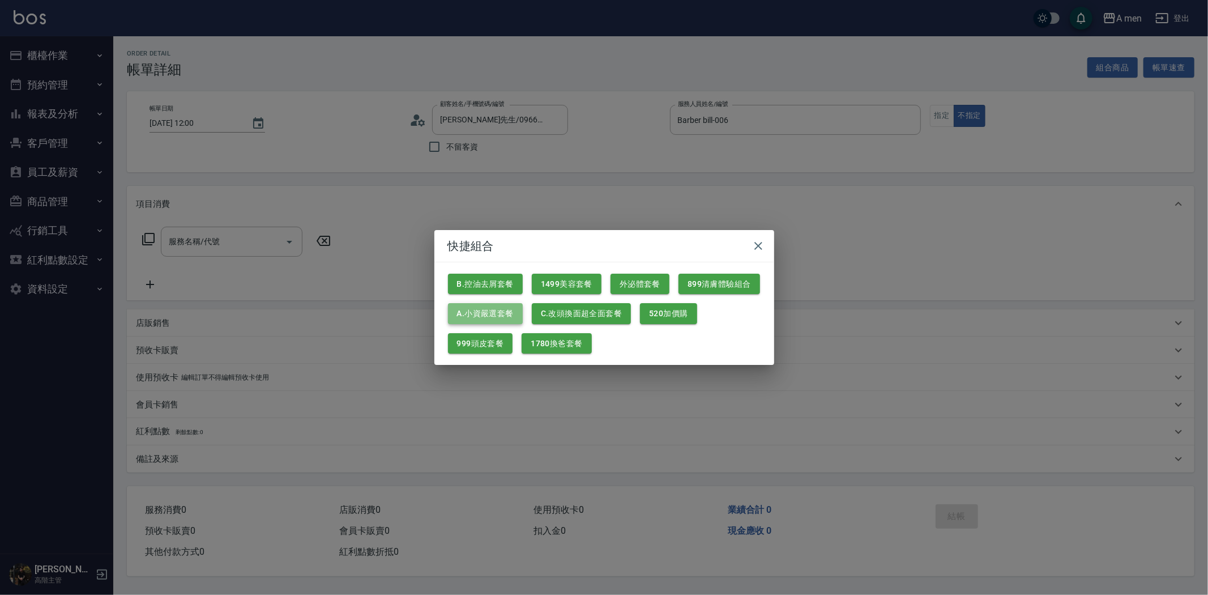
click at [506, 309] on button "A.小資嚴選套餐" at bounding box center [485, 313] width 75 height 21
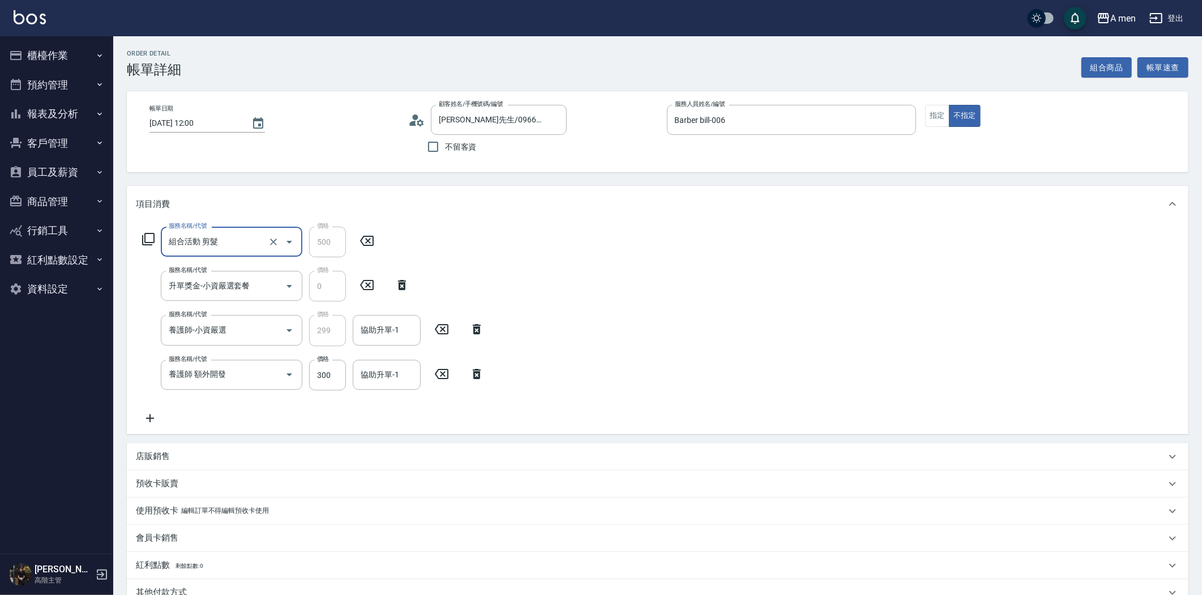
click at [483, 380] on icon at bounding box center [477, 374] width 28 height 14
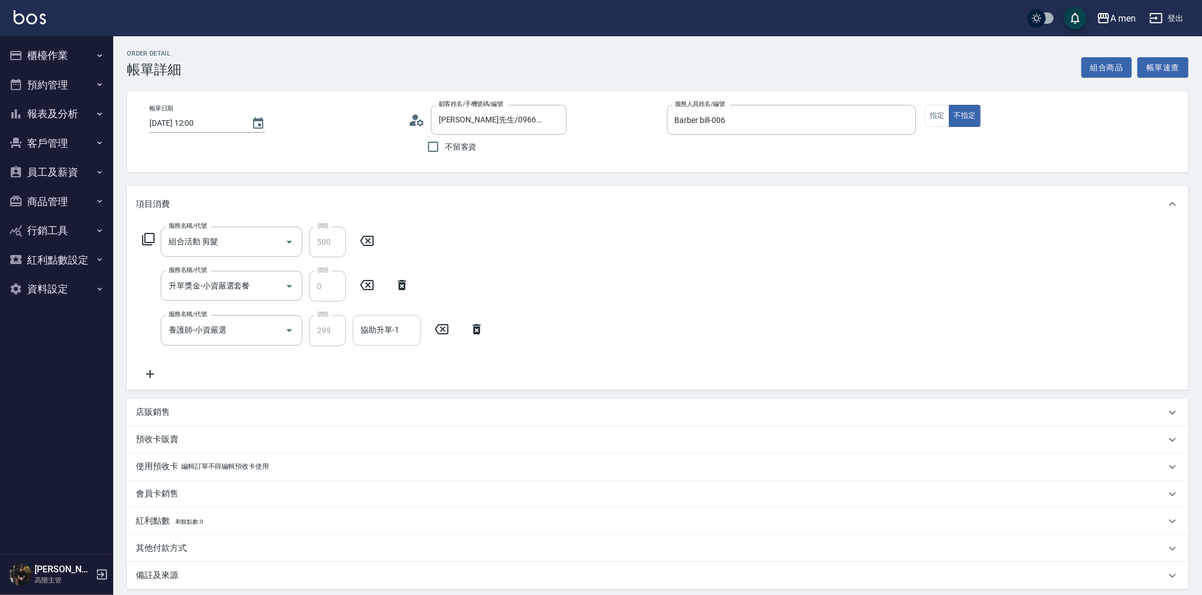
click at [381, 321] on div "協助升單-1 協助升單-1" at bounding box center [387, 330] width 68 height 30
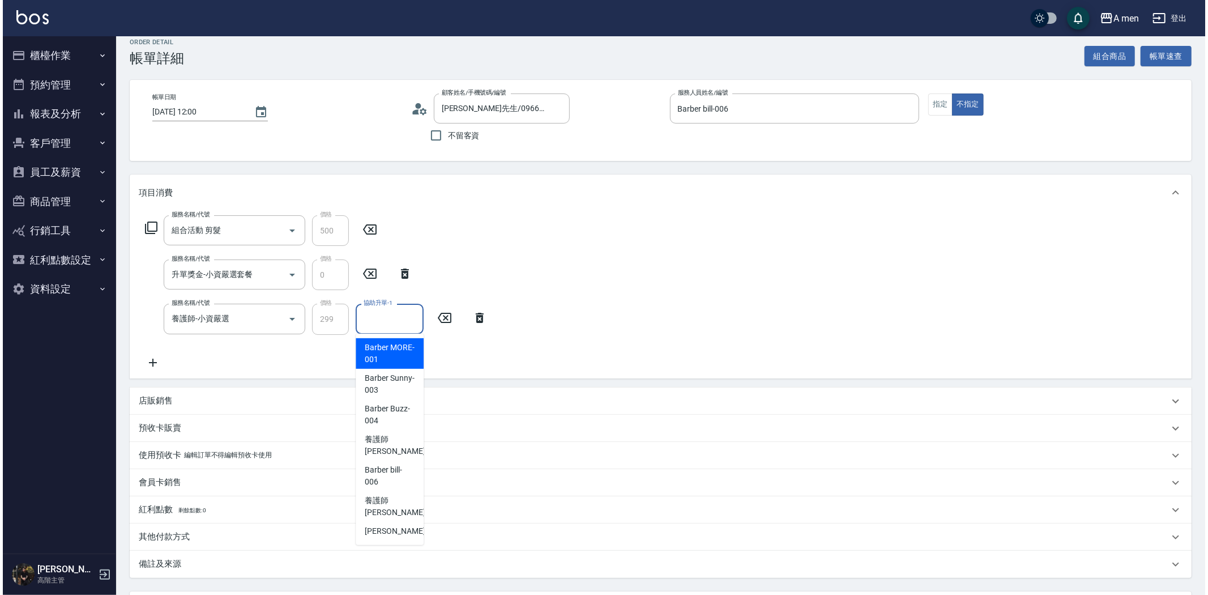
scroll to position [115, 0]
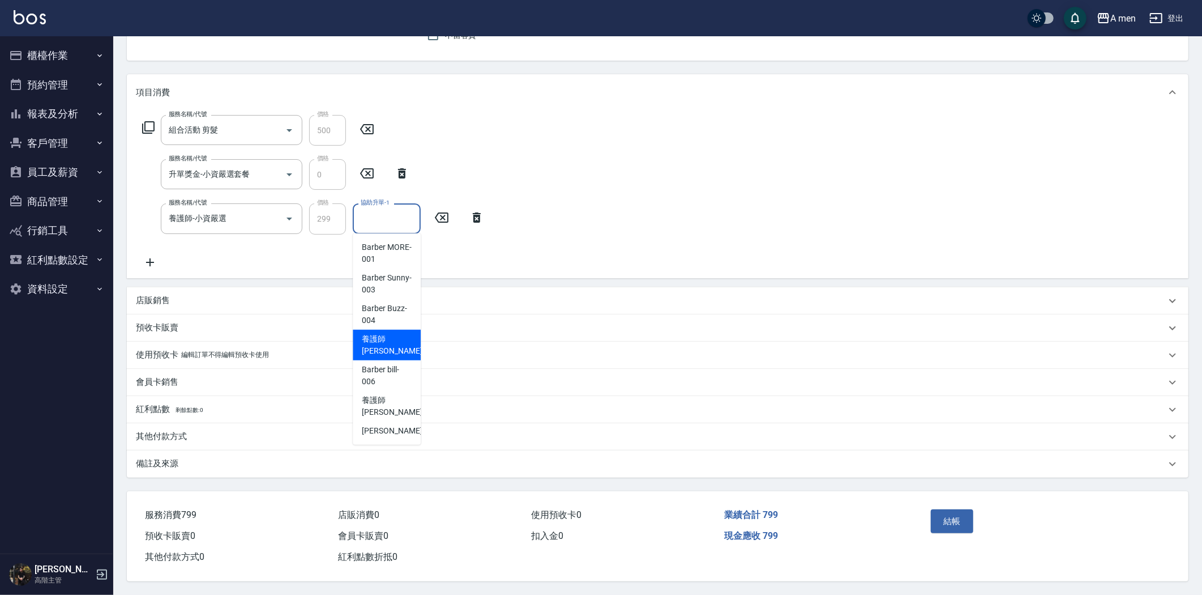
click at [395, 336] on span "養護師 小蔡 -005" at bounding box center [400, 345] width 76 height 24
type input "養護師 小蔡-005"
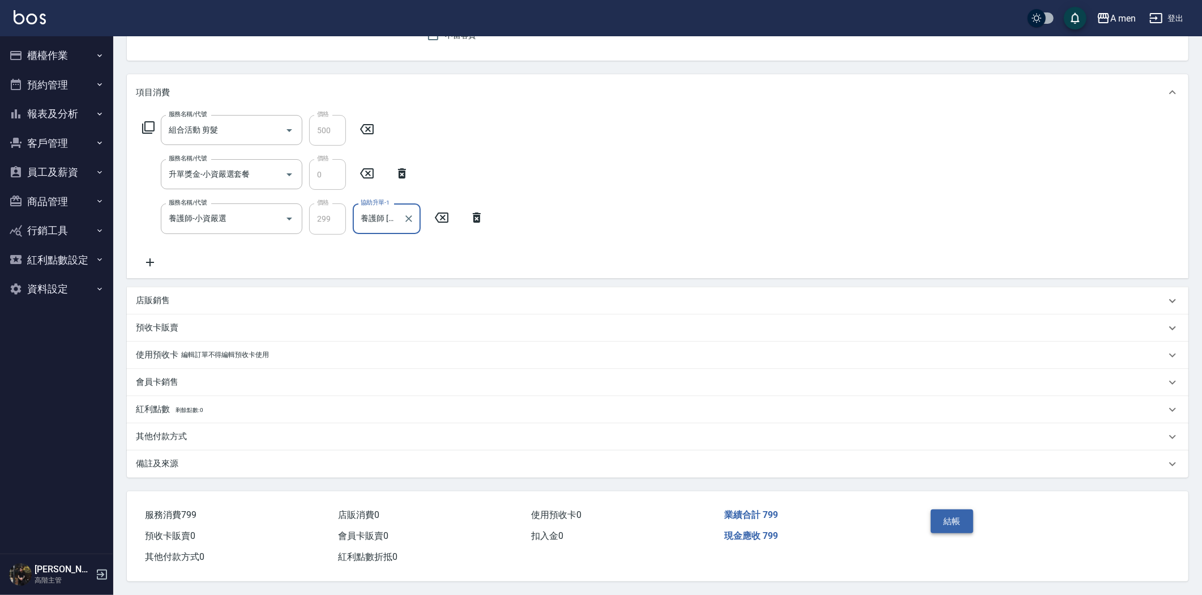
click at [966, 518] on button "結帳" at bounding box center [952, 521] width 42 height 24
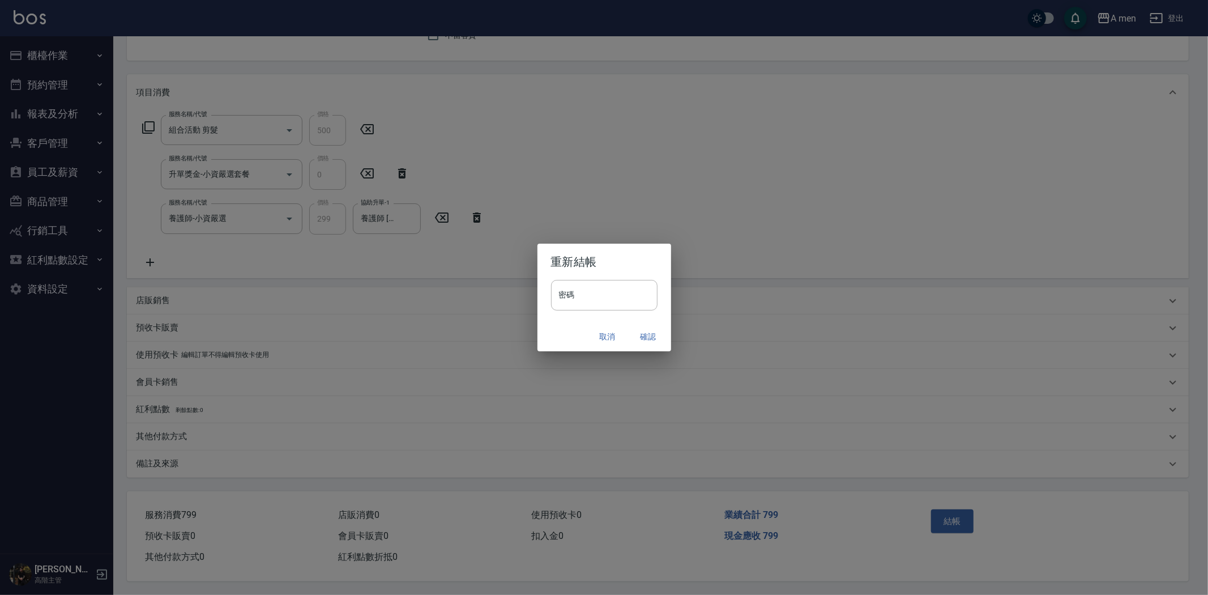
click at [655, 333] on button "確認" at bounding box center [648, 336] width 36 height 21
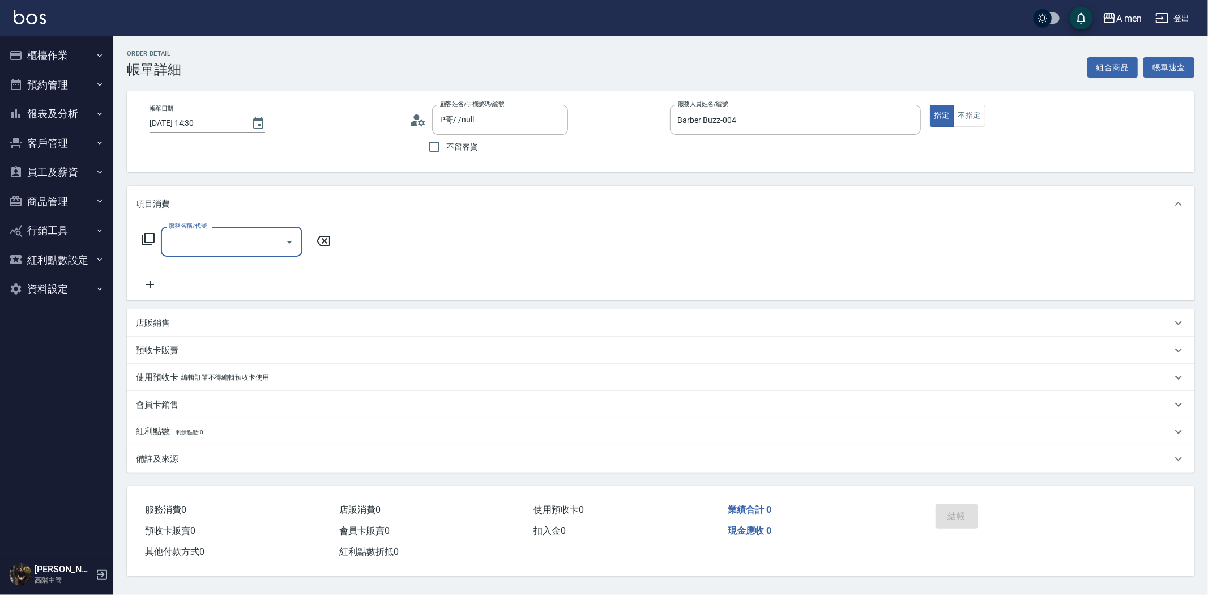
click at [183, 240] on input "服務名稱/代號" at bounding box center [223, 242] width 114 height 20
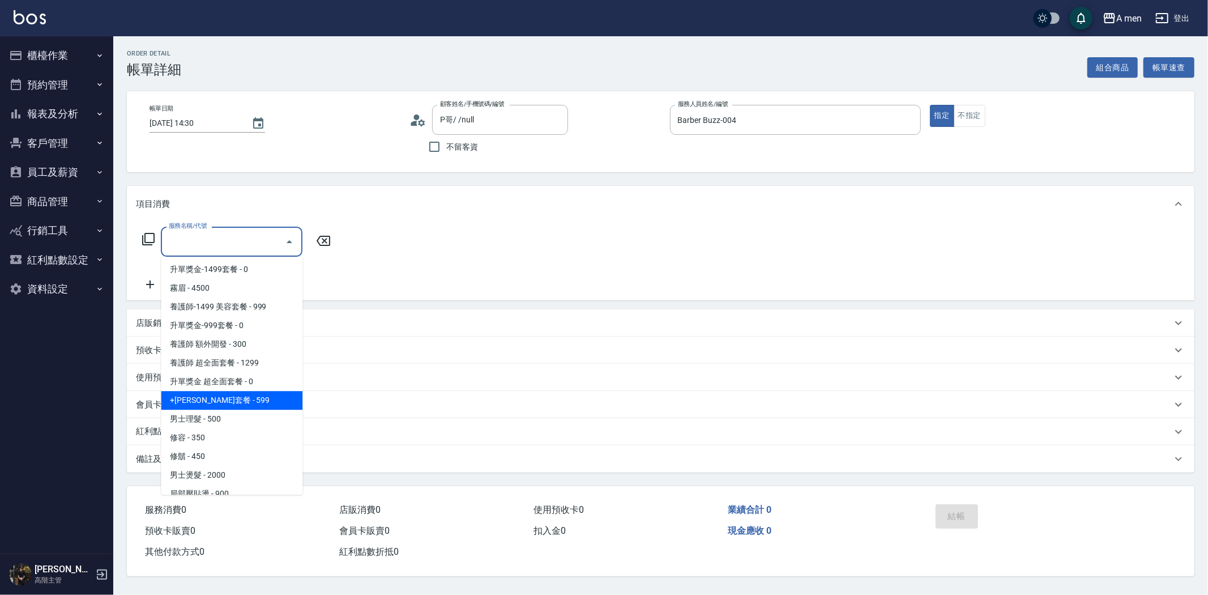
scroll to position [377, 0]
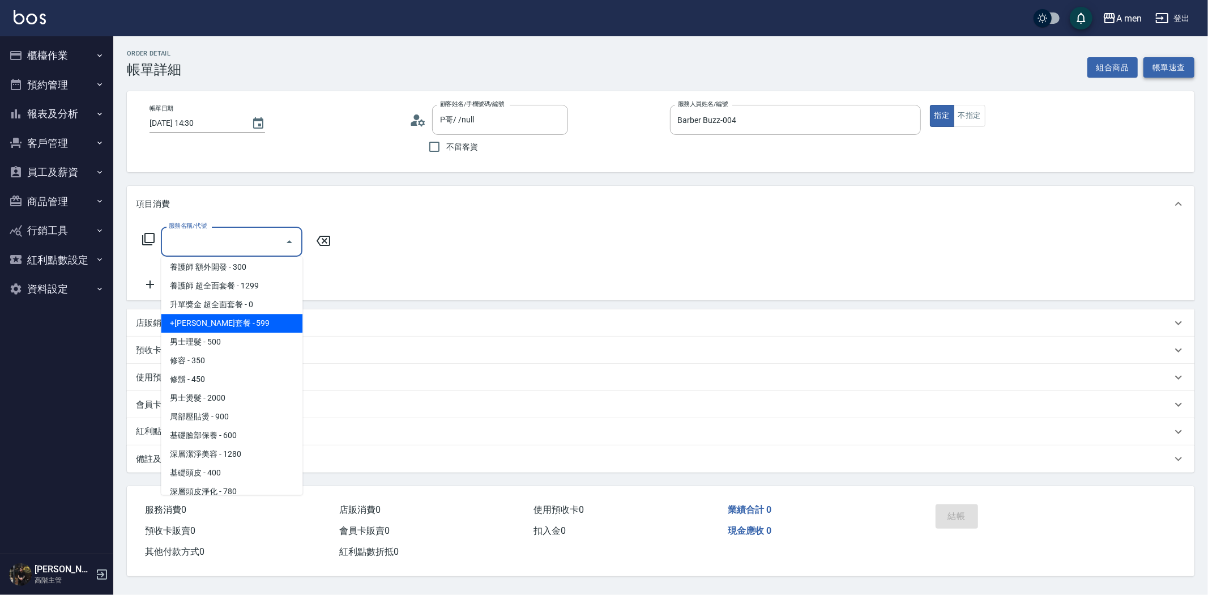
click at [1184, 69] on button "帳單速查" at bounding box center [1168, 67] width 51 height 21
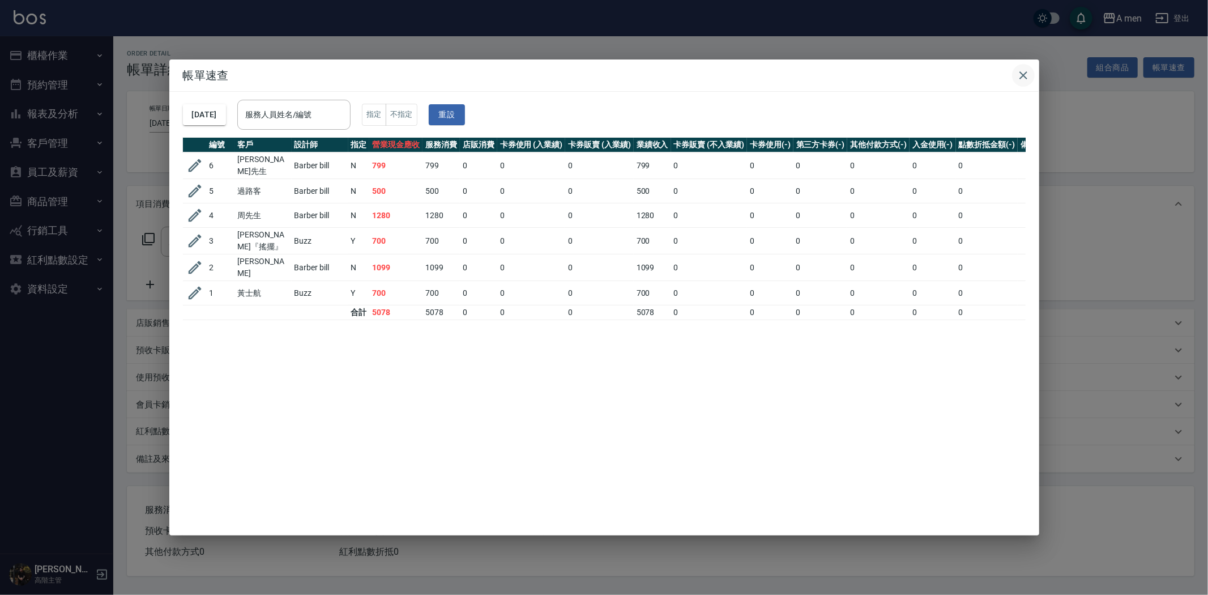
drag, startPoint x: 1025, startPoint y: 69, endPoint x: 1094, endPoint y: 74, distance: 68.7
click at [1026, 69] on icon "button" at bounding box center [1024, 76] width 14 height 14
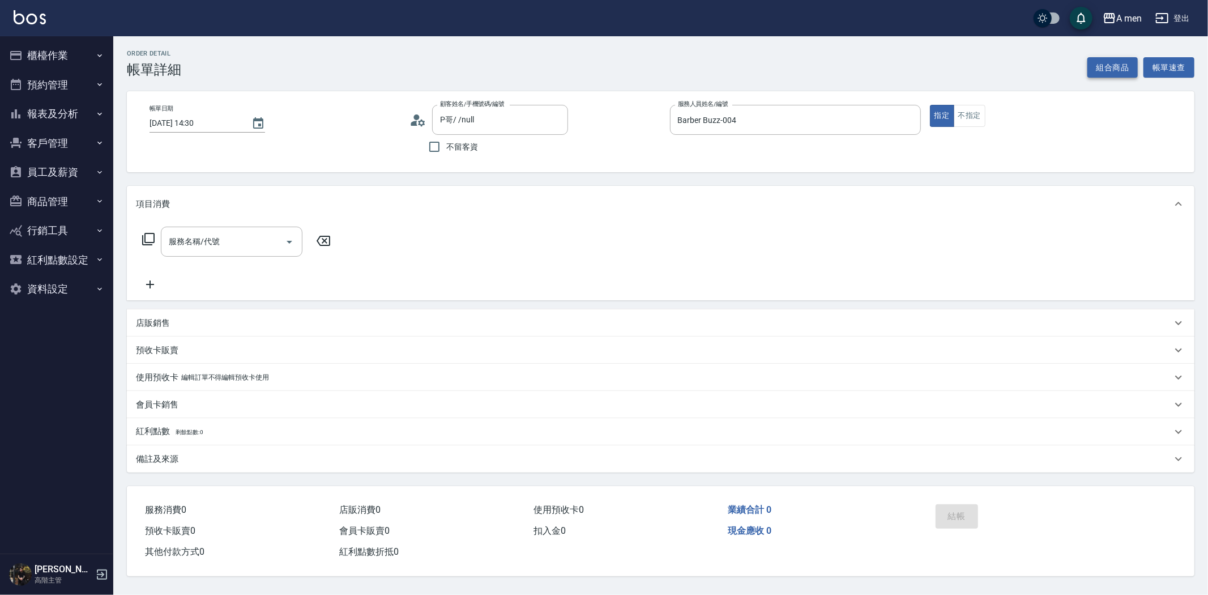
click at [1121, 71] on button "組合商品" at bounding box center [1112, 67] width 51 height 21
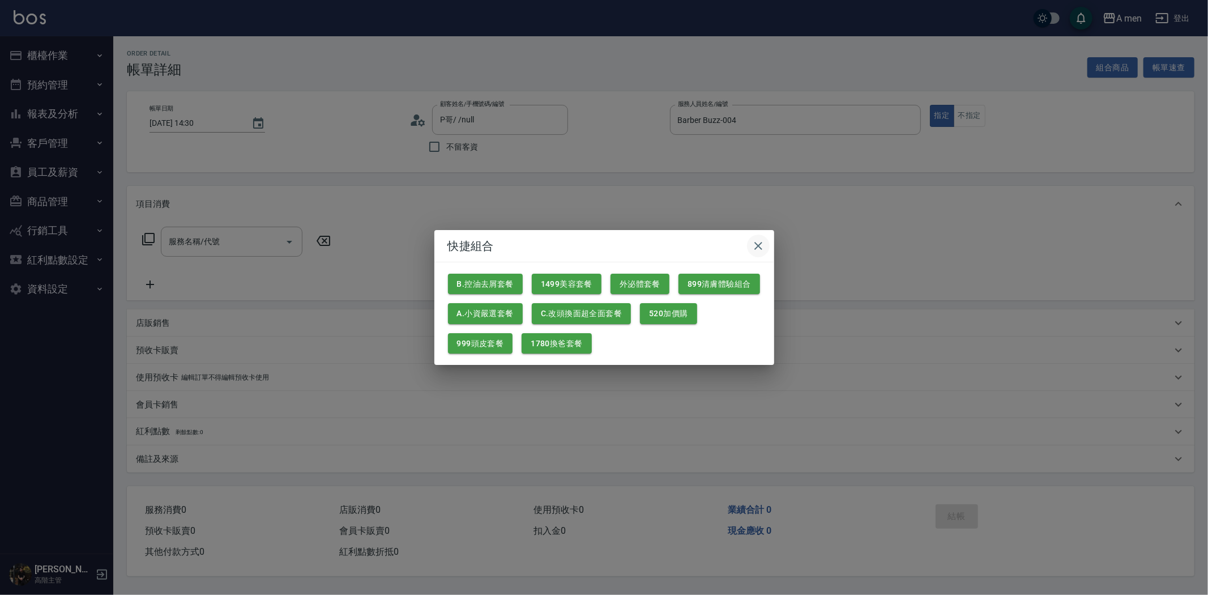
click at [763, 248] on icon "button" at bounding box center [758, 246] width 14 height 14
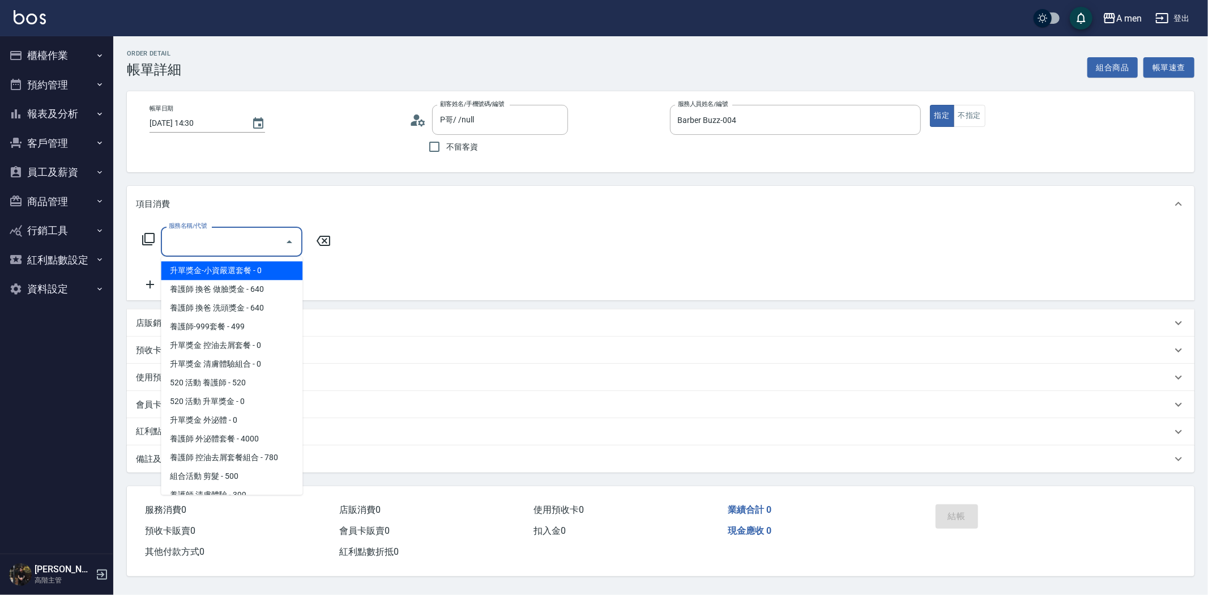
click at [208, 240] on input "服務名稱/代號" at bounding box center [223, 242] width 114 height 20
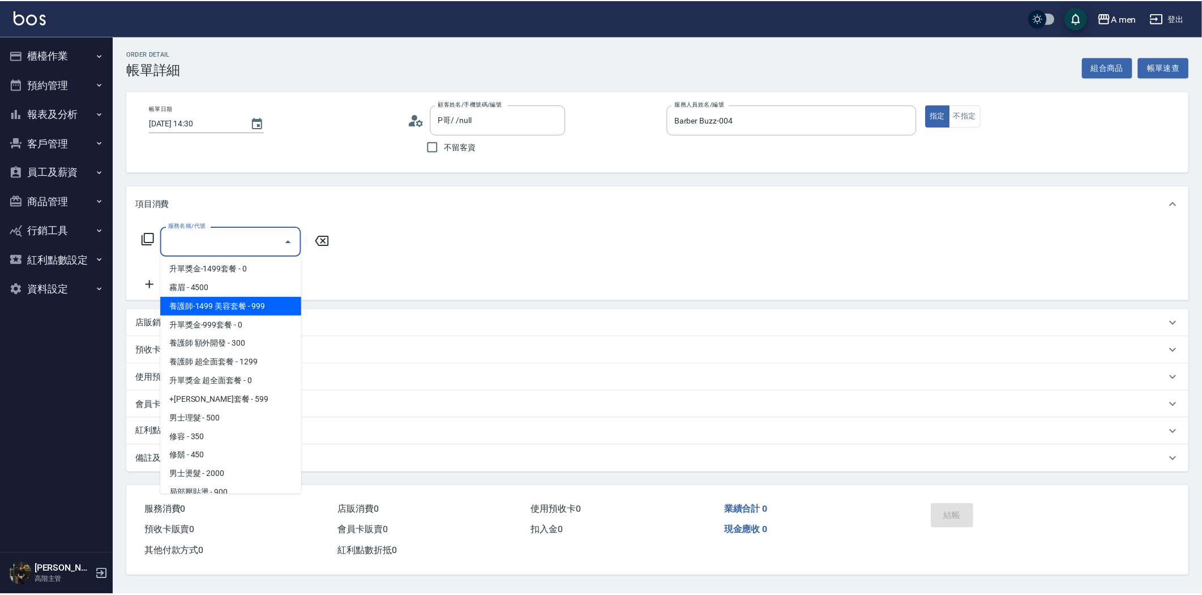
scroll to position [314, 0]
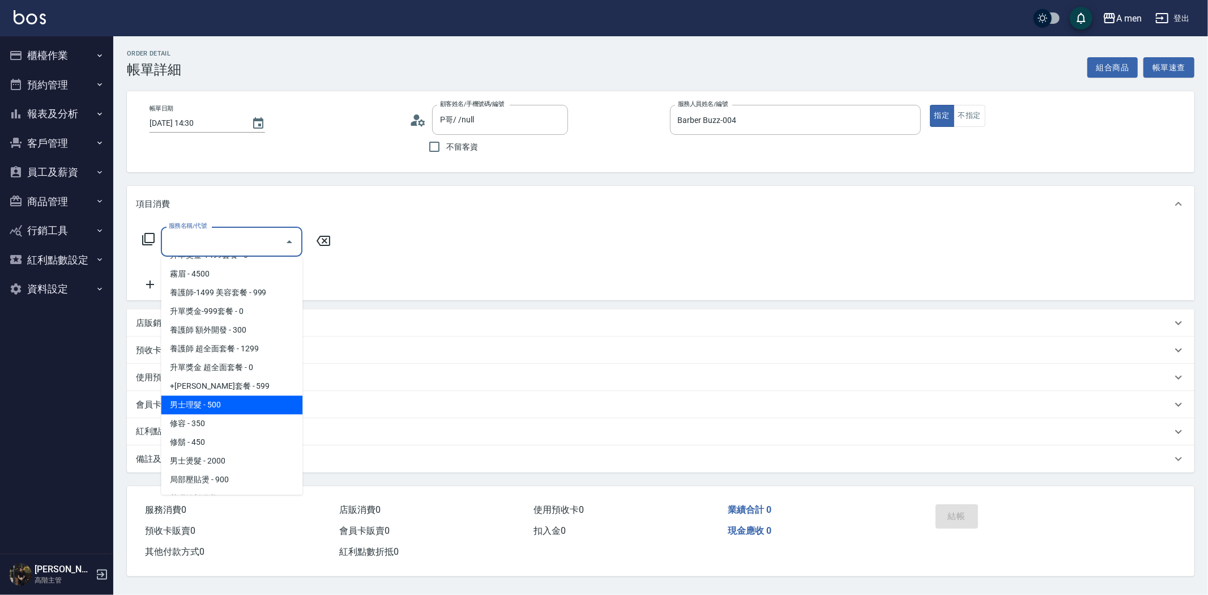
click at [250, 404] on span "男士理髮 - 500" at bounding box center [232, 404] width 142 height 19
type input "男士理髮(A01)"
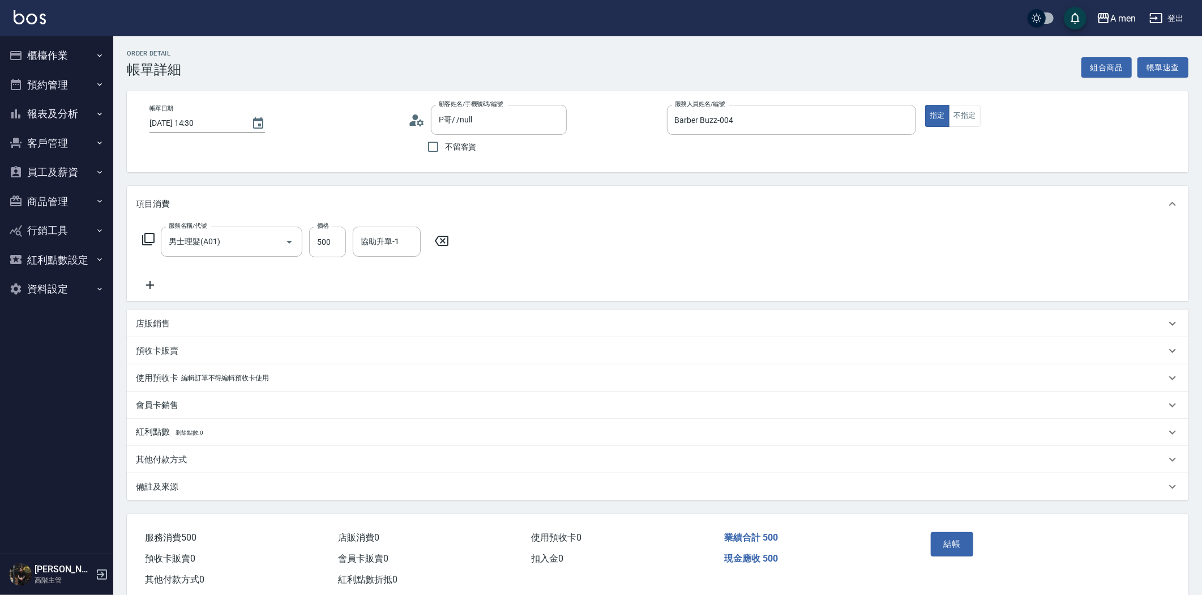
click at [156, 286] on icon at bounding box center [150, 285] width 28 height 14
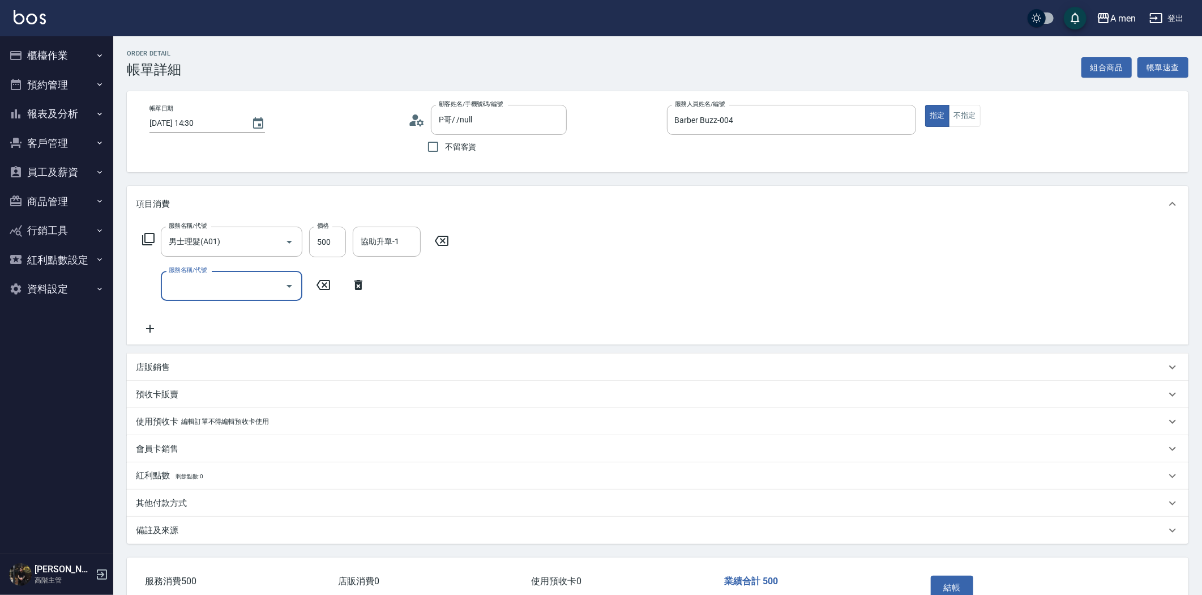
click at [240, 298] on div "服務名稱/代號" at bounding box center [232, 286] width 142 height 30
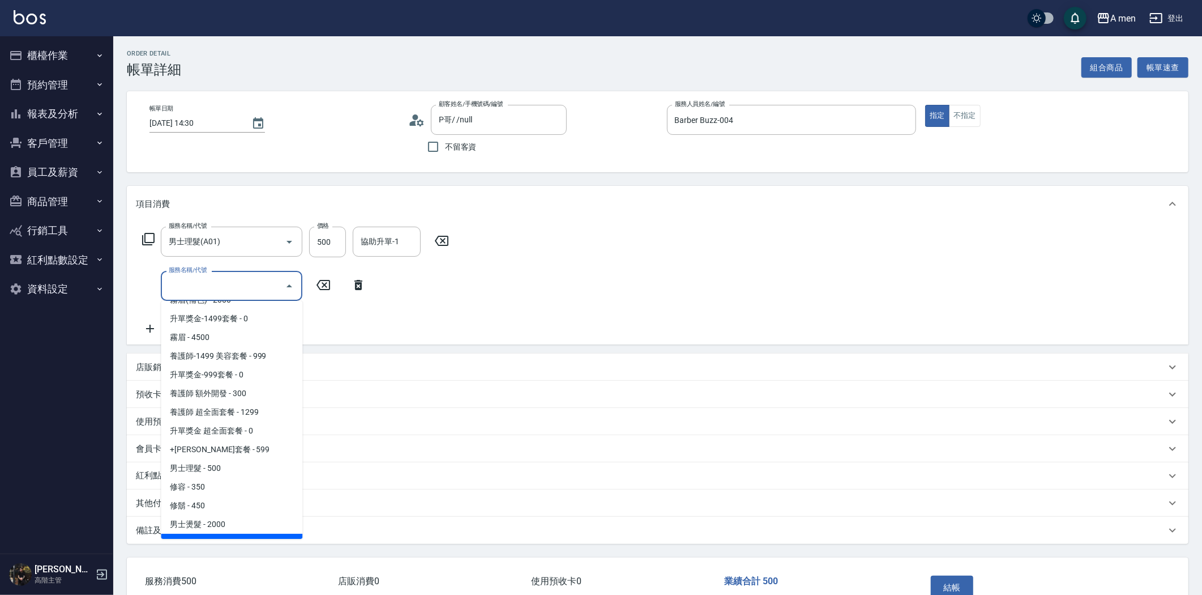
scroll to position [63, 0]
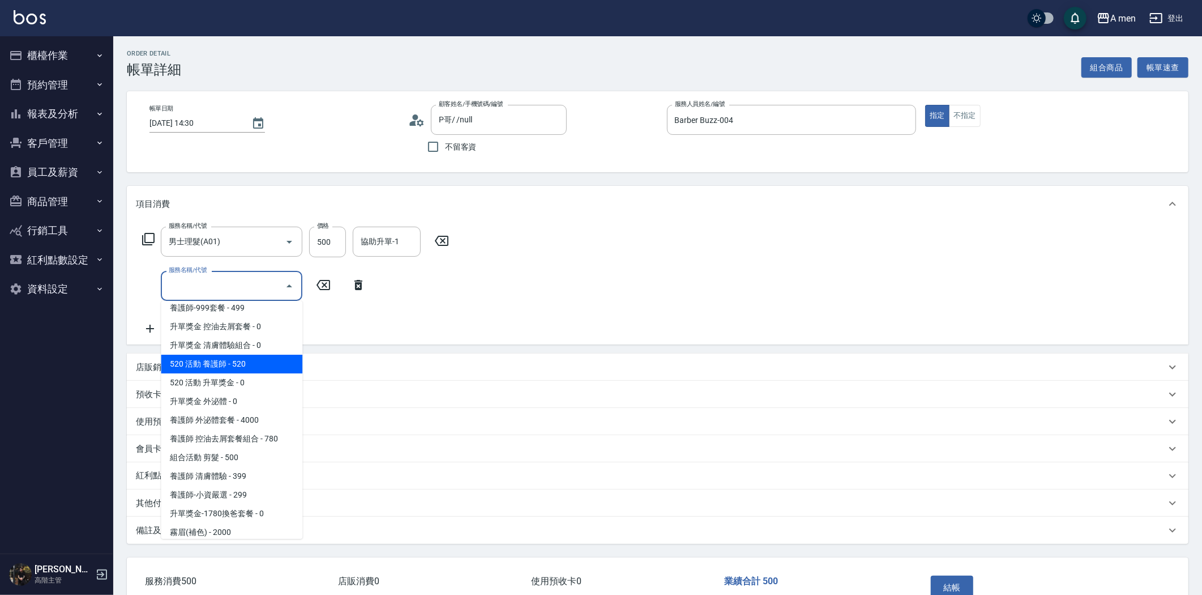
click at [249, 368] on span "520 活動 養護師 - 520" at bounding box center [232, 364] width 142 height 19
type input "520 活動 養護師"
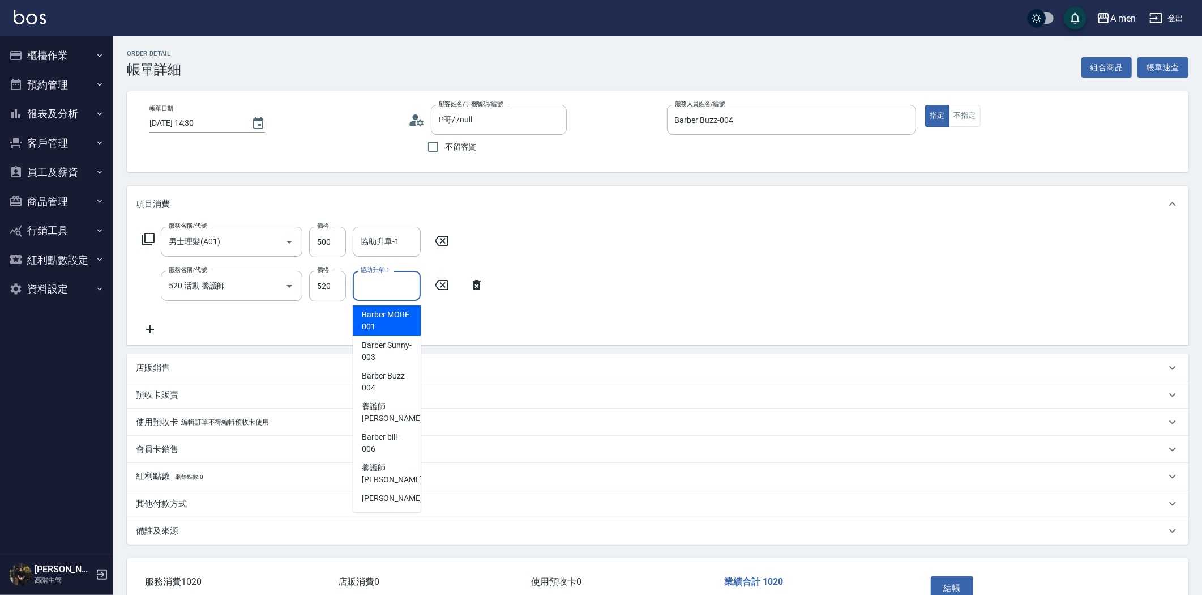
click at [393, 282] on input "協助升單-1" at bounding box center [387, 286] width 58 height 20
click at [398, 412] on span "養護師 小蔡 -005" at bounding box center [400, 412] width 76 height 24
type input "養護師 小蔡-005"
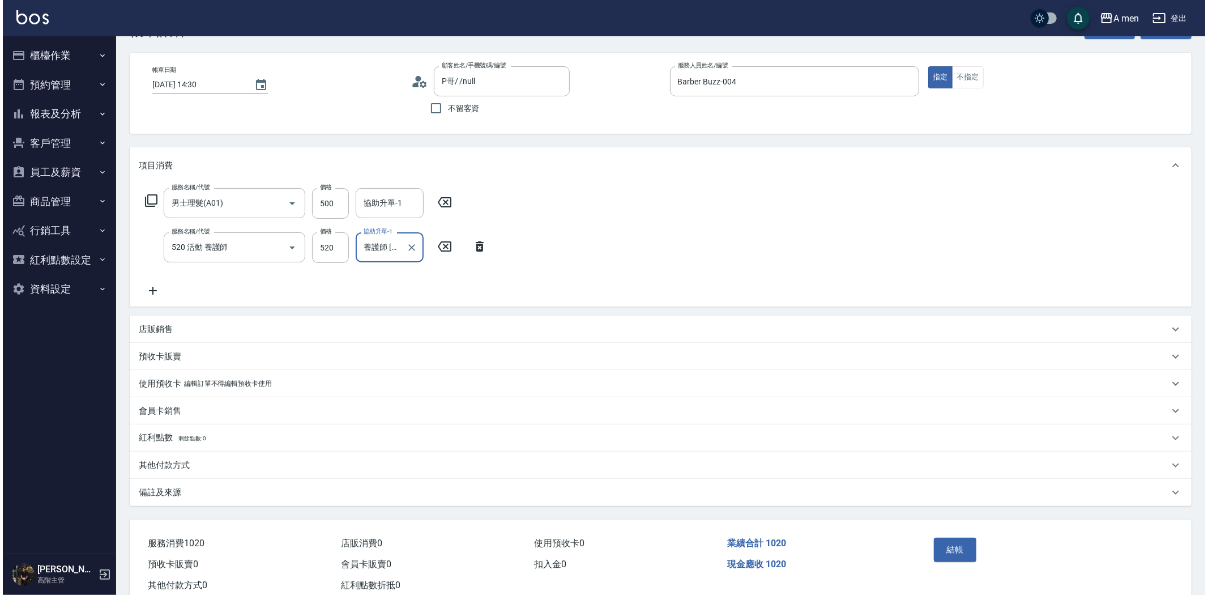
scroll to position [70, 0]
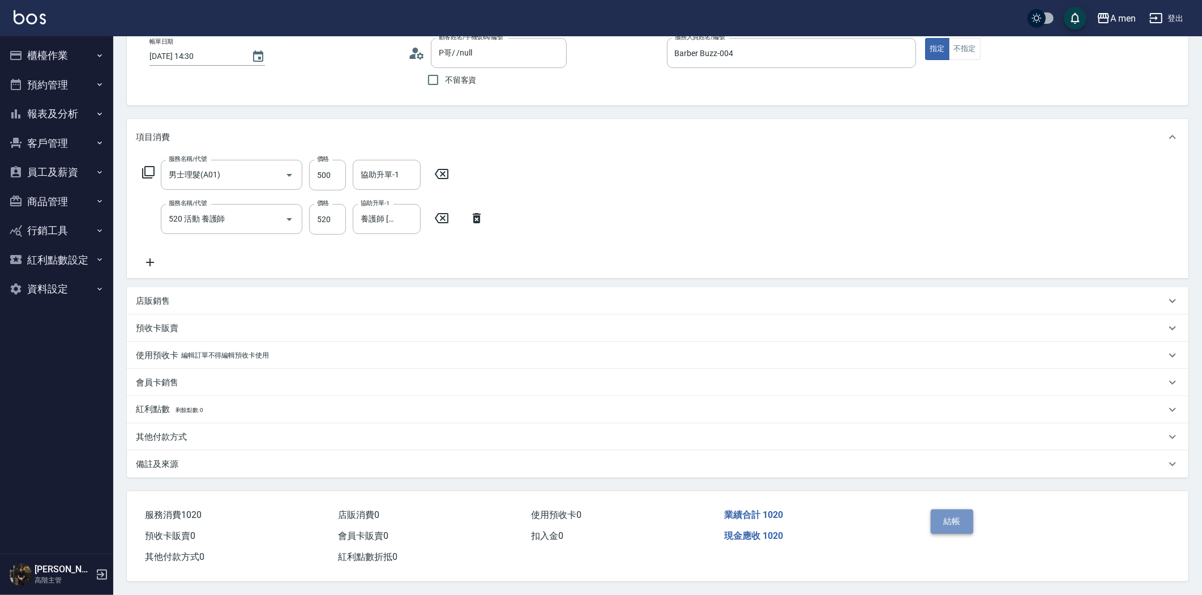
click at [936, 520] on button "結帳" at bounding box center [952, 521] width 42 height 24
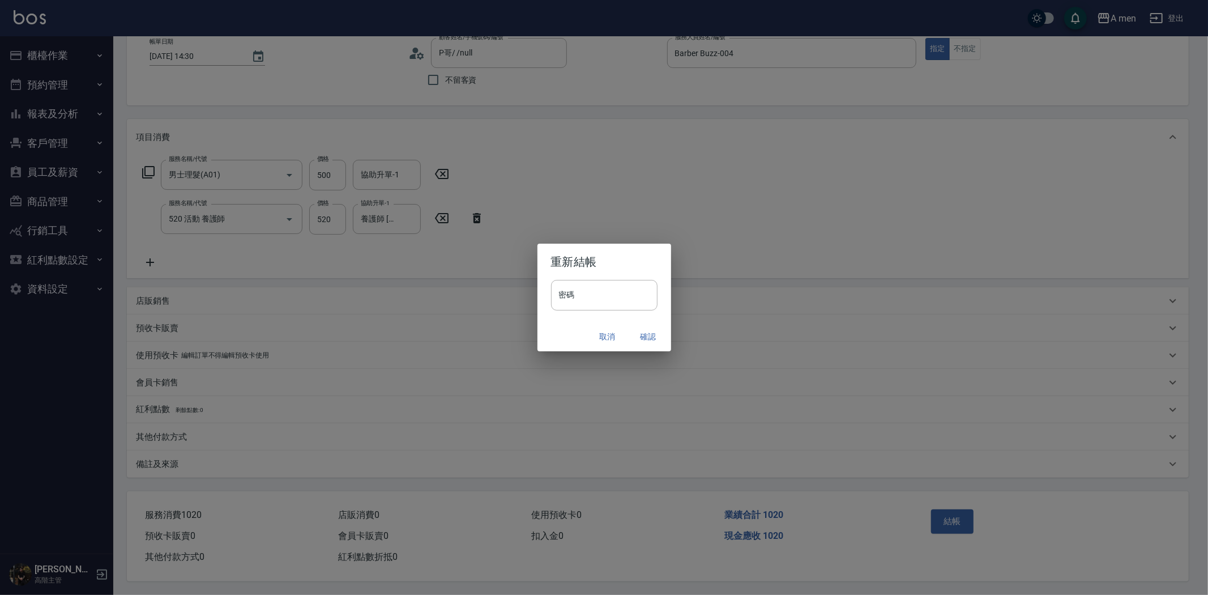
click at [650, 338] on button "確認" at bounding box center [648, 336] width 36 height 21
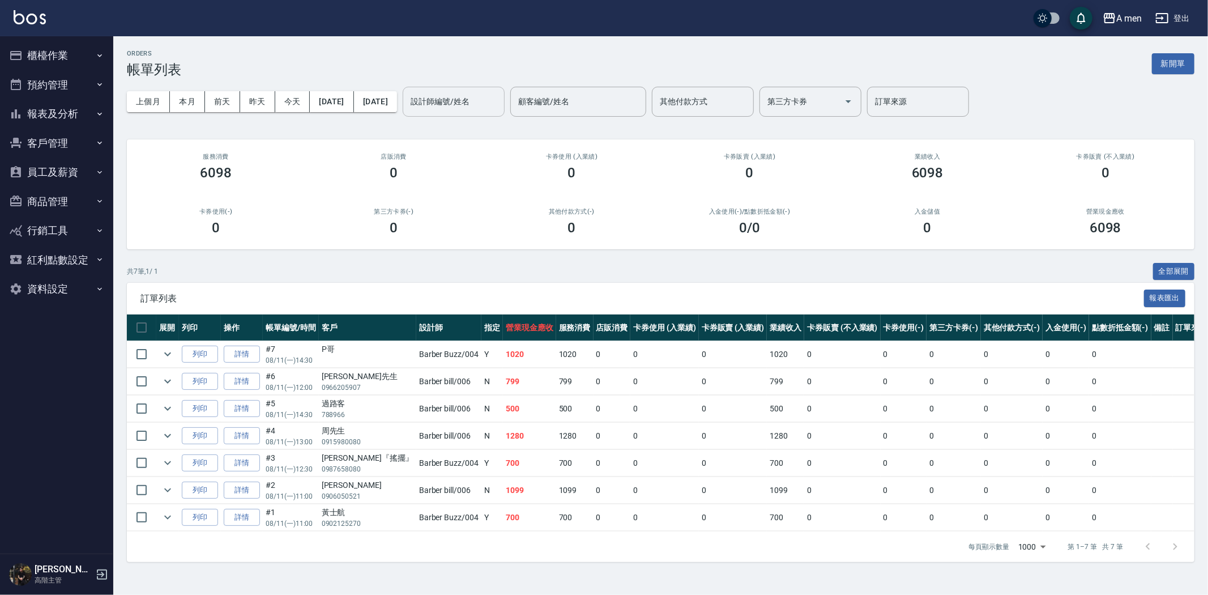
click at [499, 101] on input "設計師編號/姓名" at bounding box center [454, 102] width 92 height 20
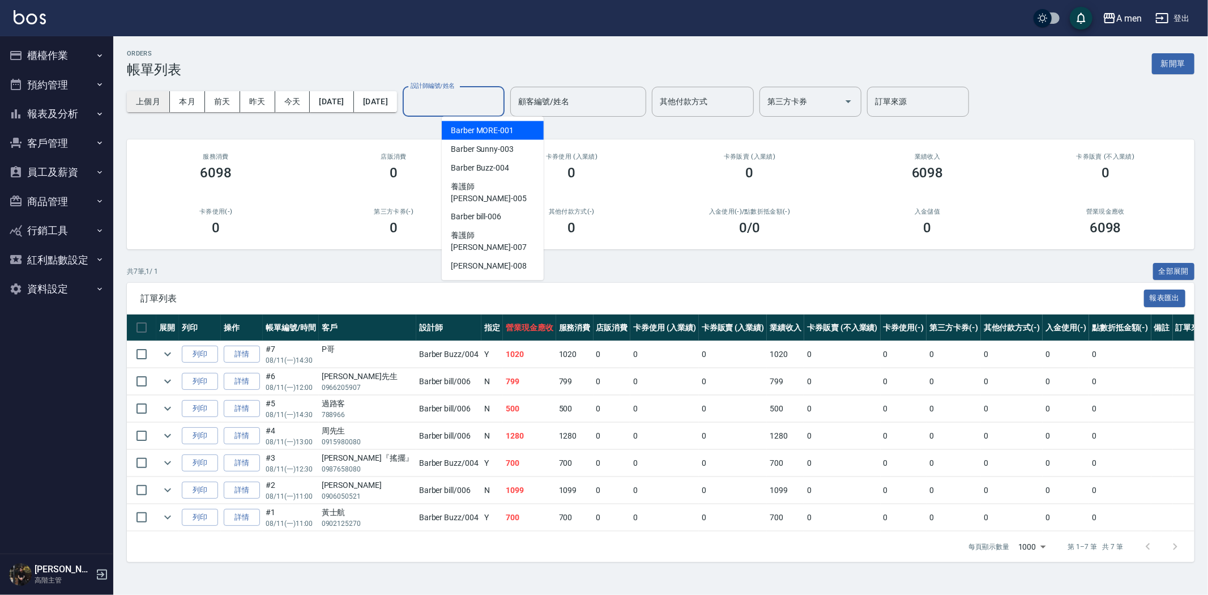
click at [157, 105] on button "上個月" at bounding box center [148, 101] width 43 height 21
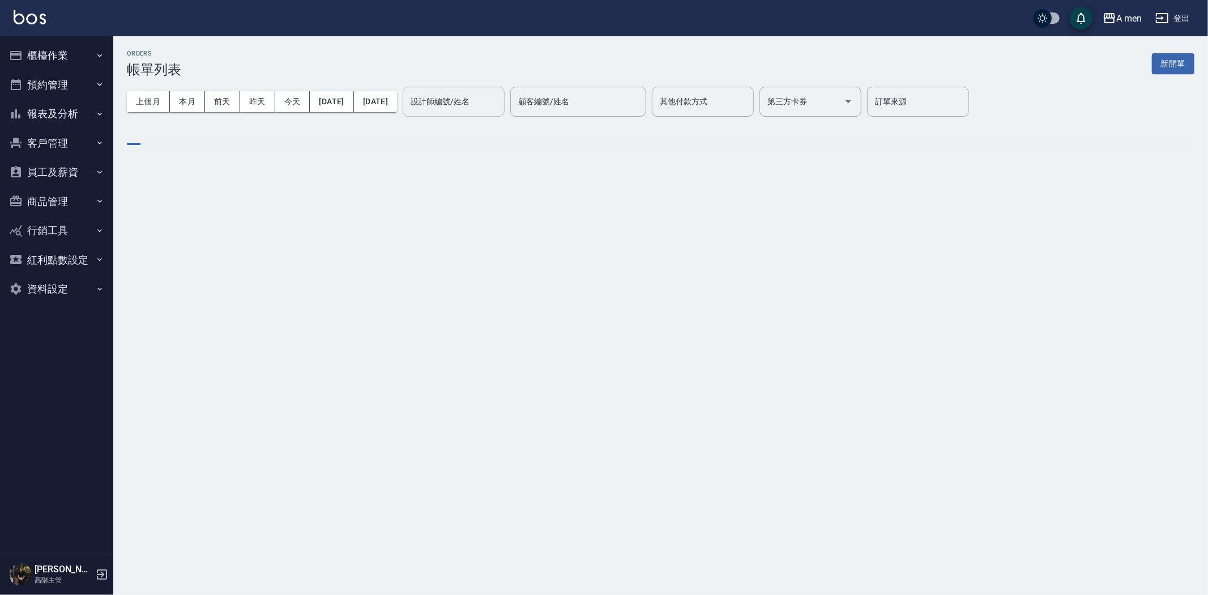
click at [484, 97] on input "設計師編號/姓名" at bounding box center [454, 102] width 92 height 20
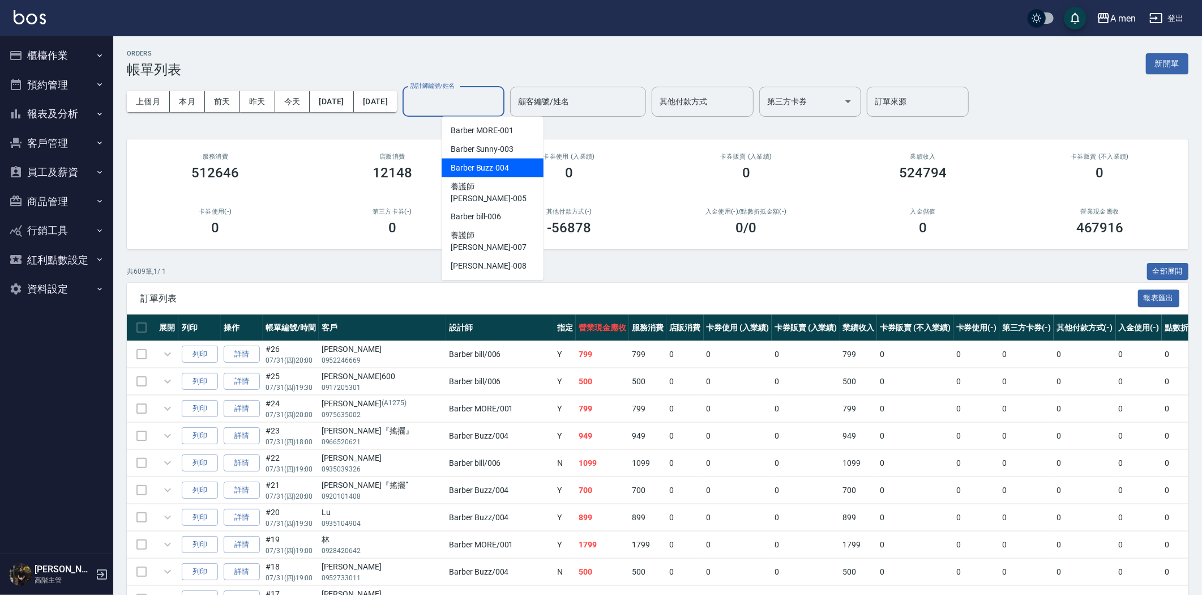
click at [259, 222] on div "0" at bounding box center [215, 228] width 150 height 16
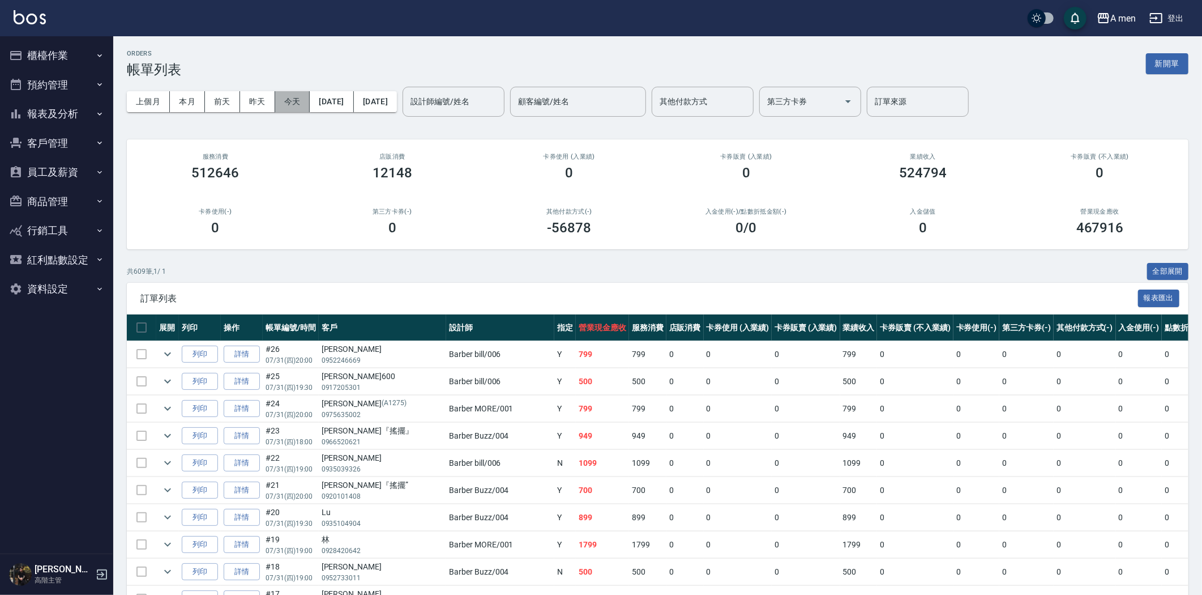
click at [302, 98] on button "今天" at bounding box center [292, 101] width 35 height 21
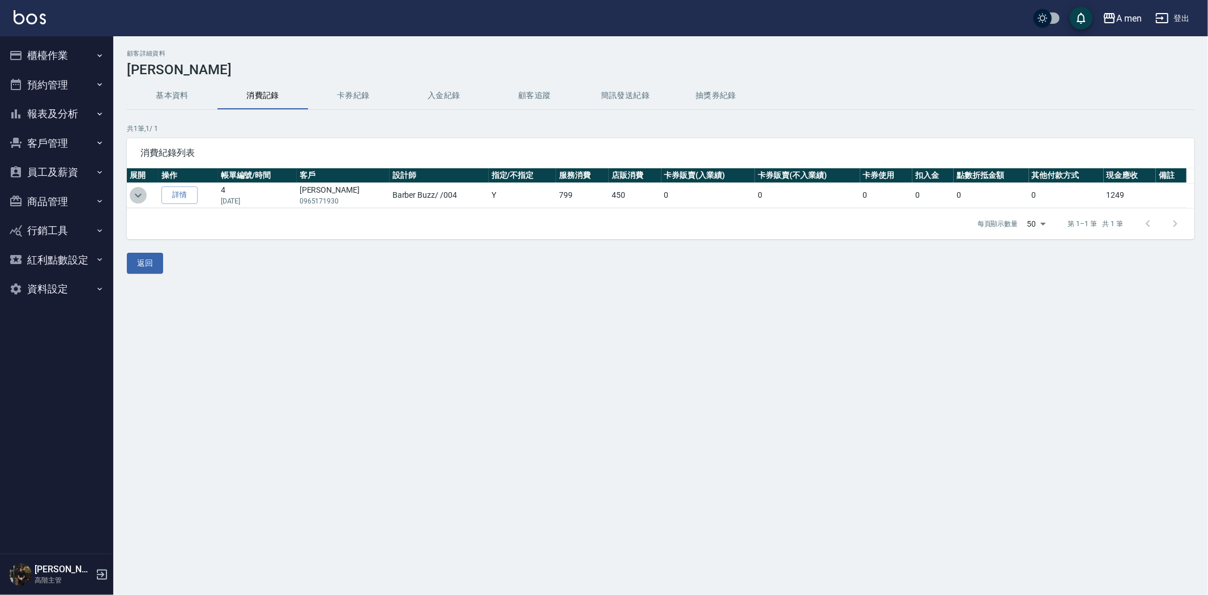
click at [146, 194] on button "expand row" at bounding box center [138, 195] width 17 height 17
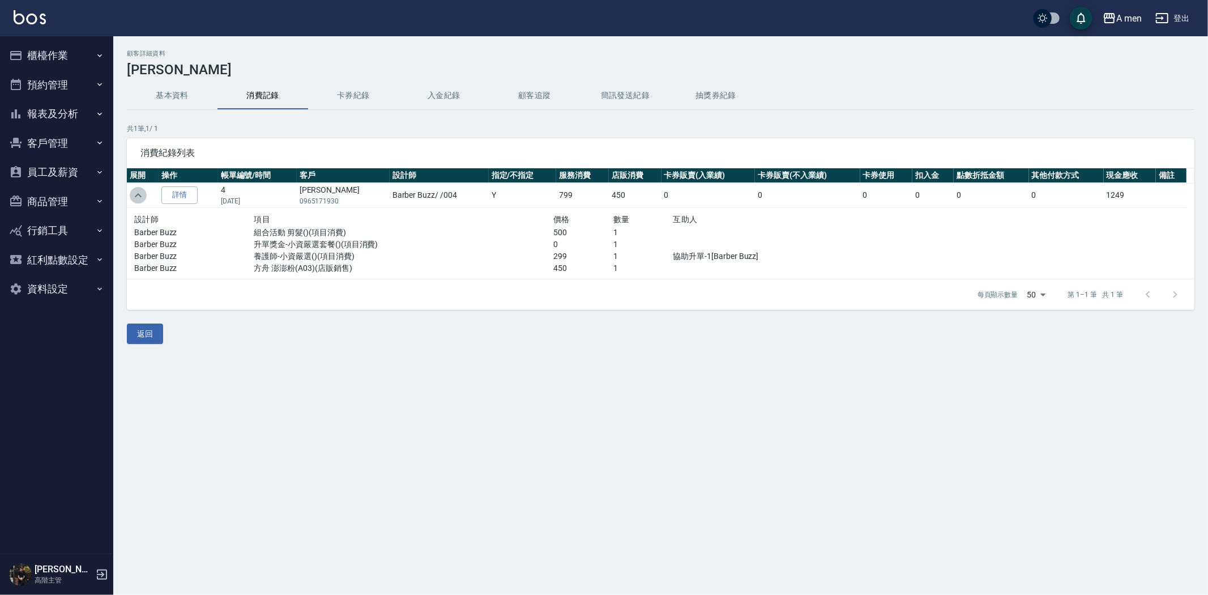
click at [143, 195] on icon "expand row" at bounding box center [138, 196] width 14 height 14
